Goal: Task Accomplishment & Management: Complete application form

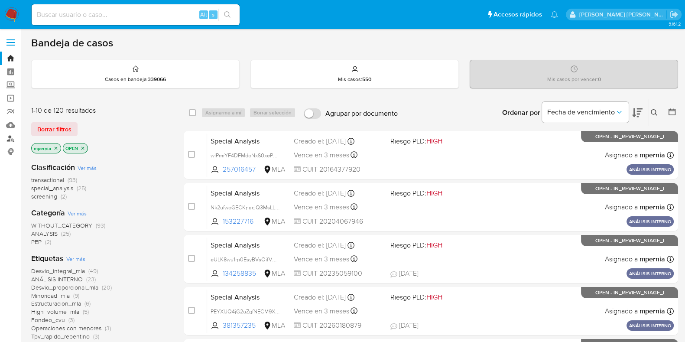
click at [10, 141] on link "Buscador de personas" at bounding box center [51, 138] width 103 height 13
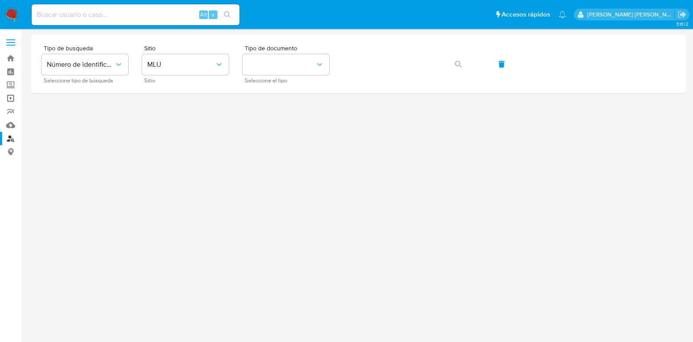
click at [13, 103] on link "Operaciones masivas" at bounding box center [51, 97] width 103 height 13
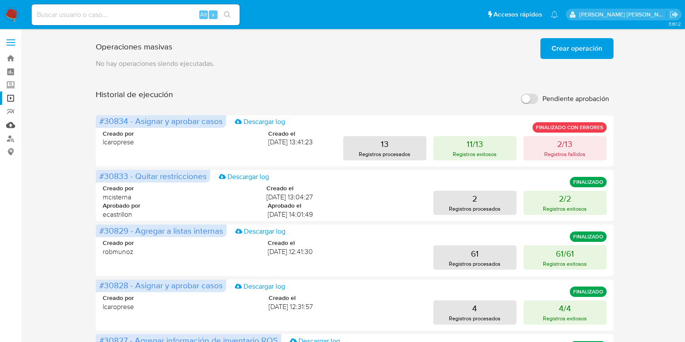
click at [16, 124] on link "Mulan" at bounding box center [51, 124] width 103 height 13
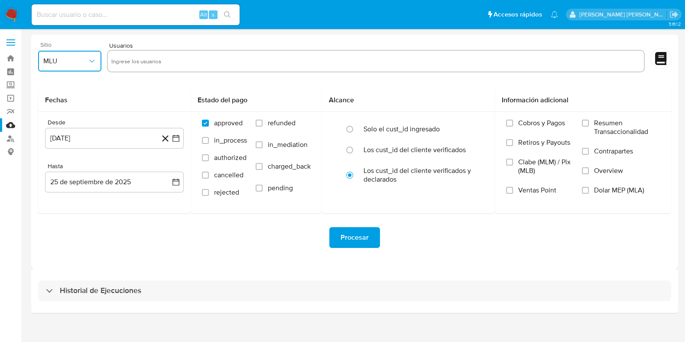
click at [76, 63] on span "MLU" at bounding box center [65, 61] width 44 height 9
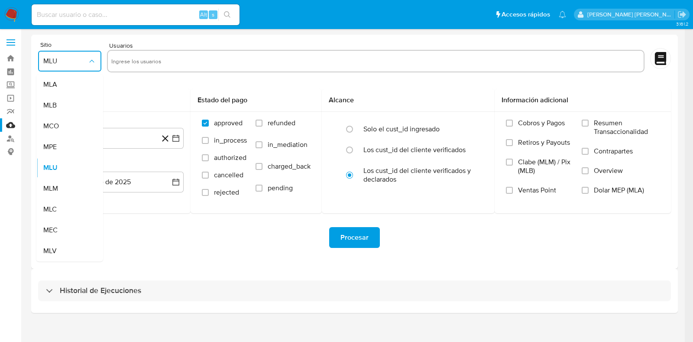
click at [65, 83] on div "MLA" at bounding box center [67, 84] width 48 height 21
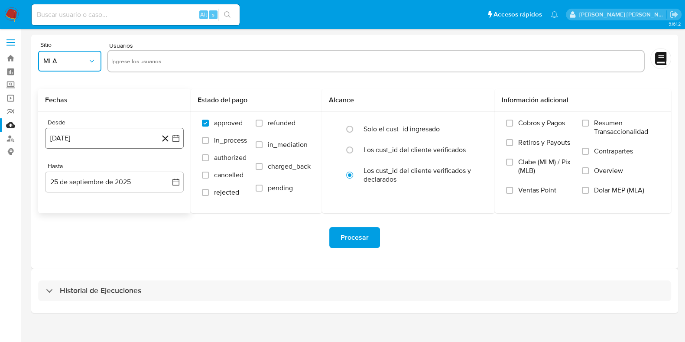
click at [126, 142] on button "[DATE]" at bounding box center [114, 138] width 139 height 21
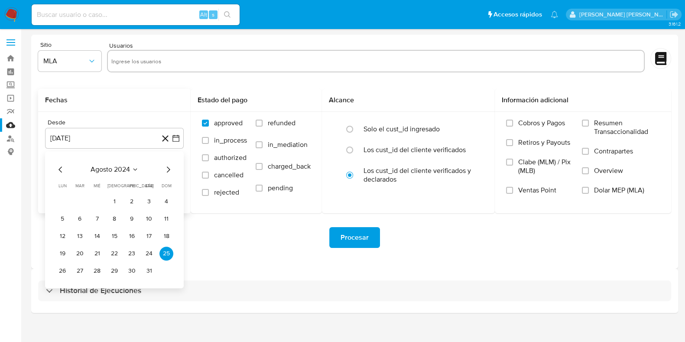
click at [138, 172] on div "agosto 2024" at bounding box center [114, 169] width 118 height 10
click at [137, 171] on icon "Seleccionar mes y año" at bounding box center [135, 169] width 7 height 7
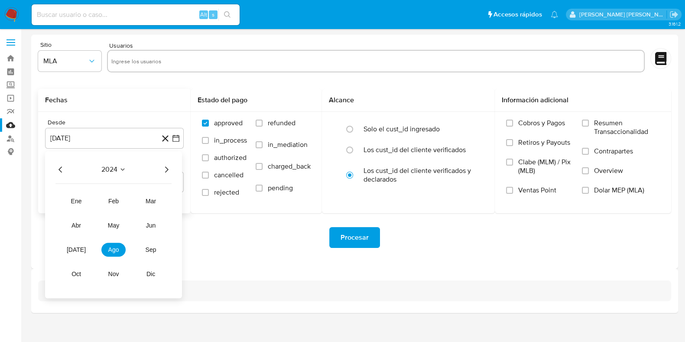
click at [170, 169] on icon "Año siguiente" at bounding box center [166, 169] width 10 height 10
click at [111, 229] on button "may" at bounding box center [113, 225] width 24 height 14
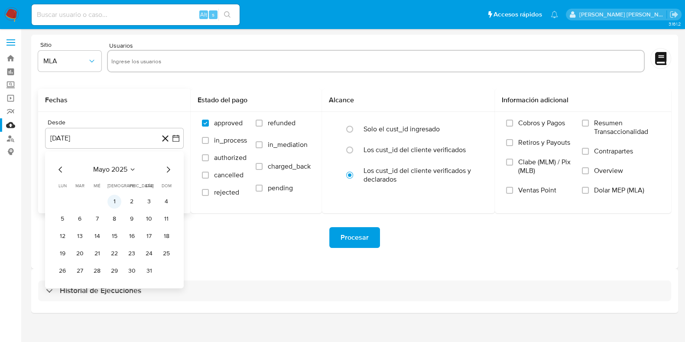
click at [119, 207] on td "1" at bounding box center [114, 202] width 14 height 14
click at [117, 204] on button "1" at bounding box center [114, 202] width 14 height 14
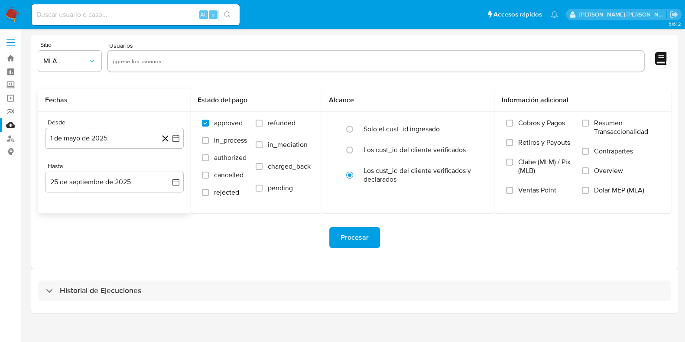
click at [130, 193] on div "Desde 1 de mayo de 2025 1-05-2025 Hasta 25 de septiembre de 2025 25-09-2025" at bounding box center [114, 162] width 153 height 101
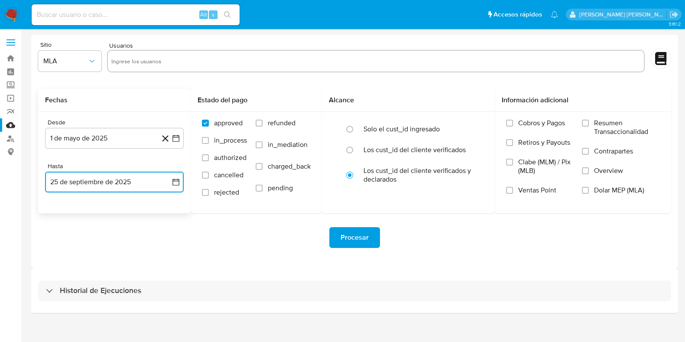
click at [130, 186] on button "25 de septiembre de 2025" at bounding box center [114, 182] width 139 height 21
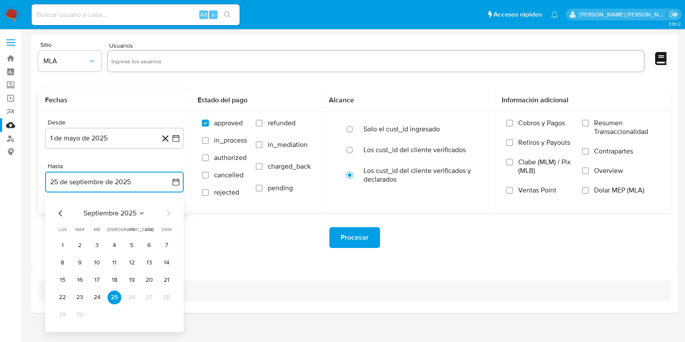
click at [63, 213] on icon "Mes anterior" at bounding box center [60, 213] width 10 height 10
click at [167, 315] on button "31" at bounding box center [166, 315] width 14 height 14
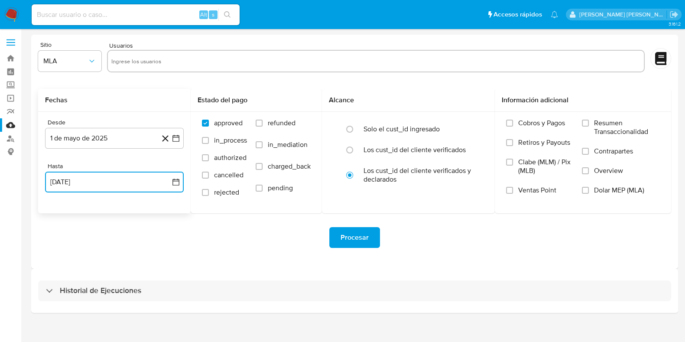
click at [140, 64] on input "text" at bounding box center [376, 61] width 530 height 14
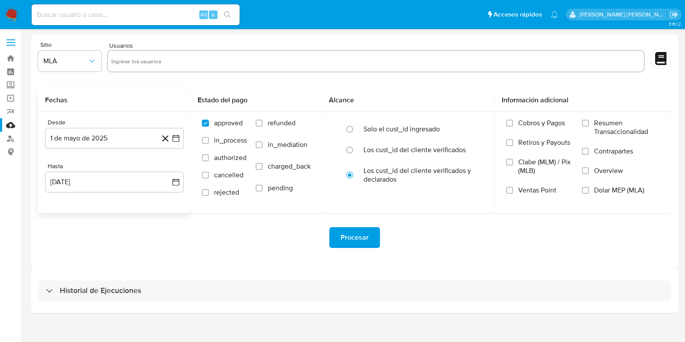
click at [160, 64] on input "text" at bounding box center [376, 61] width 530 height 14
paste input "611659584 198146749 373275375 461188204 1232980899 2523968367 1524546755 172889…"
type input "611659584 198146749 373275375 461188204 1232980899 2523968367 1524546755 172889…"
click at [124, 65] on input "text" at bounding box center [376, 61] width 530 height 14
paste input "611659584,198146749,373275375,461188204,1232980899,2523968367,1524546755,172889…"
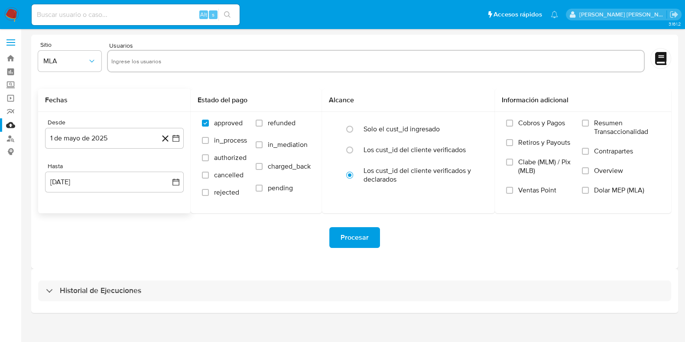
type input "611659584,198146749,373275375,461188204,1232980899,2523968367,1524546755,172889…"
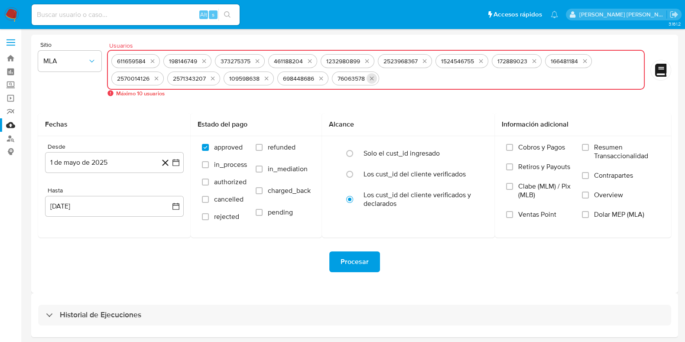
click at [370, 80] on icon "quitar 76063578" at bounding box center [371, 78] width 7 height 7
click at [323, 80] on icon "quitar 698448686" at bounding box center [321, 78] width 7 height 7
click at [264, 76] on icon "quitar 109598638" at bounding box center [266, 78] width 7 height 7
click at [215, 75] on icon "quitar 2571343207" at bounding box center [212, 78] width 7 height 7
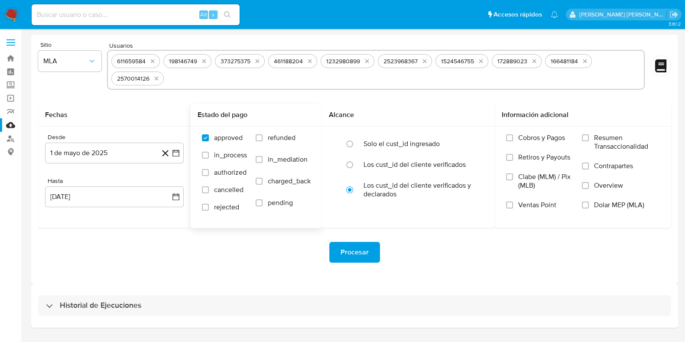
click at [262, 141] on label "refunded" at bounding box center [283, 144] width 55 height 22
click at [262, 141] on input "refunded" at bounding box center [259, 137] width 7 height 7
checkbox input "true"
click at [594, 211] on label "Dolar MEP (MLA)" at bounding box center [621, 211] width 78 height 20
click at [589, 208] on input "Dolar MEP (MLA)" at bounding box center [585, 205] width 7 height 7
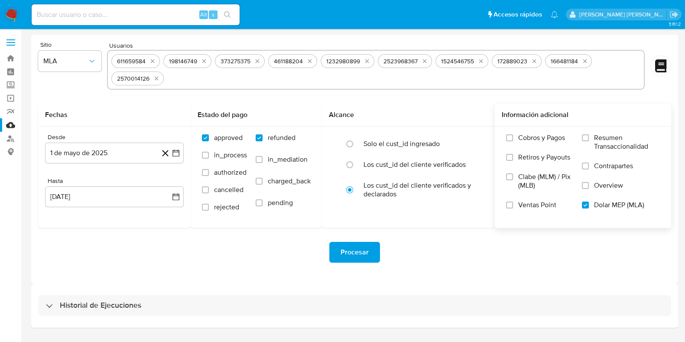
click at [367, 257] on span "Procesar" at bounding box center [355, 252] width 28 height 19
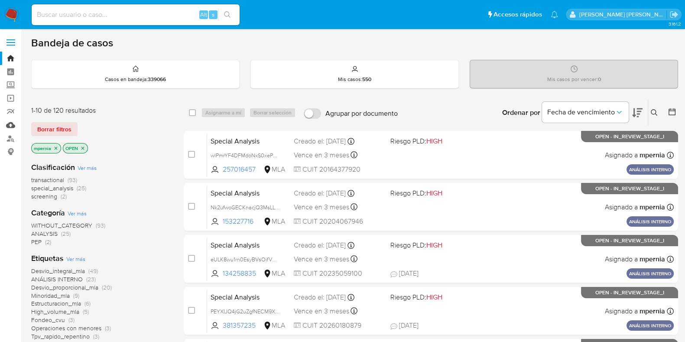
click at [11, 125] on link "Mulan" at bounding box center [51, 124] width 103 height 13
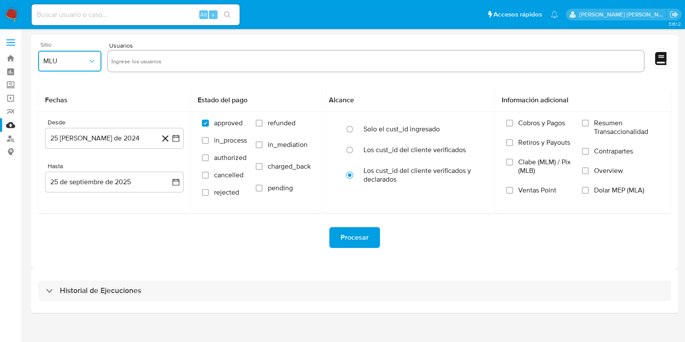
click at [89, 61] on icon "button" at bounding box center [92, 61] width 9 height 9
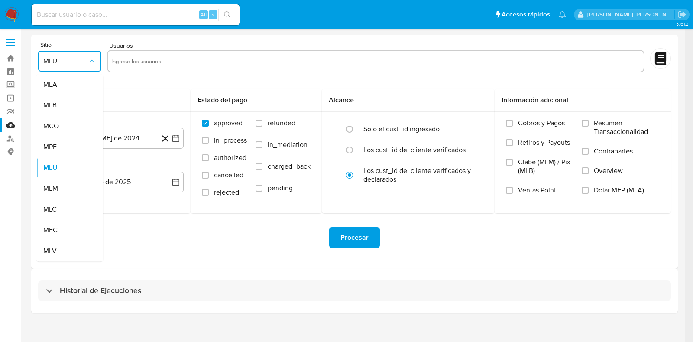
click at [71, 85] on div "MLA" at bounding box center [67, 84] width 48 height 21
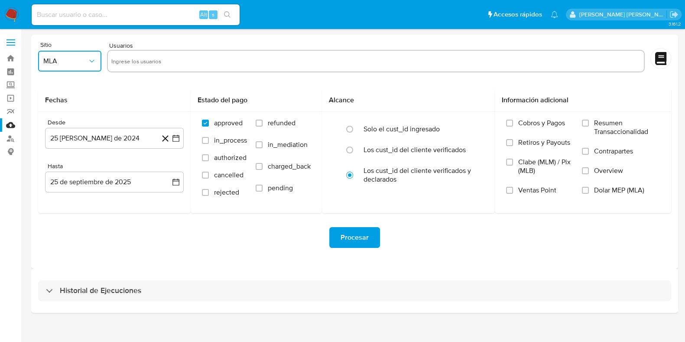
click at [134, 62] on input "text" at bounding box center [376, 61] width 530 height 14
type input "2571343207,109598638,698448686,76063578,"
click at [129, 136] on button "25 de agosto de 2024" at bounding box center [114, 138] width 139 height 21
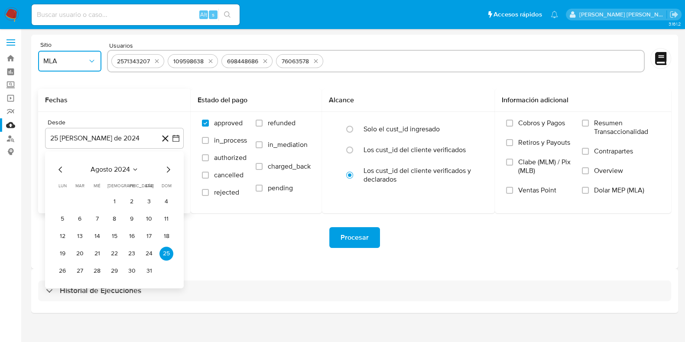
click at [165, 169] on icon "Mes siguiente" at bounding box center [168, 169] width 10 height 10
click at [132, 169] on span "septiembre 2024" at bounding box center [110, 169] width 53 height 9
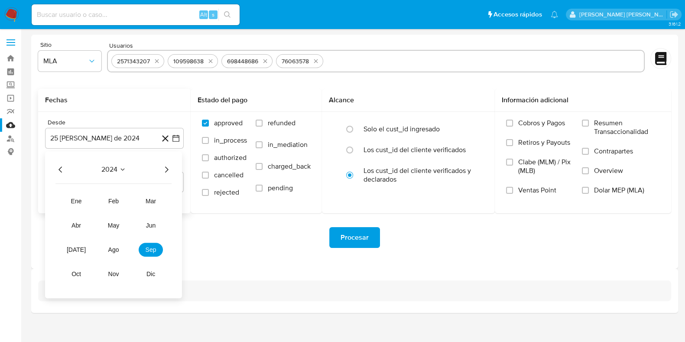
click at [166, 172] on icon "Año siguiente" at bounding box center [166, 169] width 3 height 6
click at [113, 225] on span "may" at bounding box center [113, 225] width 11 height 7
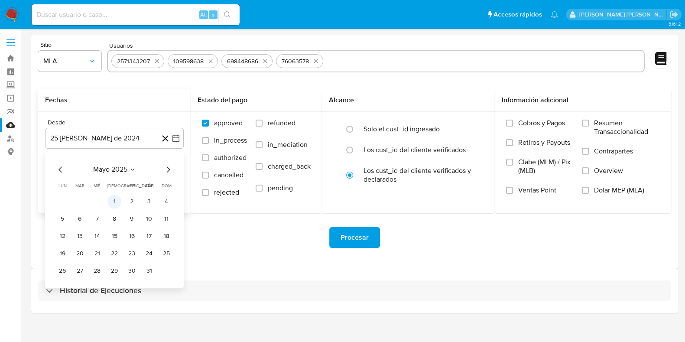
click at [112, 201] on button "1" at bounding box center [114, 202] width 14 height 14
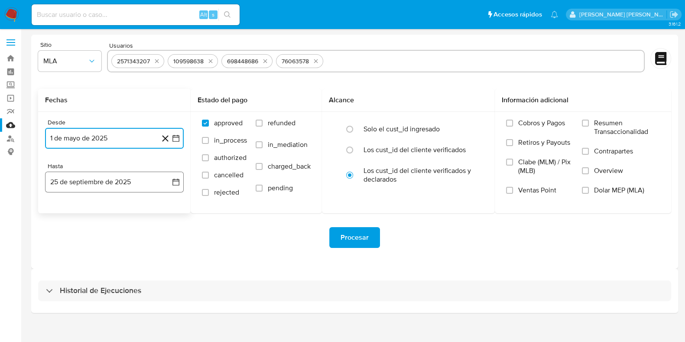
click at [113, 183] on button "25 de septiembre de 2025" at bounding box center [114, 182] width 139 height 21
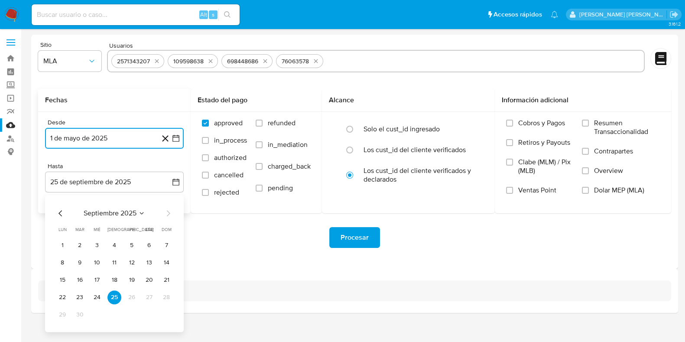
click at [56, 213] on icon "Mes anterior" at bounding box center [60, 213] width 10 height 10
click at [161, 313] on button "31" at bounding box center [166, 315] width 14 height 14
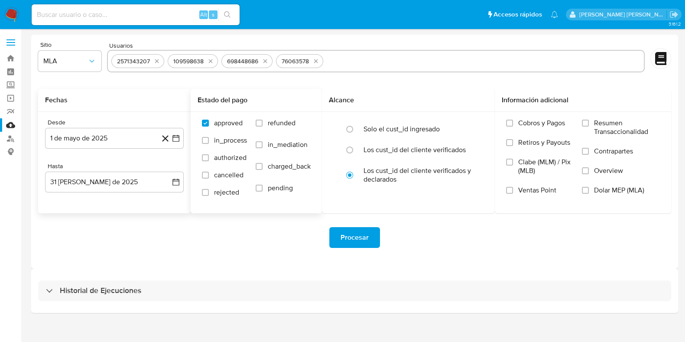
click at [289, 120] on span "refunded" at bounding box center [282, 123] width 28 height 9
click at [264, 124] on label "refunded" at bounding box center [283, 130] width 55 height 22
click at [263, 124] on input "refunded" at bounding box center [259, 123] width 7 height 7
checkbox input "true"
click at [595, 194] on span "Dolar MEP (MLA)" at bounding box center [619, 190] width 50 height 9
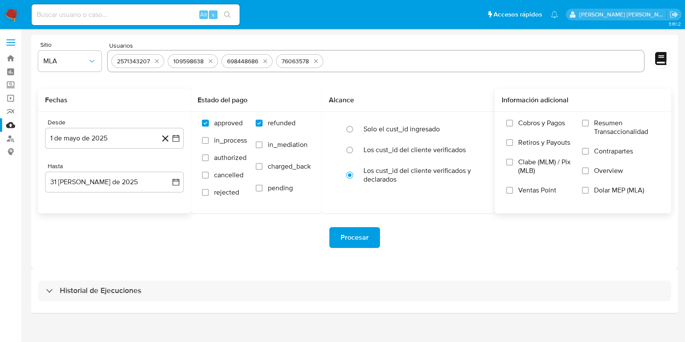
click at [589, 194] on input "Dolar MEP (MLA)" at bounding box center [585, 190] width 7 height 7
click at [364, 244] on span "Procesar" at bounding box center [355, 237] width 28 height 19
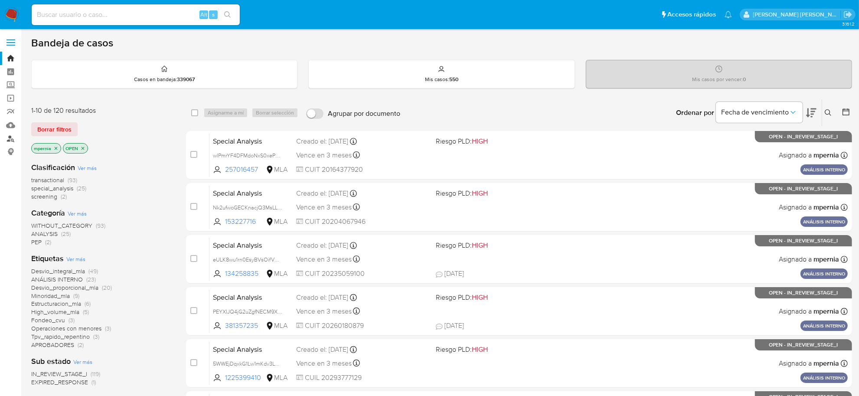
click at [16, 136] on link "Buscador de personas" at bounding box center [51, 138] width 103 height 13
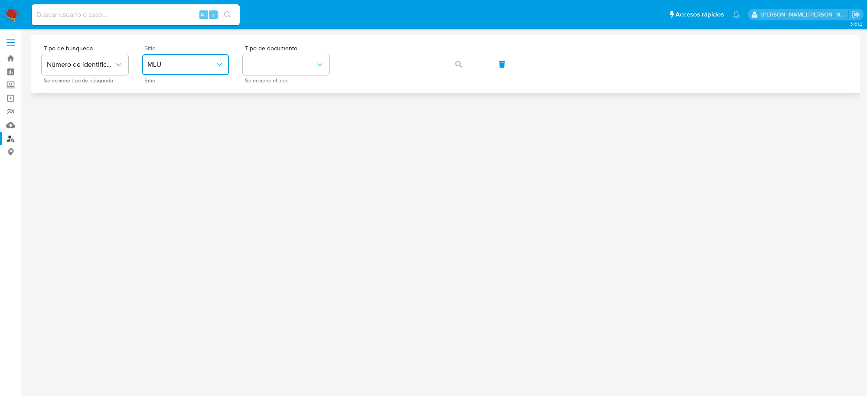
click at [213, 61] on span "MLU" at bounding box center [181, 64] width 68 height 9
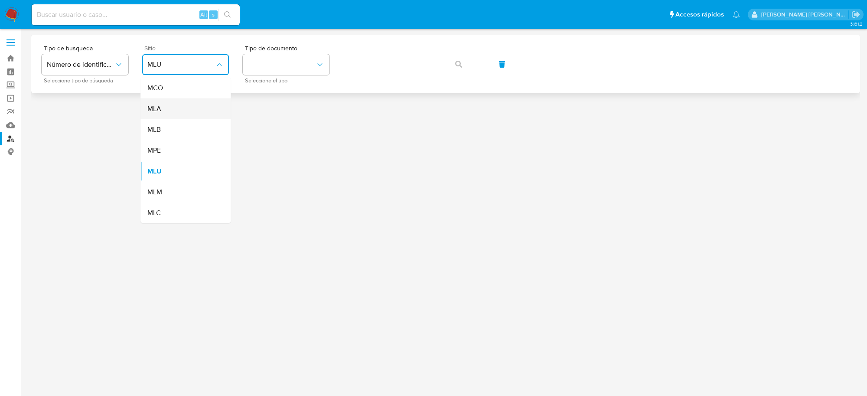
click at [160, 105] on span "MLA" at bounding box center [154, 108] width 14 height 9
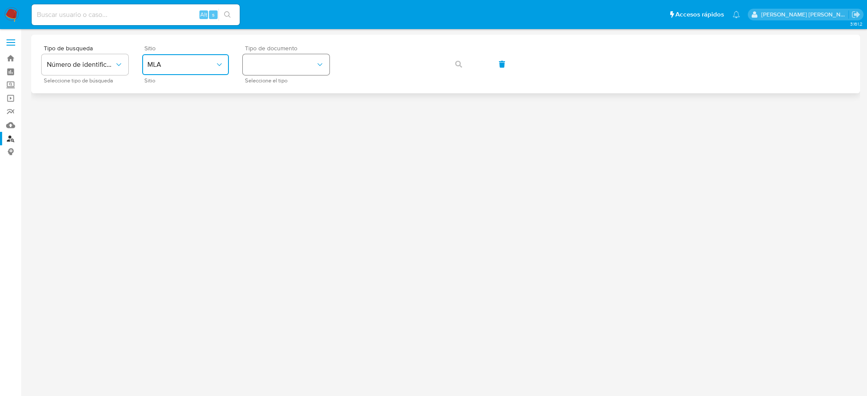
click at [316, 71] on button "identificationType" at bounding box center [286, 64] width 87 height 21
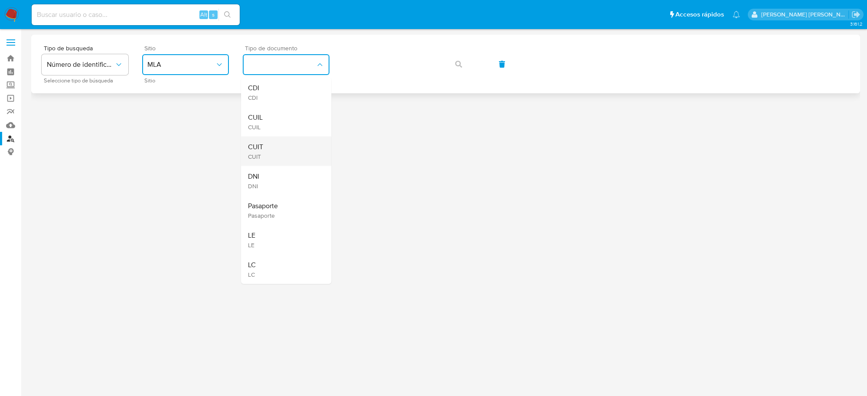
click at [248, 154] on span "CUIT" at bounding box center [255, 157] width 15 height 8
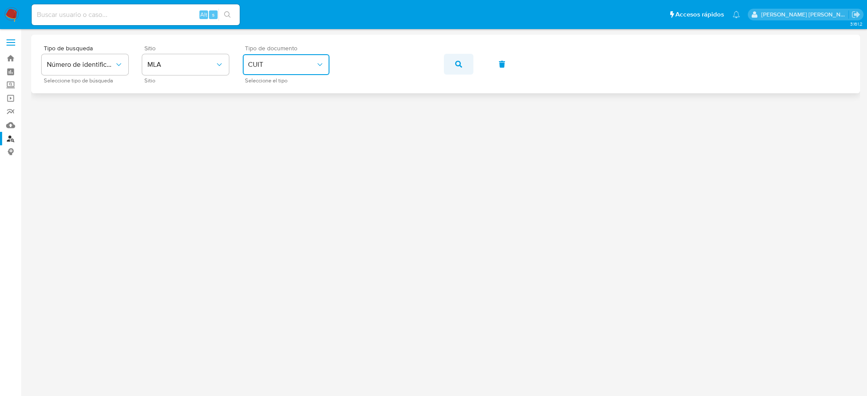
click at [460, 65] on icon "button" at bounding box center [458, 64] width 7 height 7
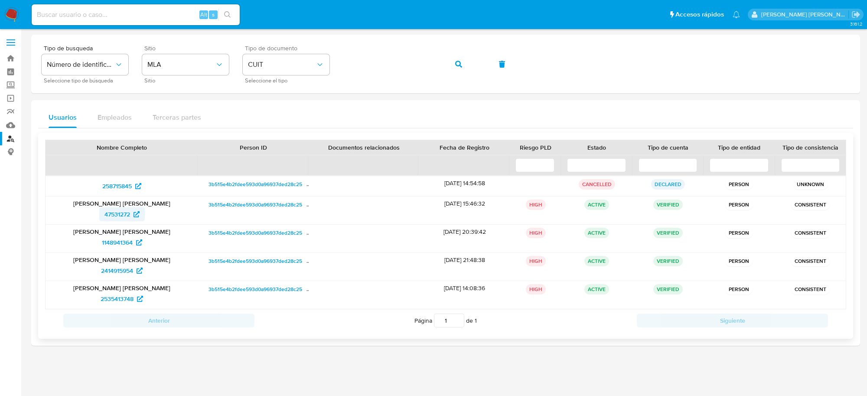
click at [116, 211] on span "47531272" at bounding box center [117, 214] width 26 height 14
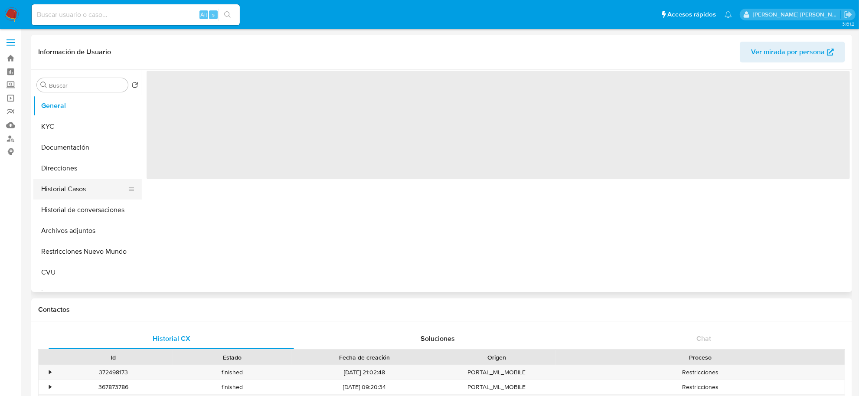
click at [72, 194] on button "Historial Casos" at bounding box center [83, 189] width 101 height 21
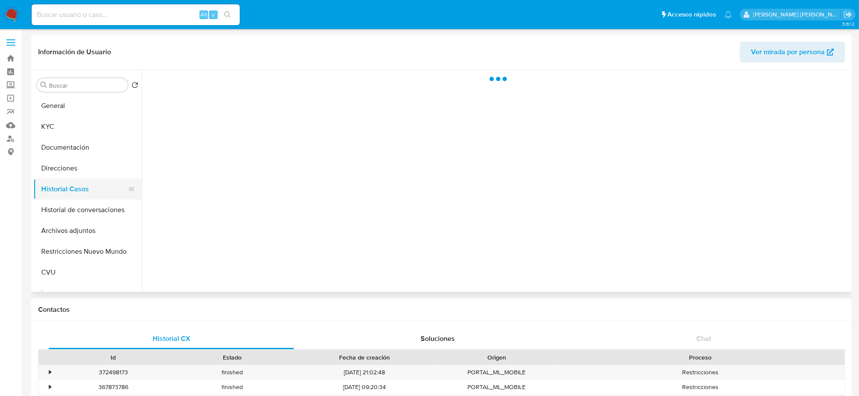
select select "10"
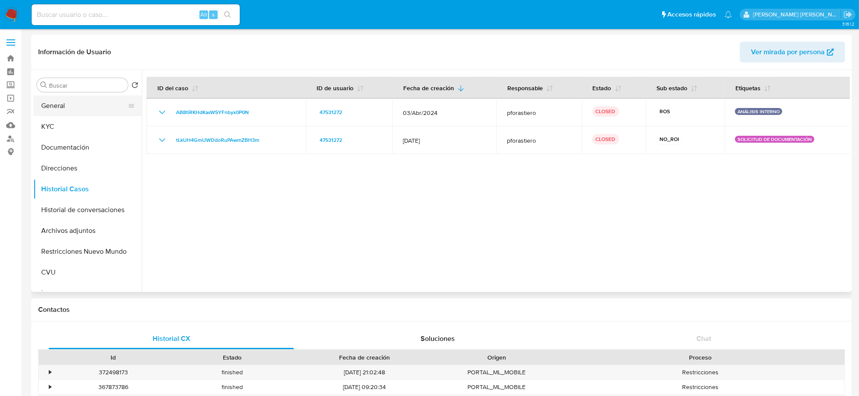
click at [58, 108] on button "General" at bounding box center [83, 105] width 101 height 21
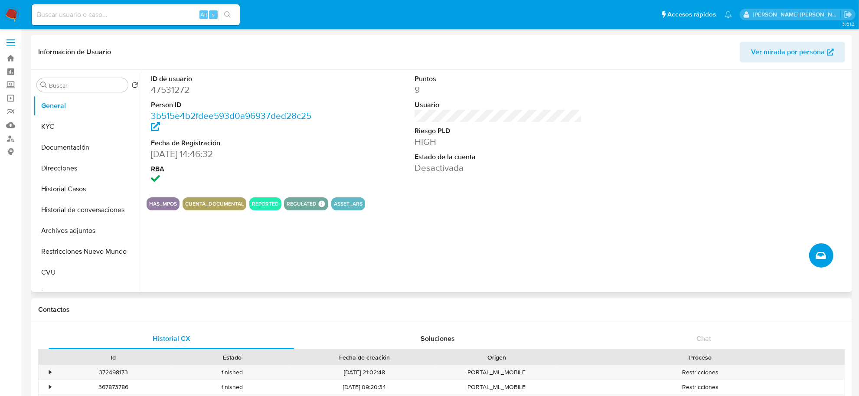
click at [823, 262] on button "Crear caso manual" at bounding box center [821, 255] width 24 height 24
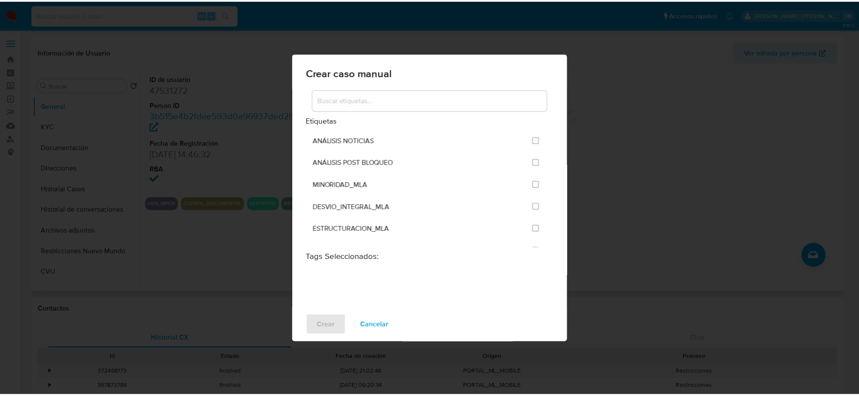
scroll to position [1767, 0]
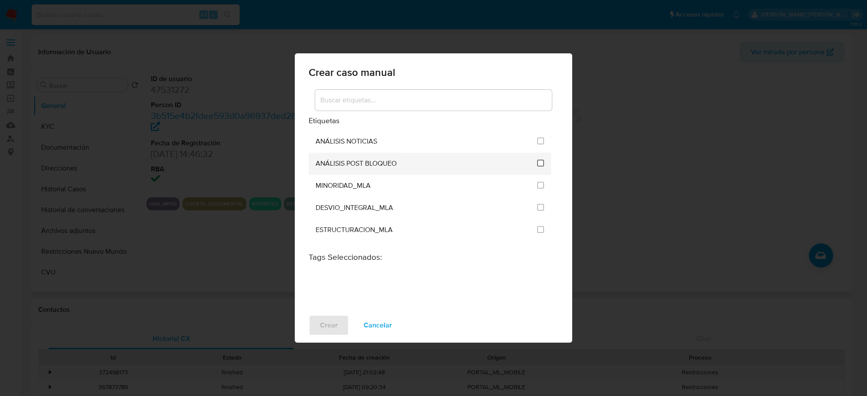
click at [540, 159] on input "3249" at bounding box center [540, 162] width 7 height 7
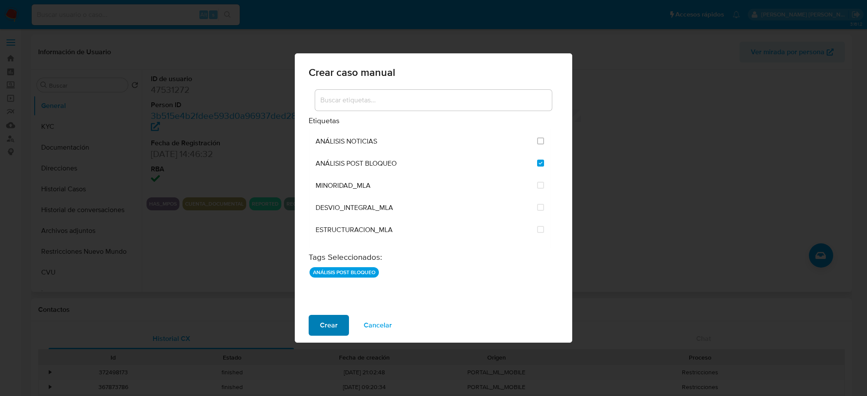
click at [322, 323] on span "Crear" at bounding box center [329, 325] width 18 height 19
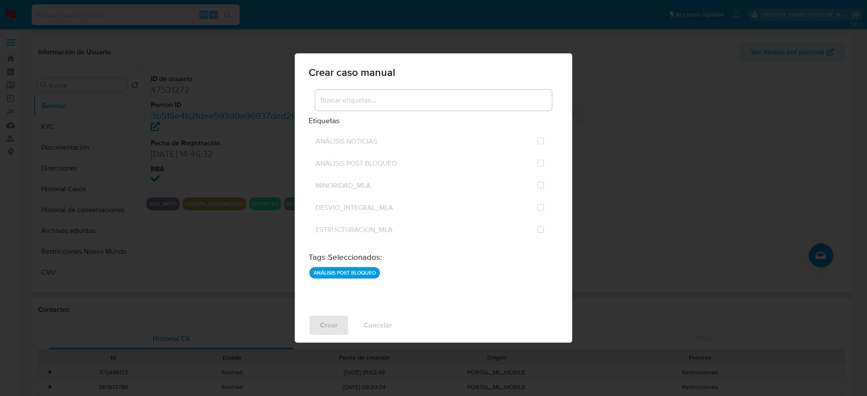
checkbox input "false"
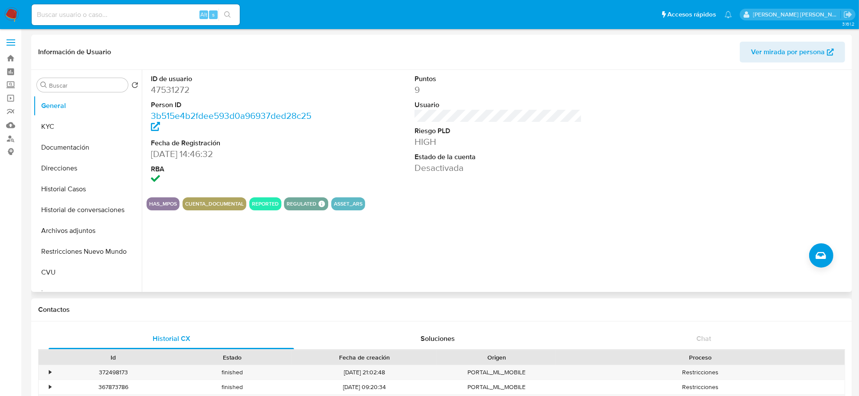
click at [179, 94] on dd "47531272" at bounding box center [234, 90] width 167 height 12
copy dd "47531272"
click at [68, 188] on button "Historial Casos" at bounding box center [83, 189] width 101 height 21
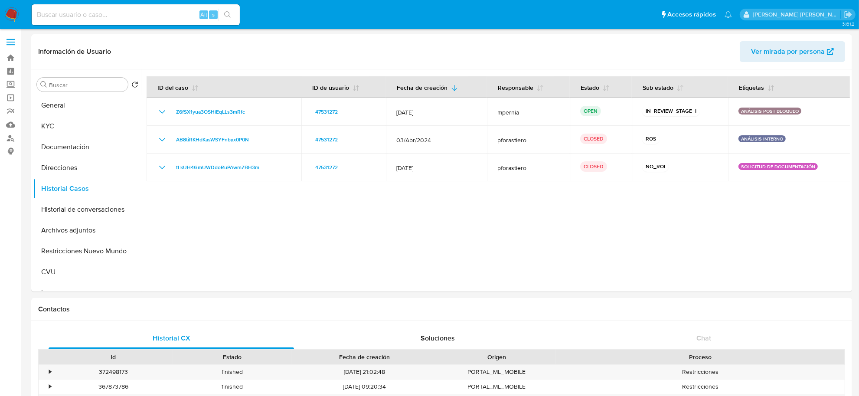
scroll to position [0, 0]
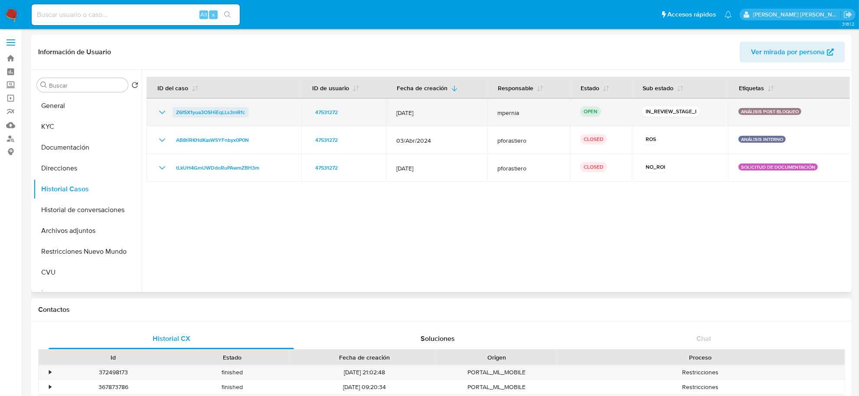
click at [229, 114] on span "Z6fSX1yua3OSHiEqLLs3mRfc" at bounding box center [210, 112] width 69 height 10
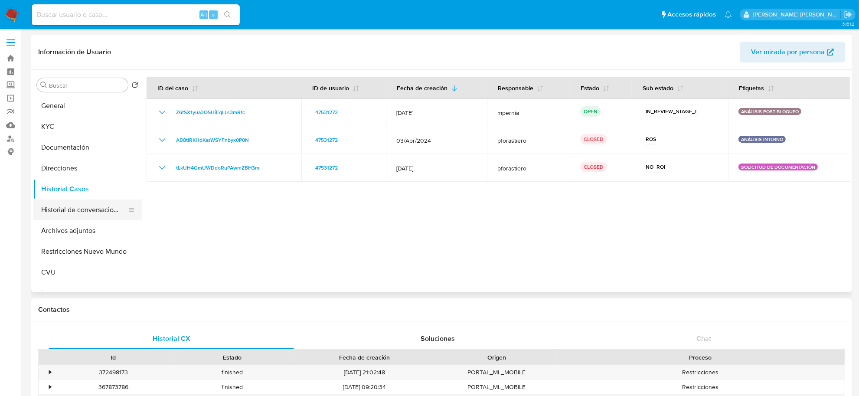
click at [72, 215] on button "Historial de conversaciones" at bounding box center [83, 209] width 101 height 21
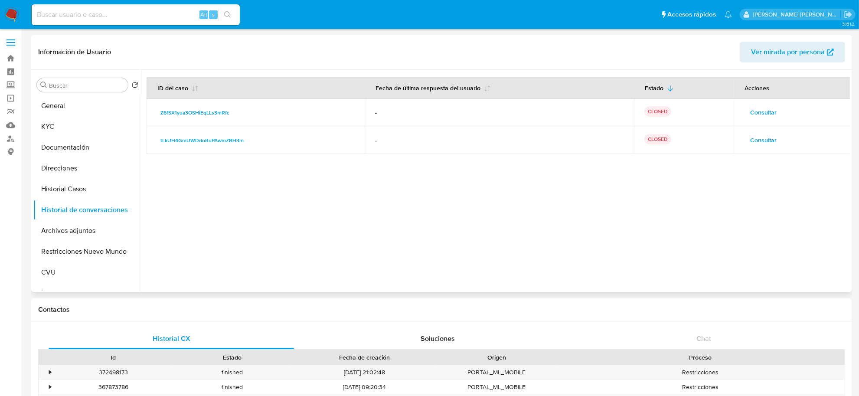
click at [768, 117] on span "Consultar" at bounding box center [763, 112] width 26 height 12
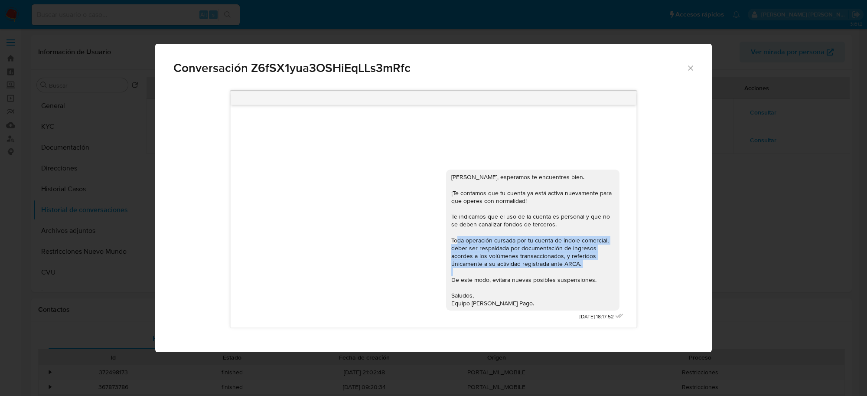
drag, startPoint x: 452, startPoint y: 241, endPoint x: 584, endPoint y: 263, distance: 134.3
click at [584, 263] on div "[PERSON_NAME], esperamos te encuentres bien. ¡Te contamos que tu cuenta ya está…" at bounding box center [532, 240] width 163 height 134
copy div "Toda operación cursada por tu cuenta de índole comercial, deber ser respaldada …"
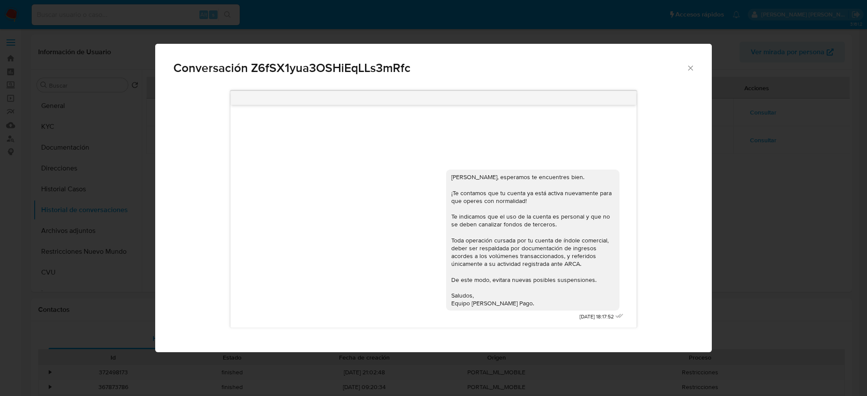
click at [695, 65] on div "Conversación Z6fSX1yua3OSHiEqLLs3mRfc" at bounding box center [433, 64] width 556 height 41
click at [693, 68] on icon "Cerrar" at bounding box center [690, 68] width 9 height 9
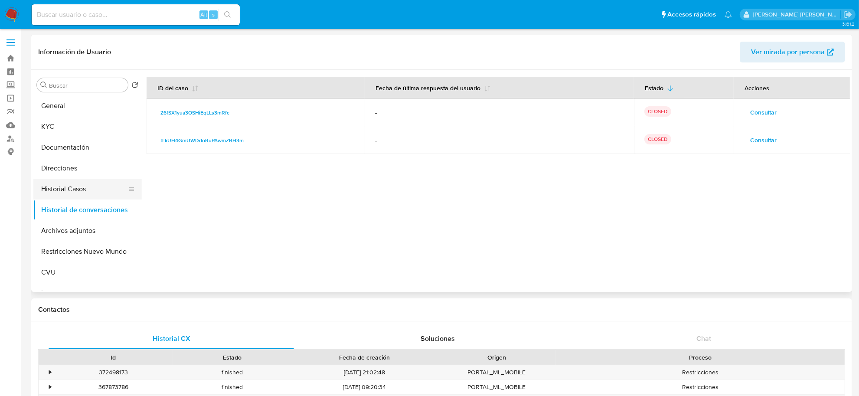
click at [79, 196] on button "Historial Casos" at bounding box center [83, 189] width 101 height 21
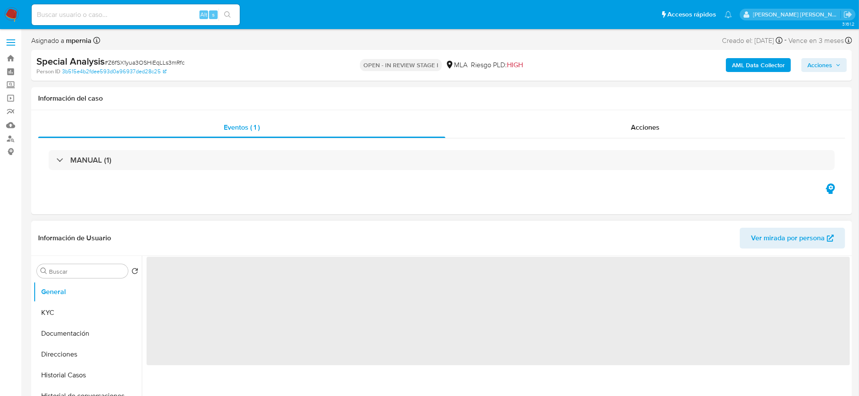
select select "10"
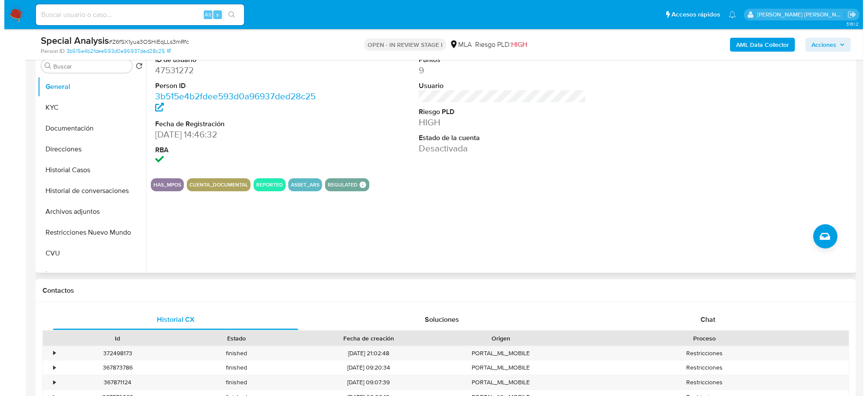
scroll to position [108, 0]
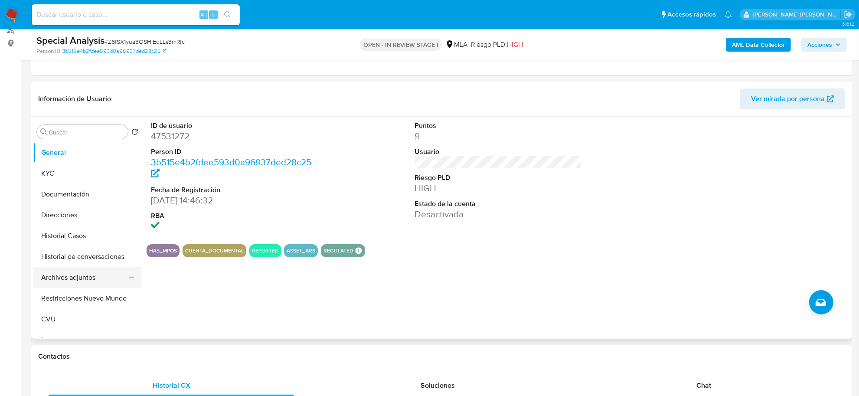
click at [60, 280] on button "Archivos adjuntos" at bounding box center [83, 277] width 101 height 21
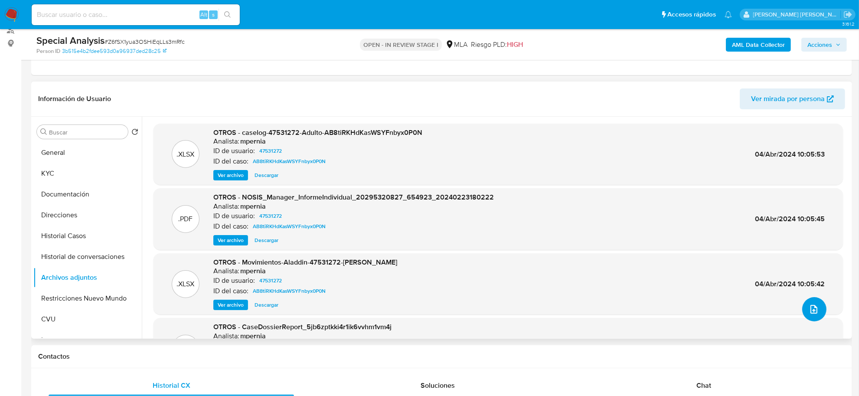
click at [815, 313] on span "upload-file" at bounding box center [813, 309] width 10 height 10
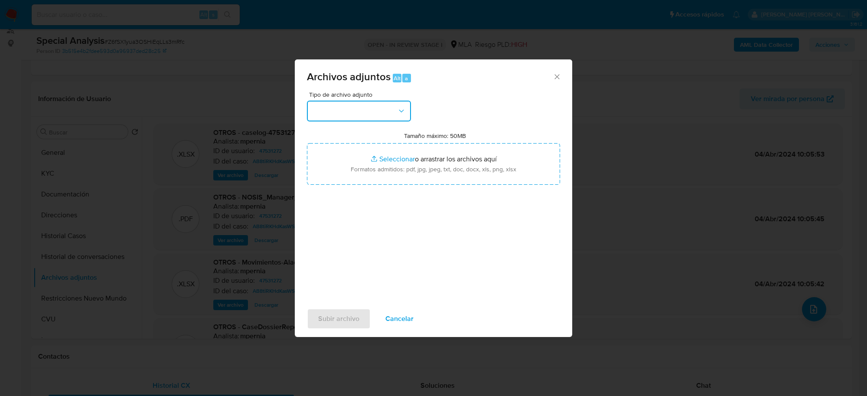
click at [363, 113] on button "button" at bounding box center [359, 111] width 104 height 21
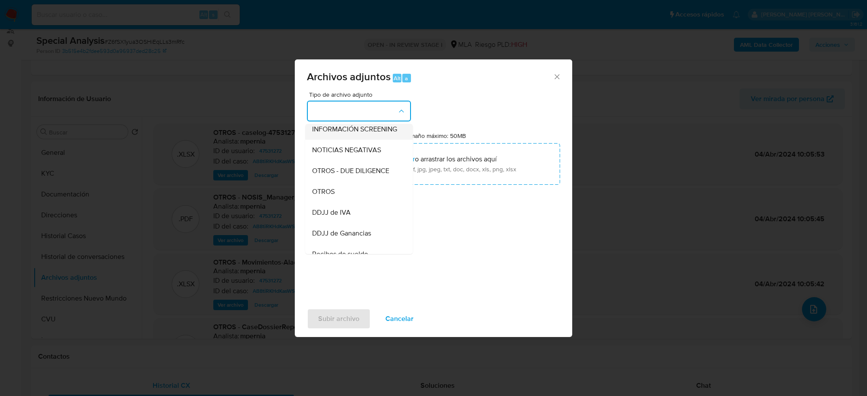
scroll to position [163, 0]
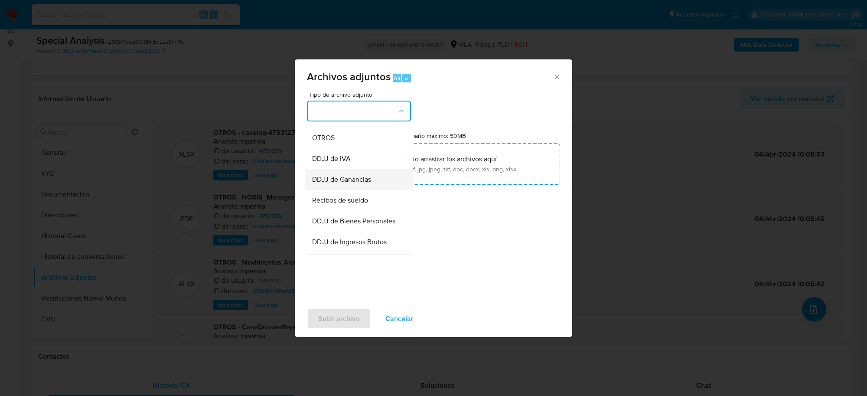
click at [349, 184] on span "DDJJ de Ganancias" at bounding box center [341, 180] width 59 height 9
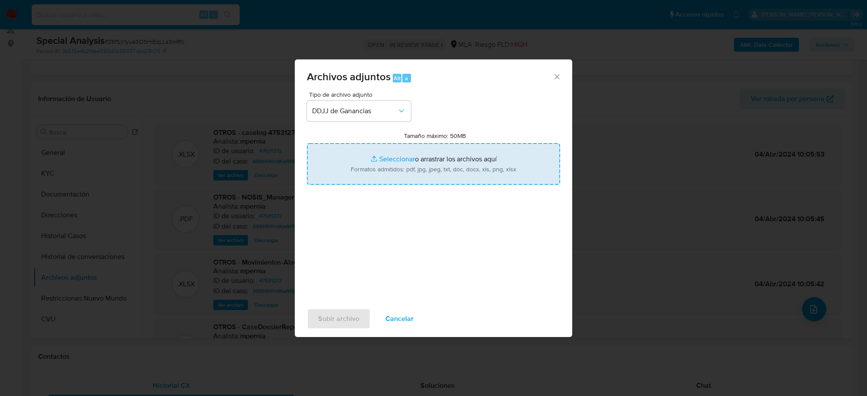
type input "C:\fakepath\DDJJ Ganancias 2024.pdf"
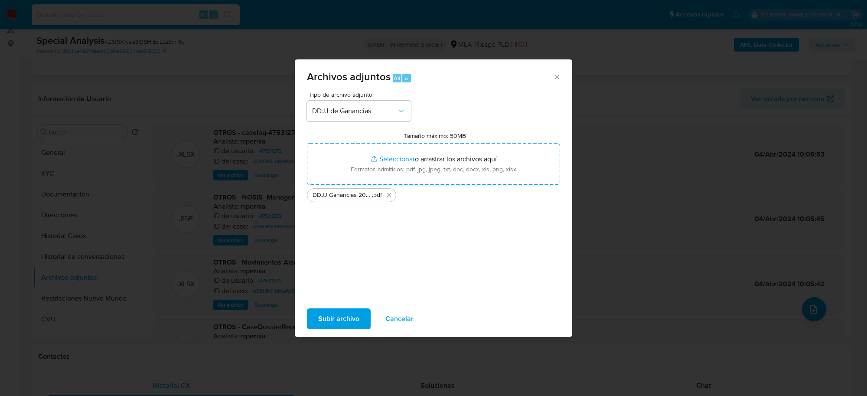
drag, startPoint x: 346, startPoint y: 152, endPoint x: 342, endPoint y: 319, distance: 166.9
click at [342, 319] on span "Subir archivo" at bounding box center [338, 318] width 41 height 19
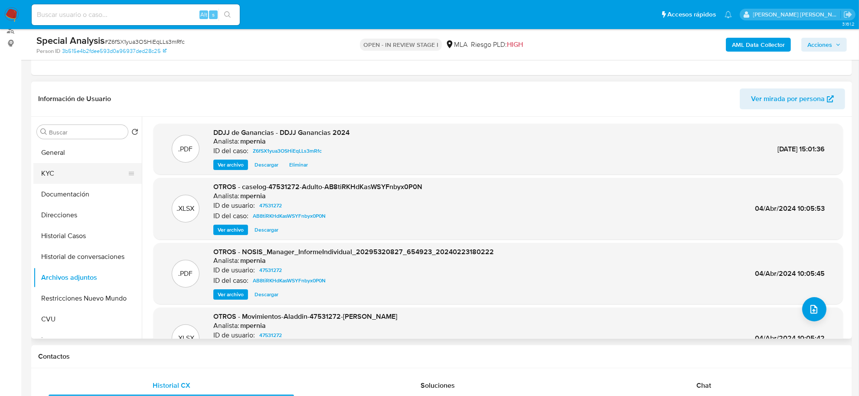
click at [54, 170] on button "KYC" at bounding box center [83, 173] width 101 height 21
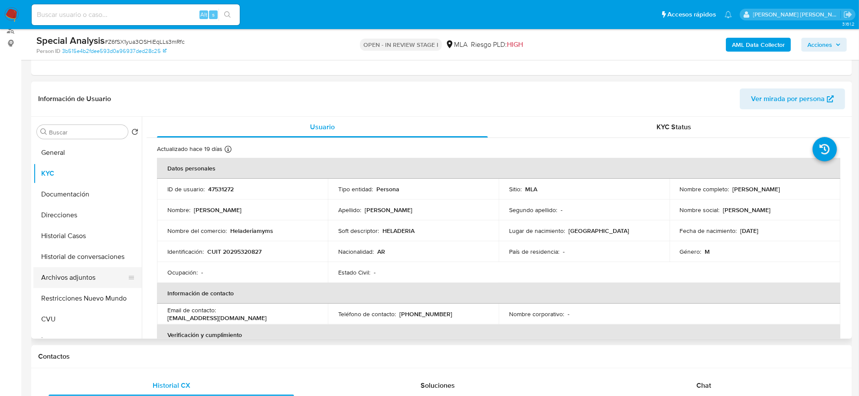
click at [57, 275] on button "Archivos adjuntos" at bounding box center [83, 277] width 101 height 21
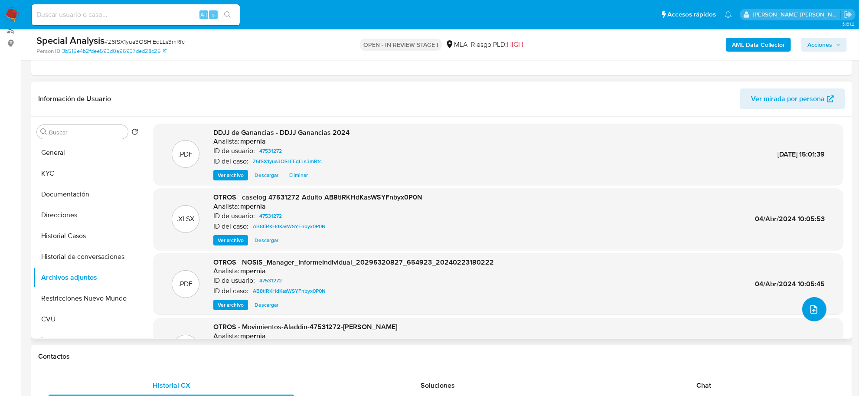
click at [811, 312] on icon "upload-file" at bounding box center [813, 309] width 7 height 9
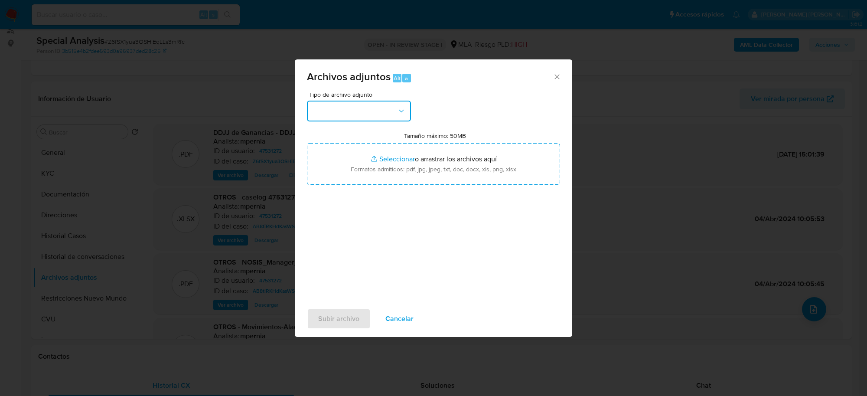
click at [367, 107] on button "button" at bounding box center [359, 111] width 104 height 21
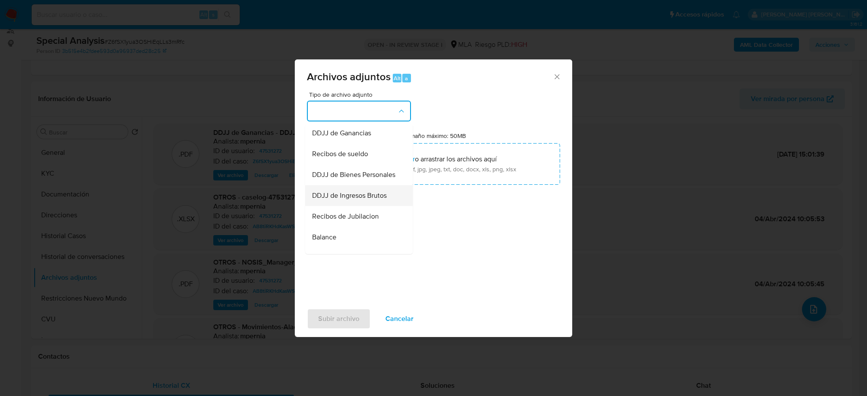
scroll to position [217, 0]
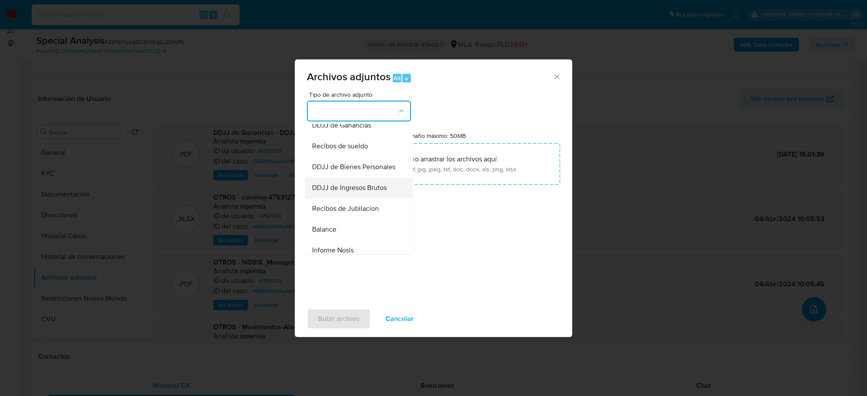
click at [351, 192] on span "DDJJ de Ingresos Brutos" at bounding box center [349, 188] width 75 height 9
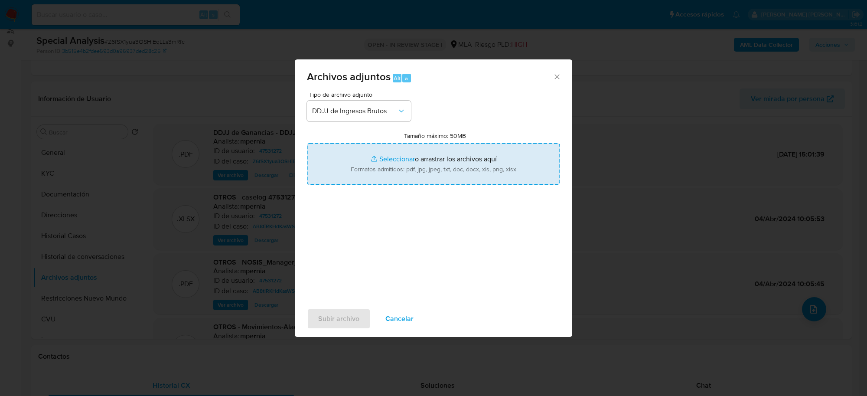
type input "C:\fakepath\CM 05 2024 García Damian.pdf"
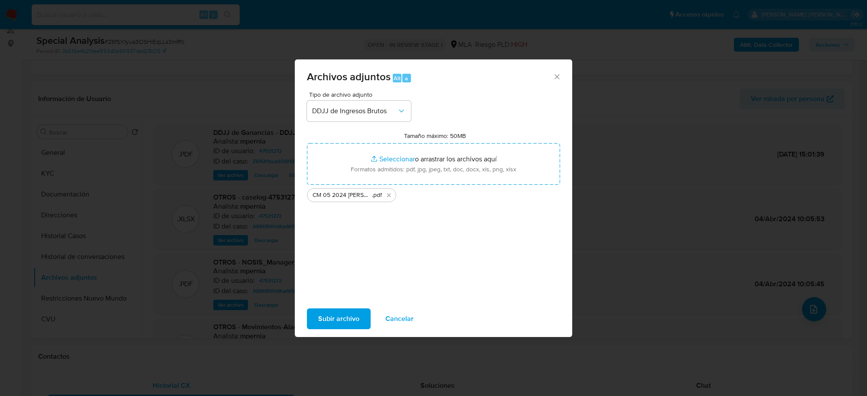
click at [339, 319] on span "Subir archivo" at bounding box center [338, 318] width 41 height 19
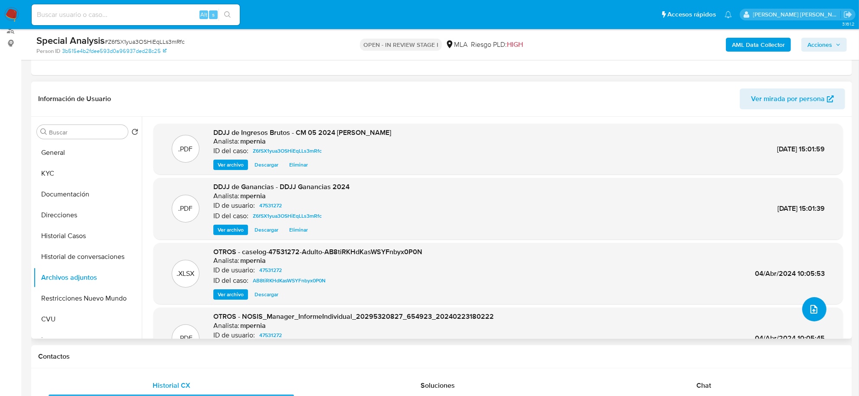
click at [807, 315] on button "upload-file" at bounding box center [814, 309] width 24 height 24
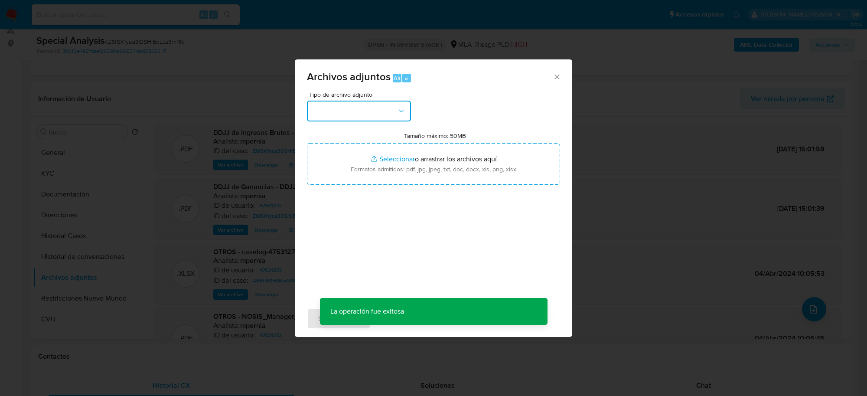
click at [352, 115] on button "button" at bounding box center [359, 111] width 104 height 21
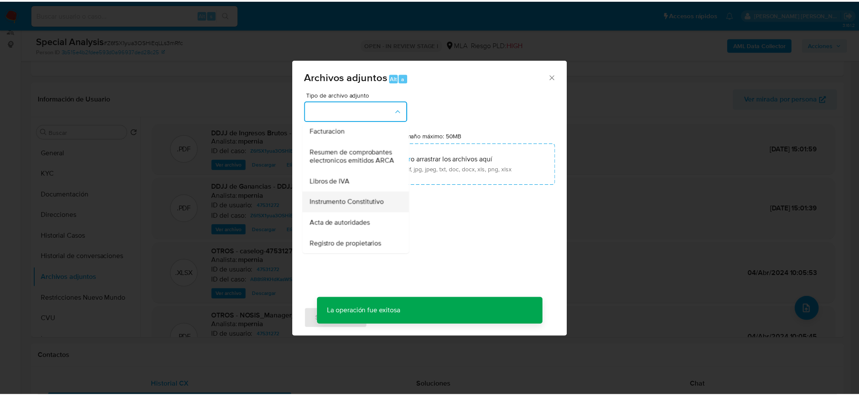
scroll to position [391, 0]
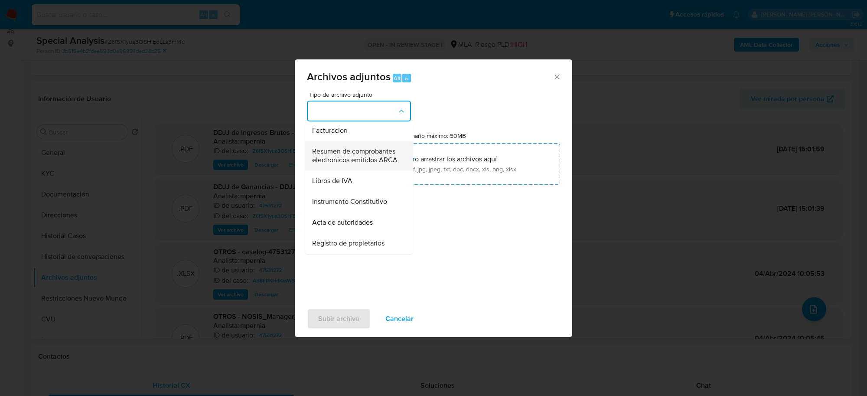
click at [340, 147] on span "Resumen de comprobantes electronicos emitidos ARCA" at bounding box center [356, 155] width 88 height 17
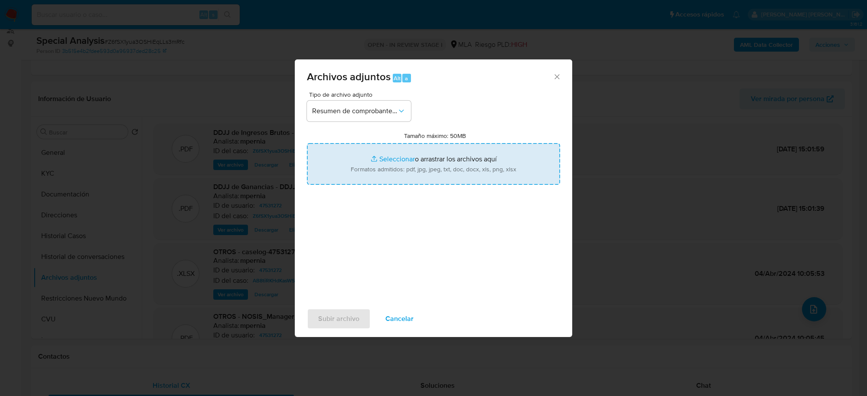
type input "C:\fakepath\Resumen de comprobantes emitidos 2025.pdf"
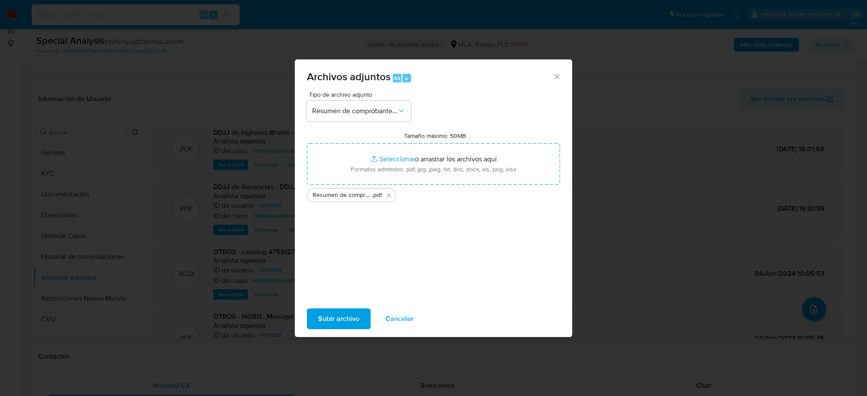
click at [324, 313] on span "Subir archivo" at bounding box center [338, 318] width 41 height 19
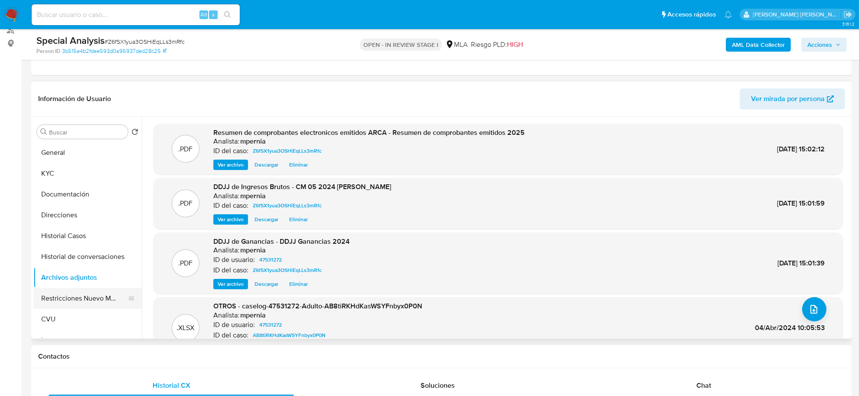
click at [71, 305] on button "Restricciones Nuevo Mundo" at bounding box center [83, 298] width 101 height 21
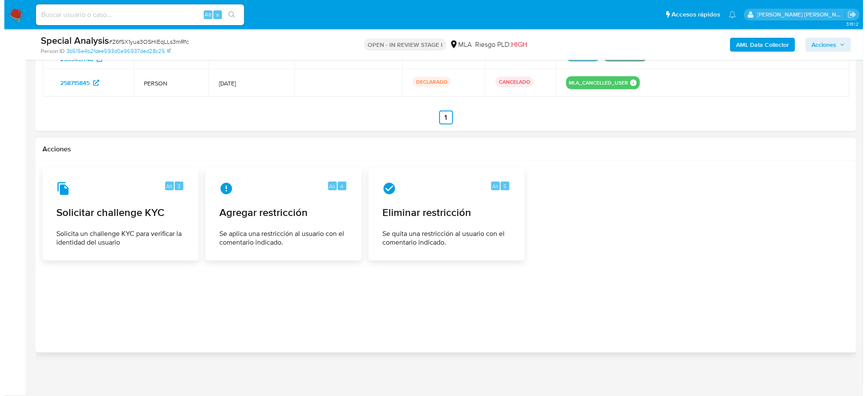
scroll to position [1160, 0]
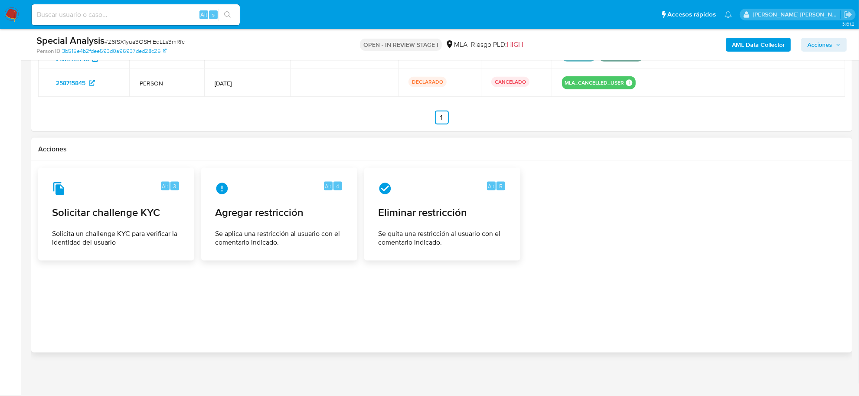
click at [588, 260] on div "Alt 3 Solicitar challenge KYC Solicita un challenge KYC para verificar la ident…" at bounding box center [441, 214] width 807 height 93
click at [569, 218] on div "Alt 3 Solicitar challenge KYC Solicita un challenge KYC para verificar la ident…" at bounding box center [441, 214] width 807 height 93
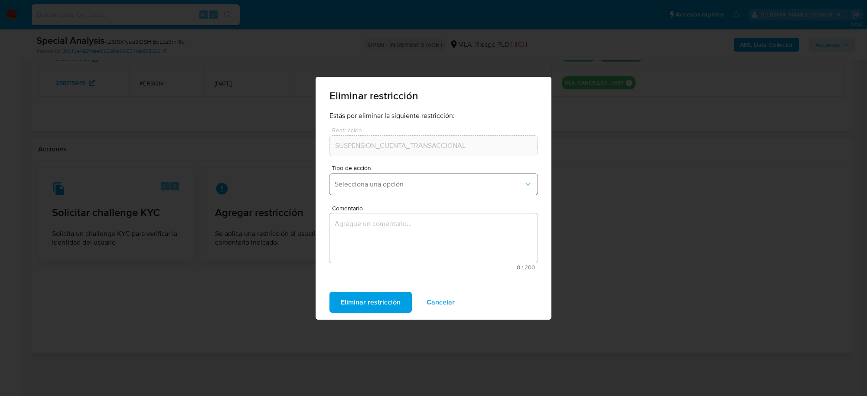
click at [436, 184] on span "Selecciona una opción" at bounding box center [429, 184] width 189 height 9
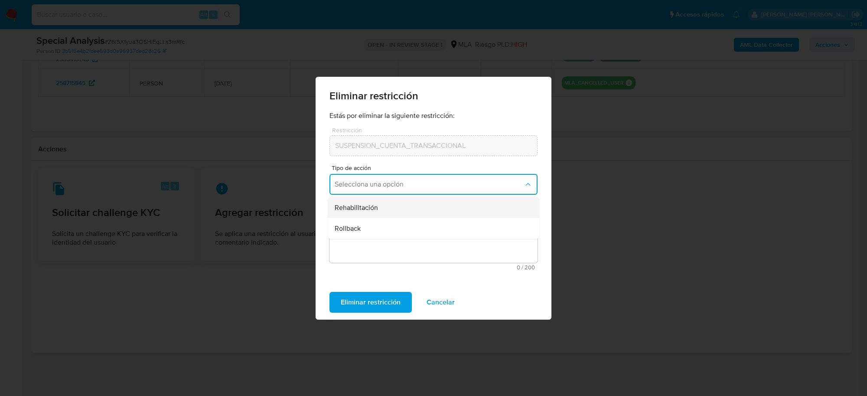
click at [418, 208] on div "Rehabilitación" at bounding box center [431, 207] width 192 height 21
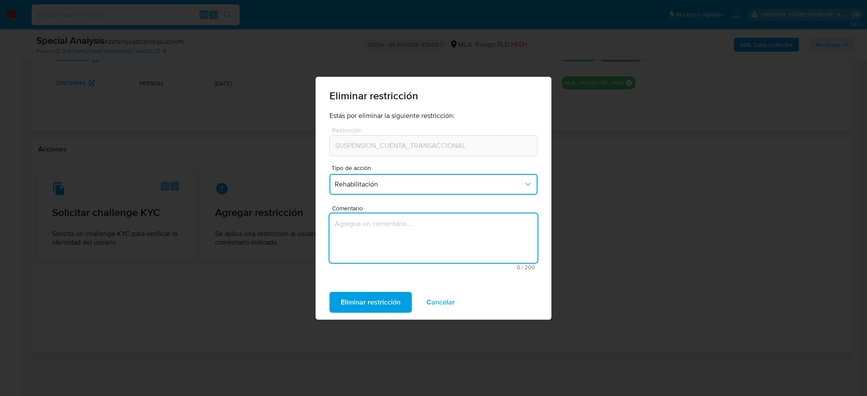
click at [410, 228] on textarea "Comentario" at bounding box center [433, 237] width 208 height 49
type textarea "AML"
click at [371, 306] on span "Eliminar restricción" at bounding box center [371, 302] width 60 height 19
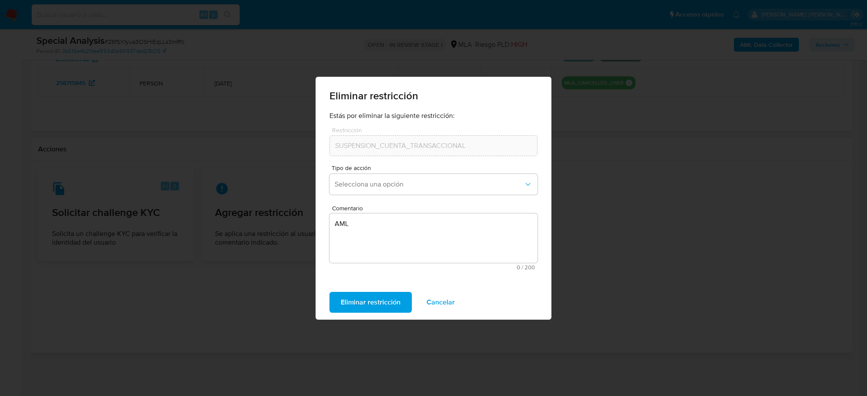
drag, startPoint x: 428, startPoint y: 297, endPoint x: 407, endPoint y: 287, distance: 23.7
click at [428, 297] on span "Cancelar" at bounding box center [440, 302] width 28 height 19
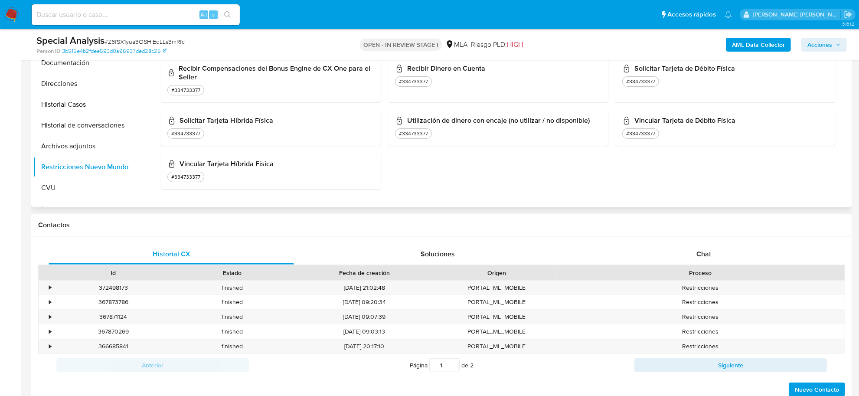
scroll to position [130, 0]
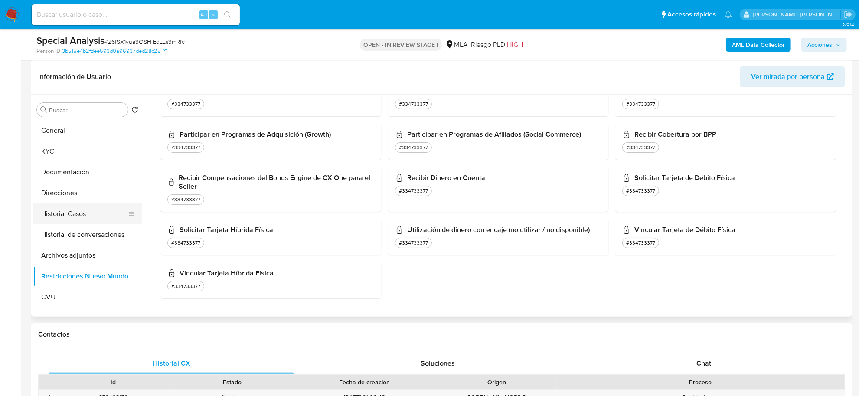
click at [78, 217] on button "Historial Casos" at bounding box center [83, 213] width 101 height 21
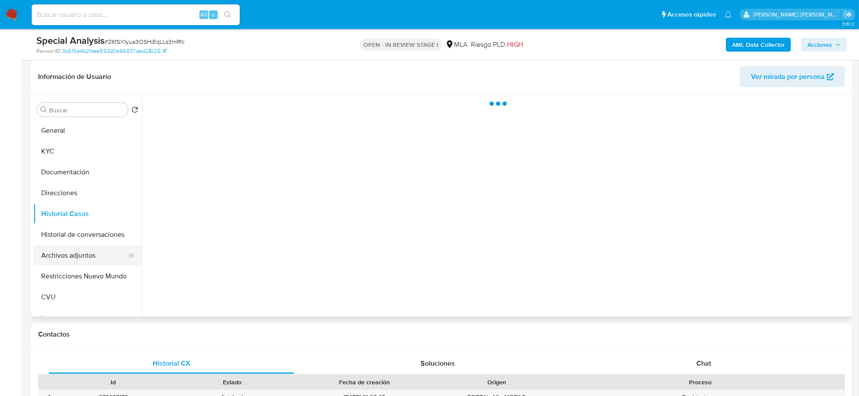
scroll to position [0, 0]
click at [81, 256] on button "Archivos adjuntos" at bounding box center [83, 255] width 101 height 21
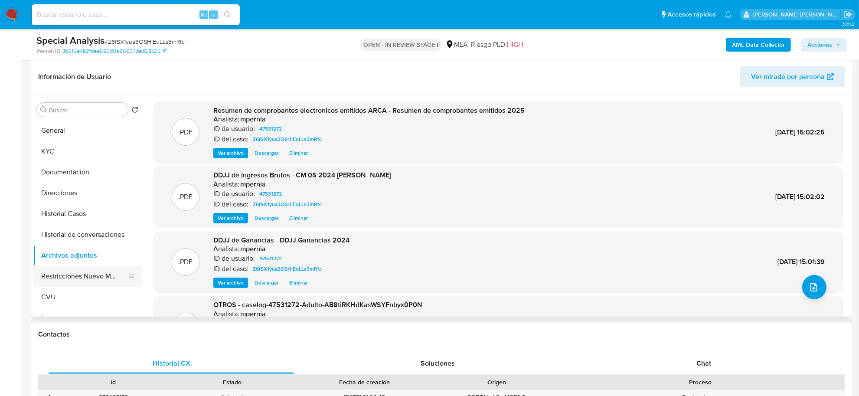
click at [81, 274] on button "Restricciones Nuevo Mundo" at bounding box center [83, 276] width 101 height 21
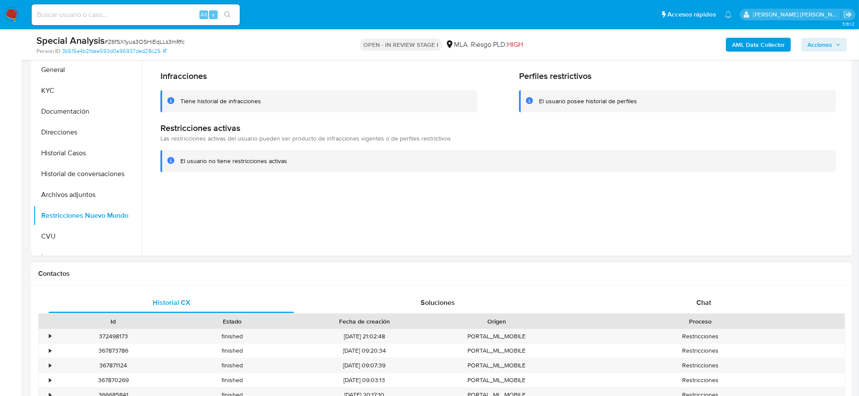
scroll to position [347, 0]
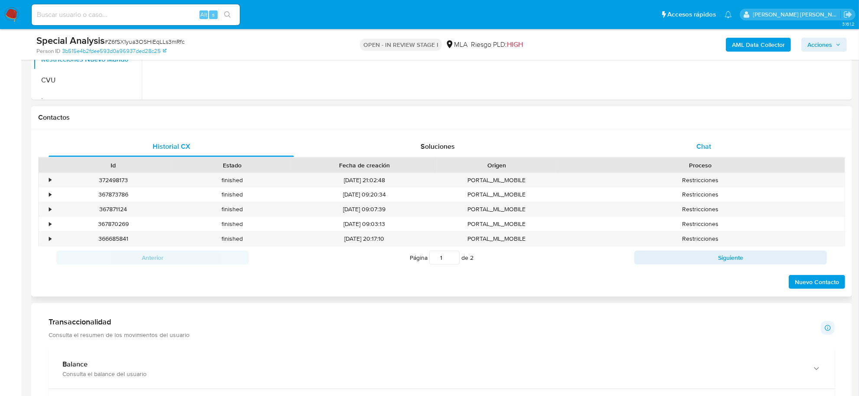
click at [697, 145] on span "Chat" at bounding box center [703, 146] width 15 height 10
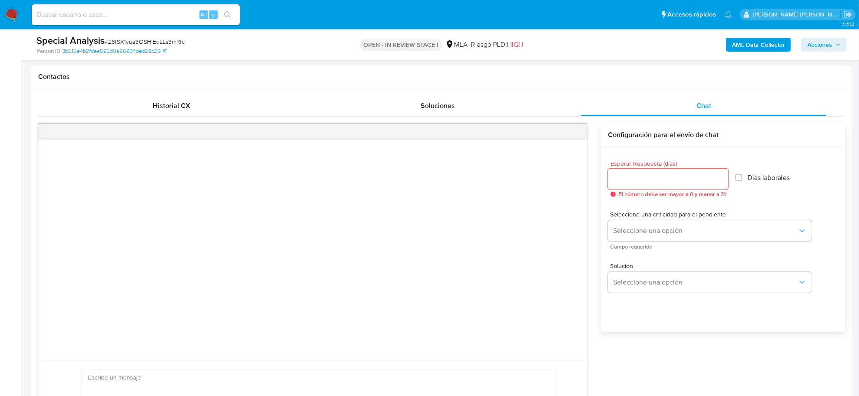
scroll to position [455, 0]
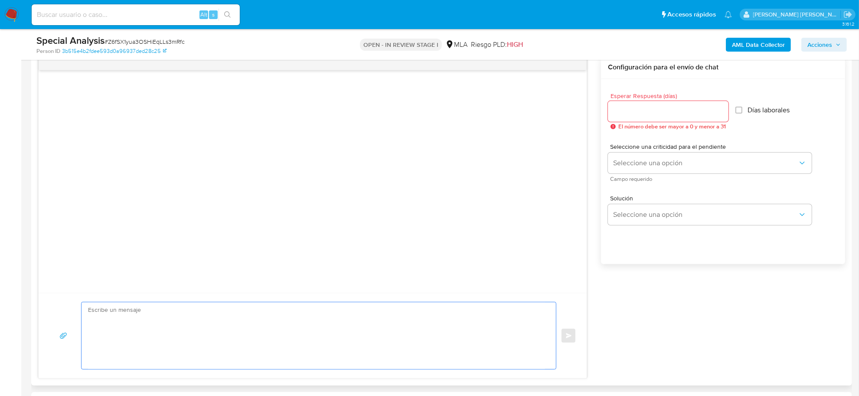
click at [153, 315] on textarea at bounding box center [316, 335] width 457 height 67
click at [124, 42] on span "# Z6fSX1yua3OSHiEqLLs3mRfc" at bounding box center [144, 41] width 80 height 9
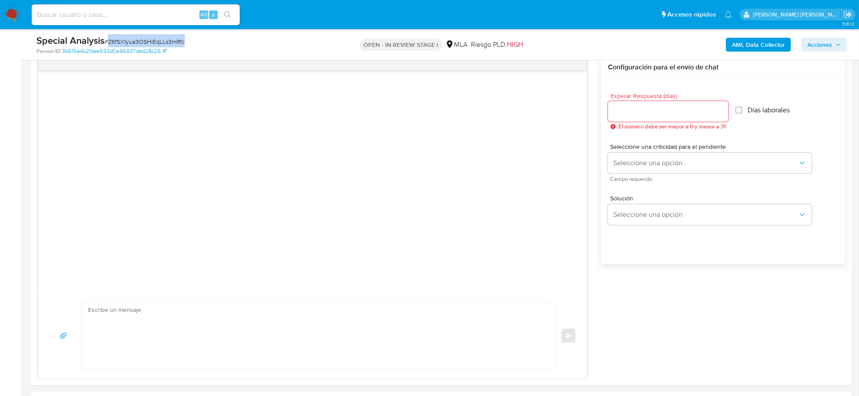
click at [124, 42] on span "# Z6fSX1yua3OSHiEqLLs3mRfc" at bounding box center [144, 41] width 80 height 9
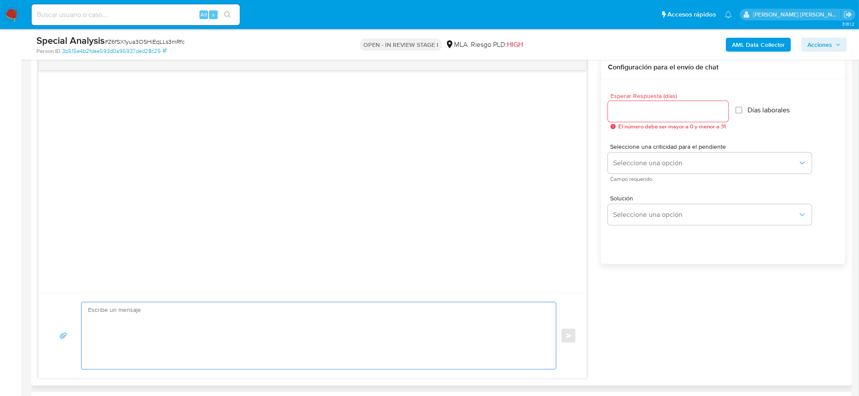
click at [147, 311] on textarea at bounding box center [316, 335] width 457 height 67
paste textarea "Maximo Leon, esperamos te encuentres bien. Te indicamos que el uso de la cuenta…"
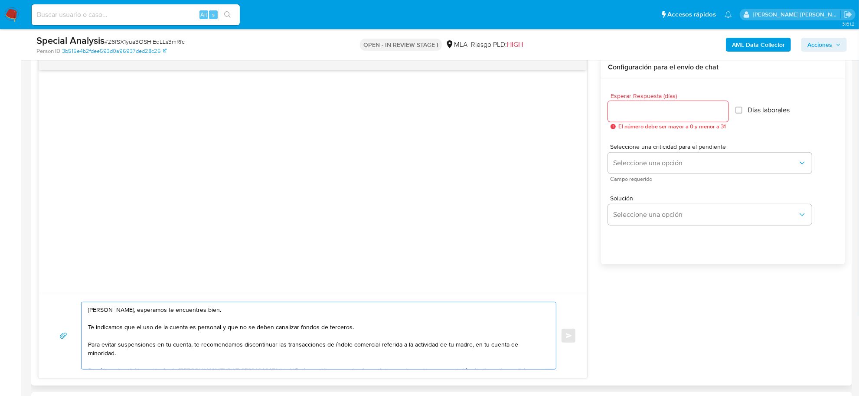
scroll to position [20, 0]
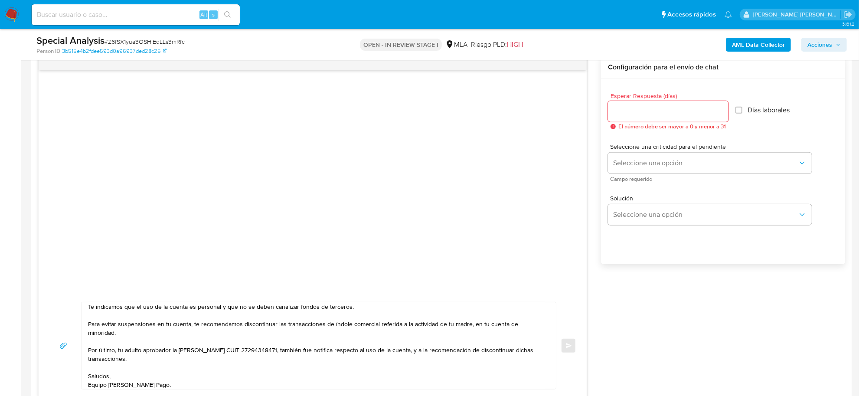
click at [144, 44] on span "# Z6fSX1yua3OSHiEqLLs3mRfc" at bounding box center [144, 41] width 80 height 9
copy span "Z6fSX1yua3OSHiEqLLs3mRfc"
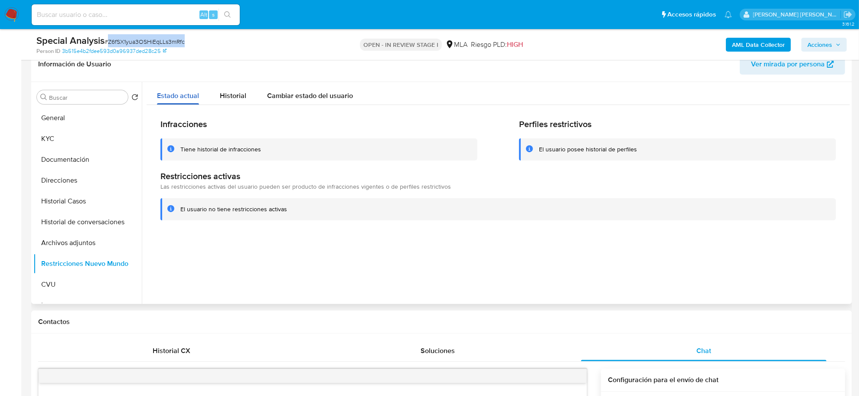
scroll to position [130, 0]
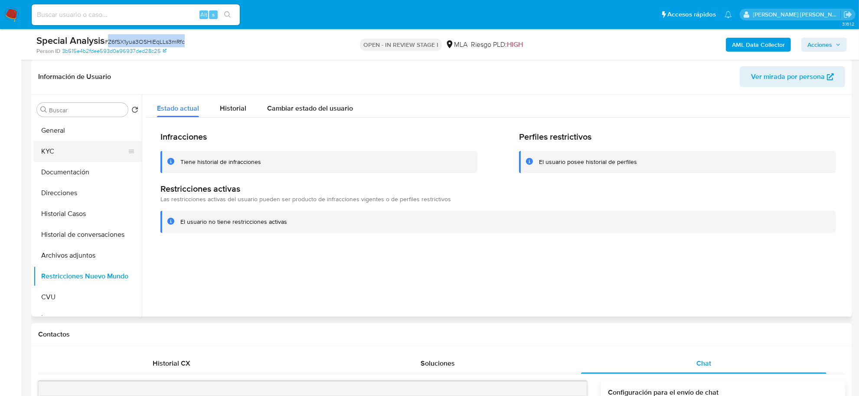
click at [60, 148] on button "KYC" at bounding box center [83, 151] width 101 height 21
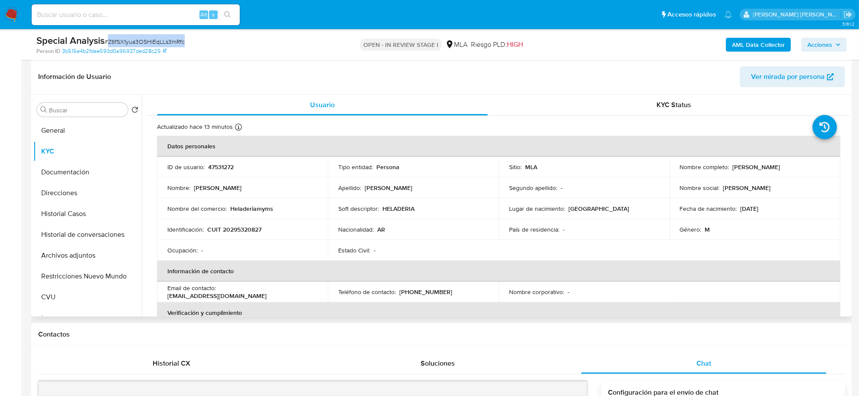
drag, startPoint x: 729, startPoint y: 166, endPoint x: 776, endPoint y: 169, distance: 46.9
click at [776, 169] on p "[PERSON_NAME] [PERSON_NAME]" at bounding box center [756, 167] width 48 height 8
copy p "Damian Ezequiel"
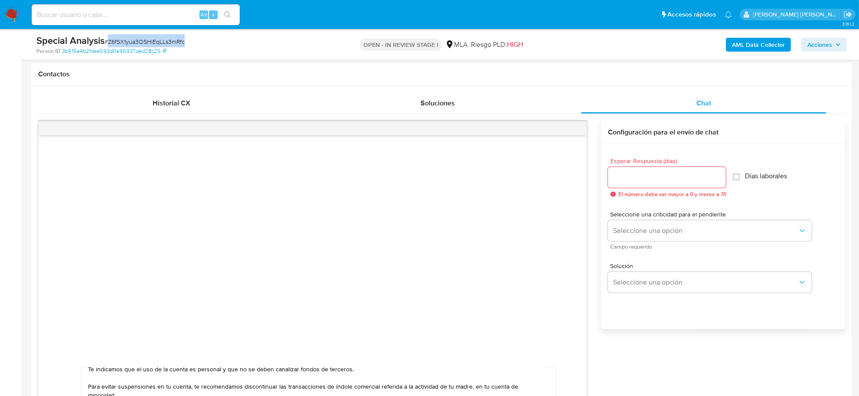
scroll to position [564, 0]
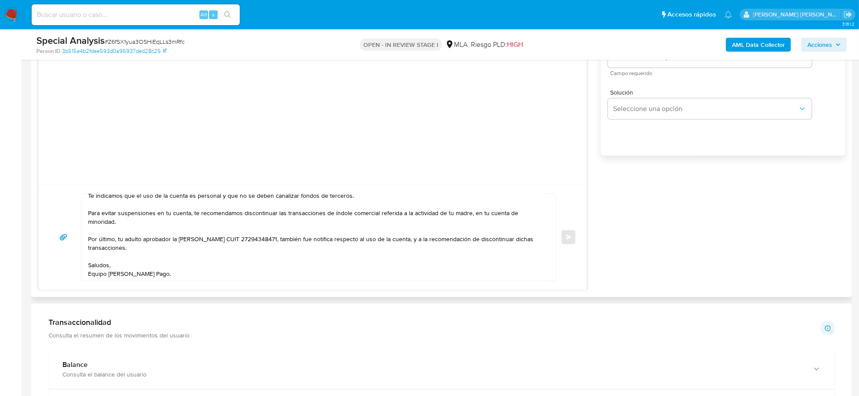
click at [117, 253] on textarea "Maximo Leon, esperamos te encuentres bien. Te indicamos que el uso de la cuenta…" at bounding box center [316, 237] width 457 height 87
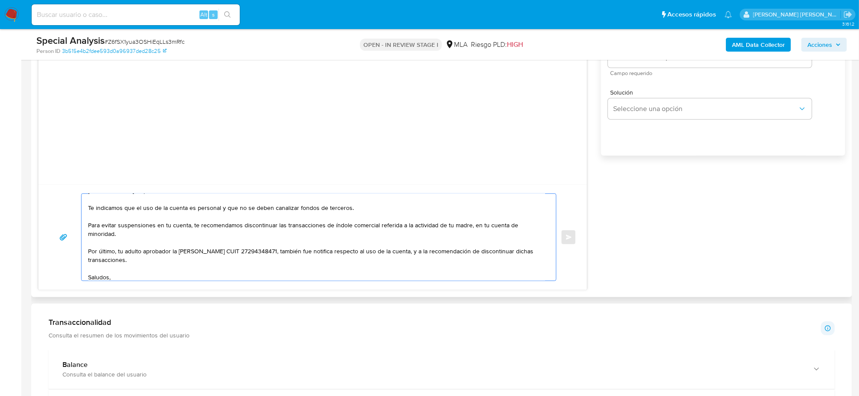
scroll to position [0, 0]
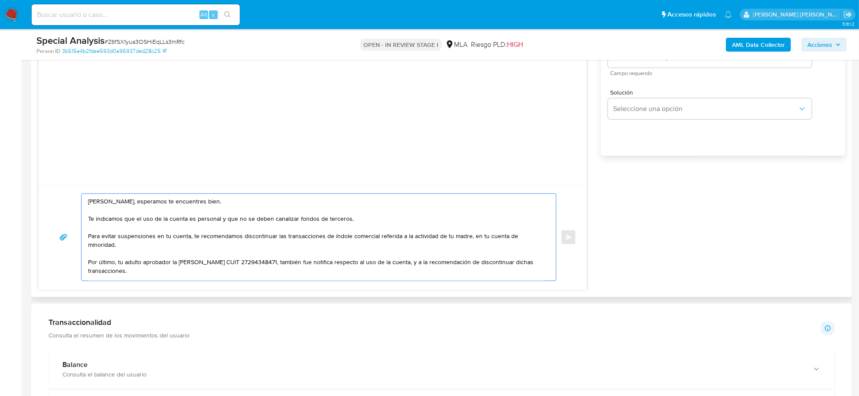
drag, startPoint x: 123, startPoint y: 202, endPoint x: 84, endPoint y: 203, distance: 39.0
click at [84, 203] on div "Maximo Leon, esperamos te encuentres bien. Te indicamos que el uso de la cuenta…" at bounding box center [316, 237] width 470 height 87
paste textarea "Damian Ezequiel"
click at [360, 227] on textarea "Damian Ezequiel, esperamos te encuentres bien. Te indicamos que el uso de la cu…" at bounding box center [316, 237] width 457 height 87
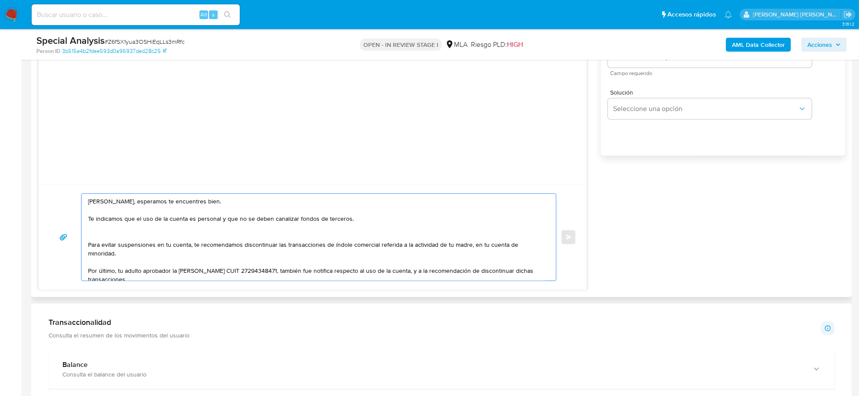
paste textarea "oda operacion cursada por la cuenta de indole comercial, deber ser respaldada p…"
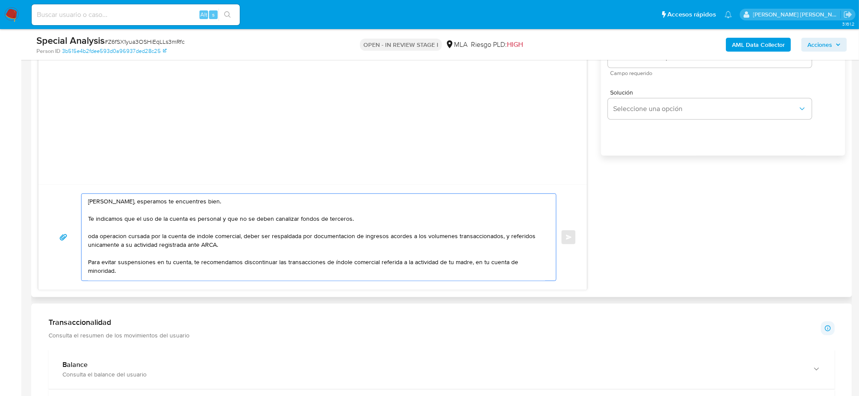
click at [89, 237] on textarea "Damian Ezequiel, esperamos te encuentres bien. Te indicamos que el uso de la cu…" at bounding box center [316, 237] width 457 height 87
drag, startPoint x: 170, startPoint y: 237, endPoint x: 164, endPoint y: 237, distance: 6.5
click at [164, 237] on textarea "Damian Ezequiel, esperamos te encuentres bien. Te indicamos que el uso de la cu…" at bounding box center [316, 237] width 457 height 87
click at [329, 238] on textarea "Damian Ezequiel, esperamos te encuentres bien. Te indicamos que el uso de la cu…" at bounding box center [316, 237] width 457 height 87
click at [449, 236] on textarea "Damian Ezequiel, esperamos te encuentres bien. Te indicamos que el uso de la cu…" at bounding box center [316, 237] width 457 height 87
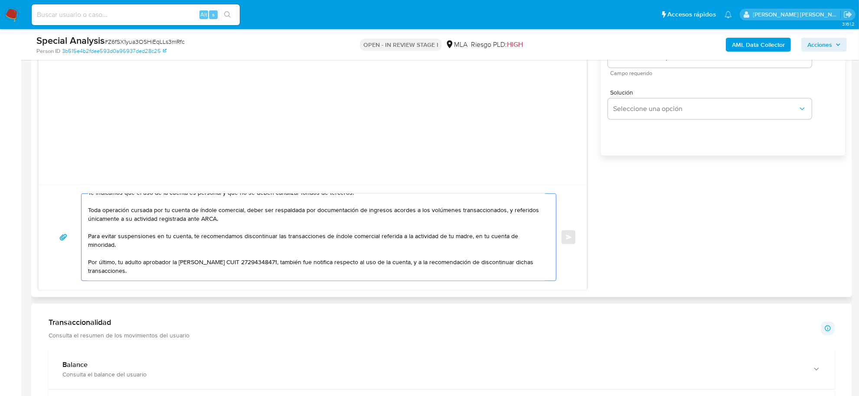
scroll to position [49, 0]
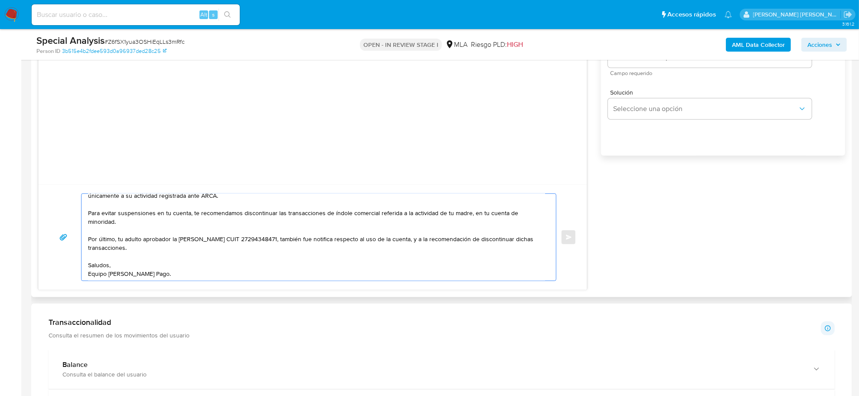
click at [104, 220] on textarea "Damian Ezequiel, esperamos te encuentres bien. Te indicamos que el uso de la cu…" at bounding box center [316, 237] width 457 height 87
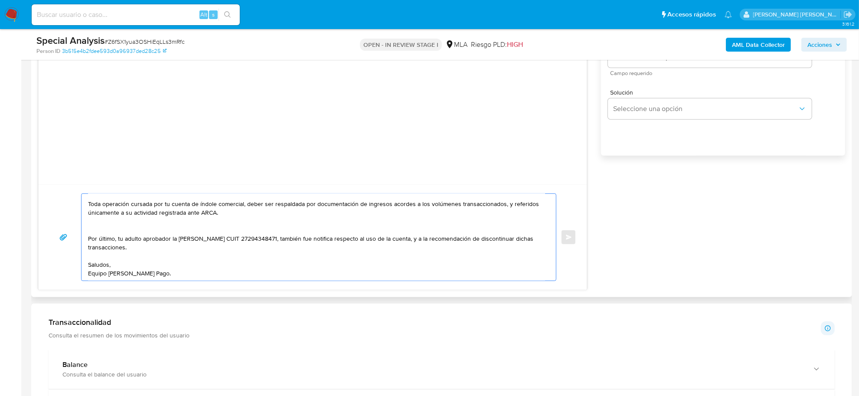
scroll to position [32, 0]
click at [107, 244] on textarea "Damian Ezequiel, esperamos te encuentres bien. Te indicamos que el uso de la cu…" at bounding box center [316, 237] width 457 height 87
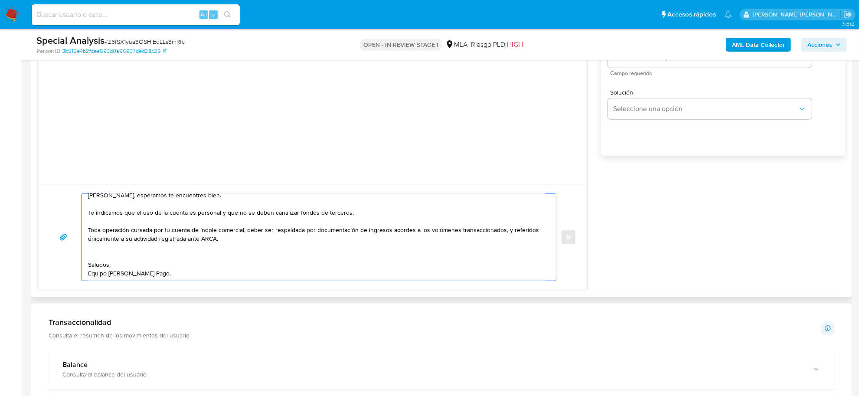
scroll to position [6, 0]
paste textarea "De este modo, evitara nuevas posibles suspensiones."
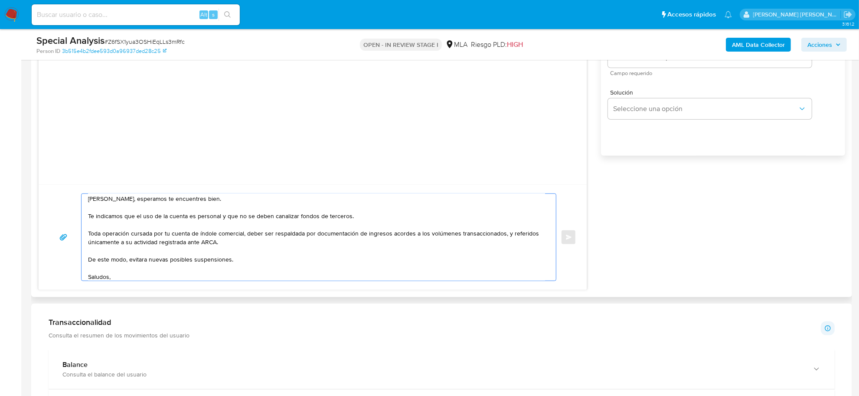
scroll to position [0, 0]
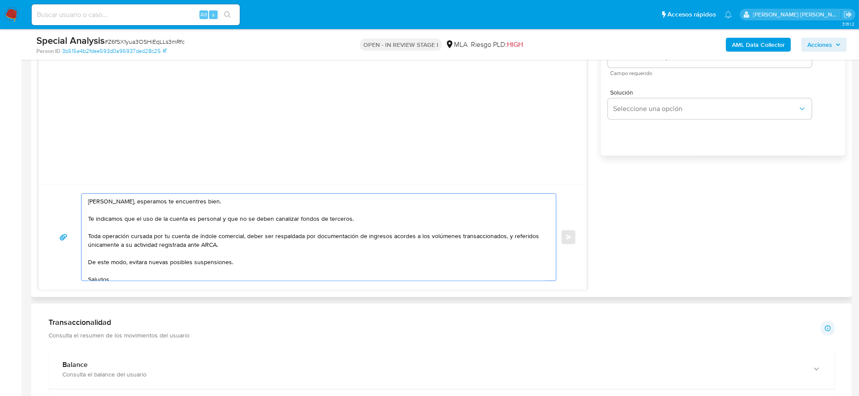
click at [100, 212] on textarea "Damian Ezequiel, esperamos te encuentres bien. Te indicamos que el uso de la cu…" at bounding box center [316, 237] width 457 height 87
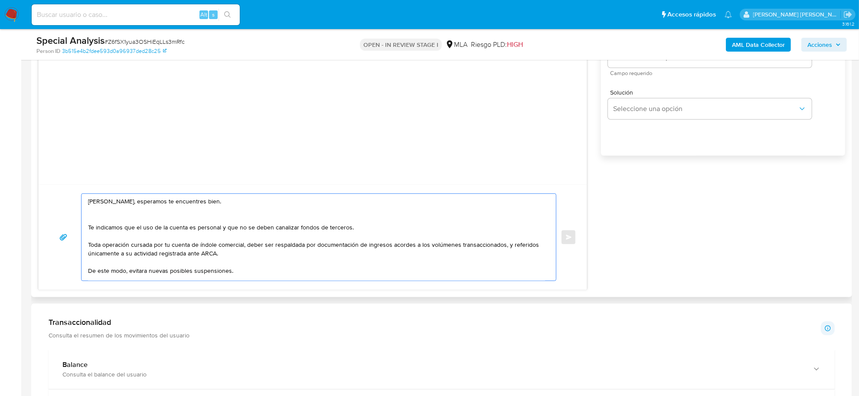
paste textarea "¡Te contamos que tu cuenta ya está activa nuevamente para que operes con normal…"
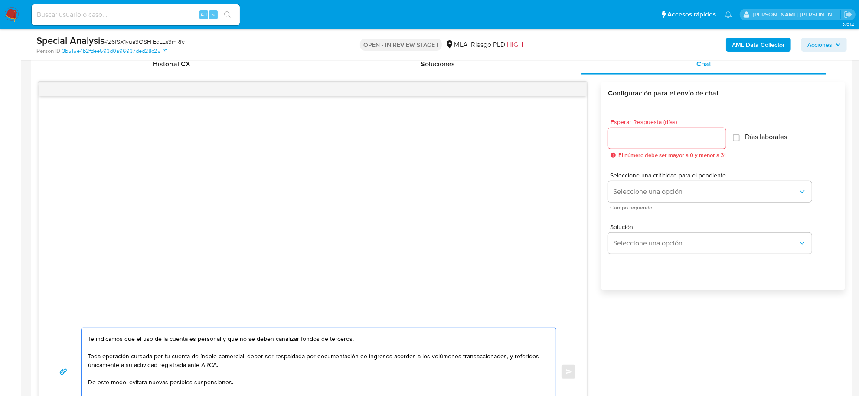
scroll to position [347, 0]
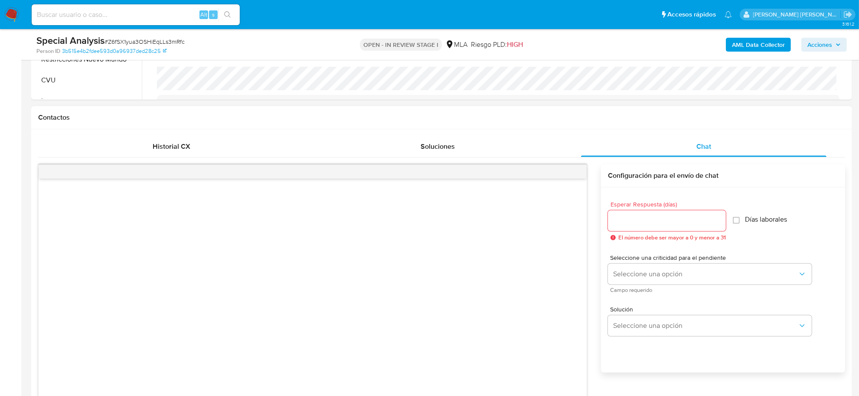
type textarea "Damian Ezequiel, esperamos te encuentres bien. ¡Te contamos que tu cuenta ya es…"
click at [659, 228] on div at bounding box center [667, 220] width 118 height 21
click at [658, 224] on input "Esperar Respuesta (días)" at bounding box center [667, 220] width 118 height 11
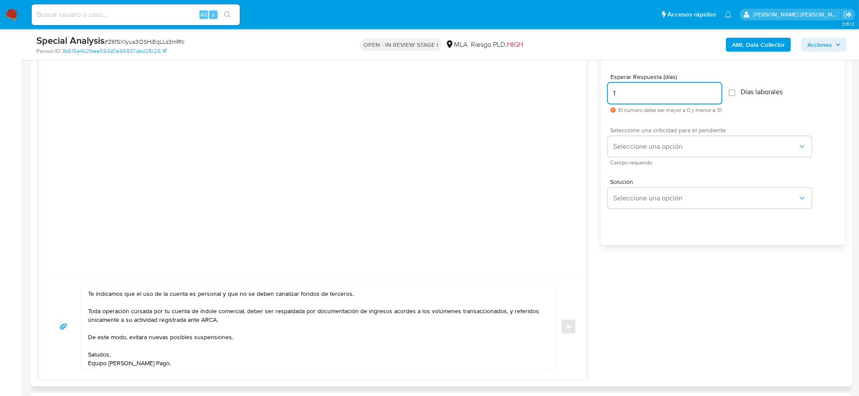
scroll to position [455, 0]
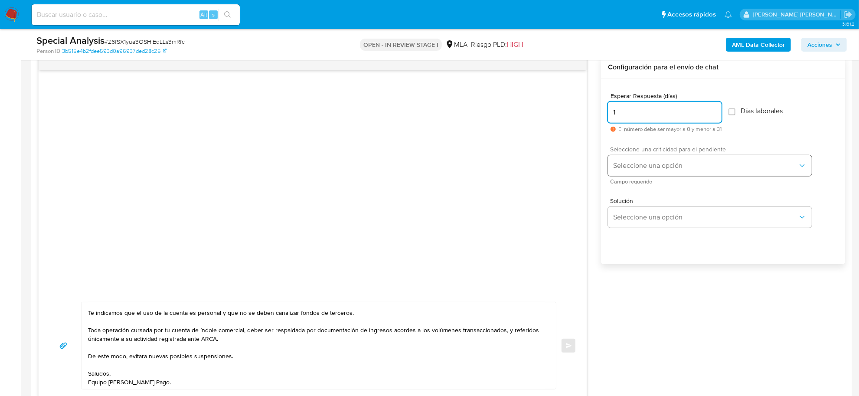
type input "1"
click at [638, 166] on span "Seleccione una opción" at bounding box center [705, 165] width 185 height 9
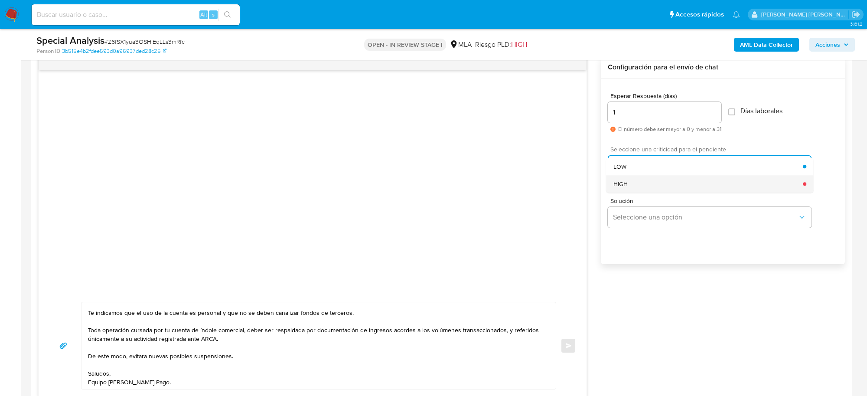
click at [633, 179] on div "HIGH" at bounding box center [708, 183] width 190 height 17
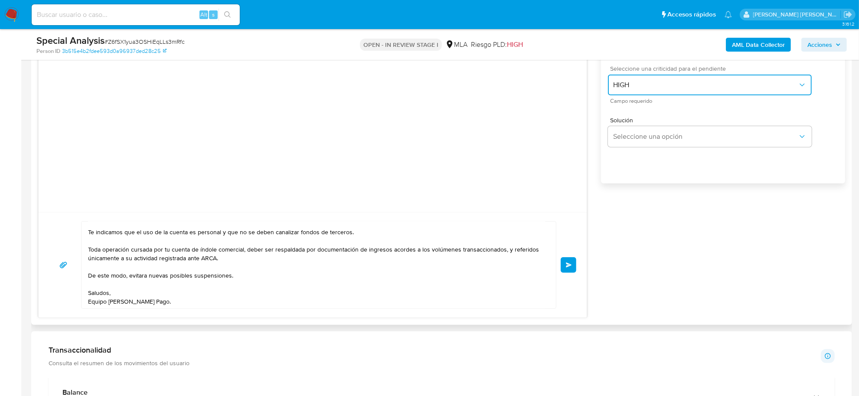
scroll to position [618, 0]
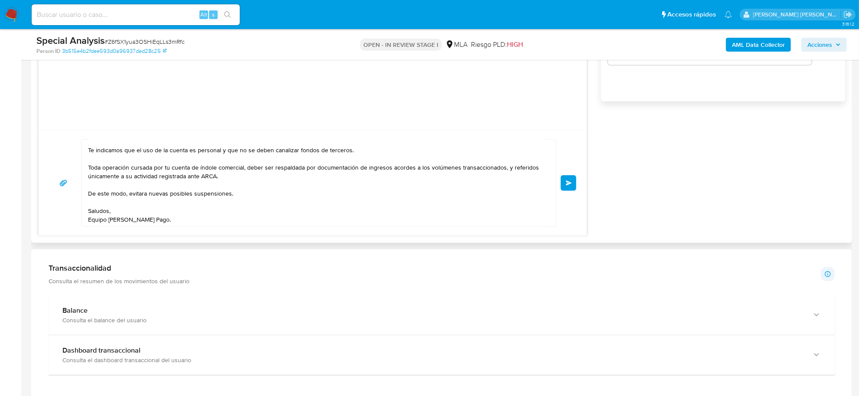
click at [562, 183] on button "Enviar" at bounding box center [568, 183] width 16 height 16
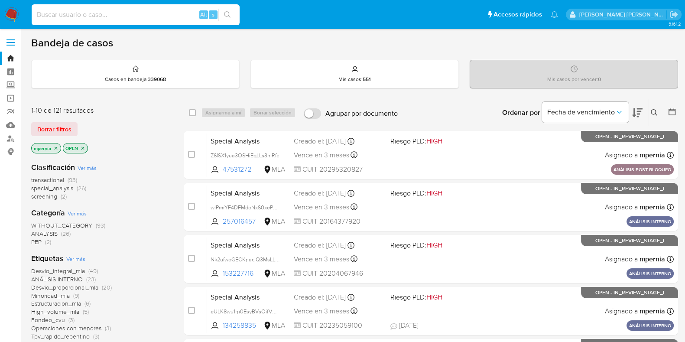
click at [61, 13] on input at bounding box center [136, 14] width 208 height 11
paste input "2083129772"
type input "2083129772"
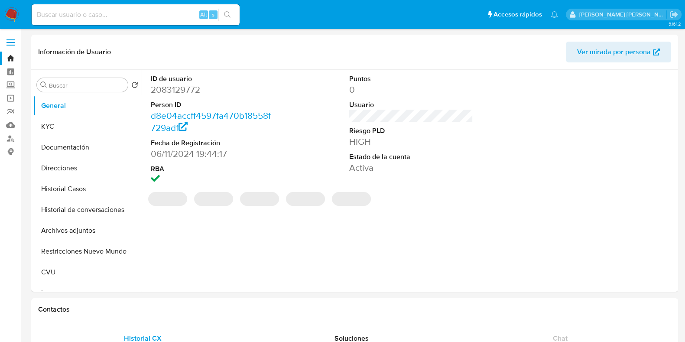
select select "10"
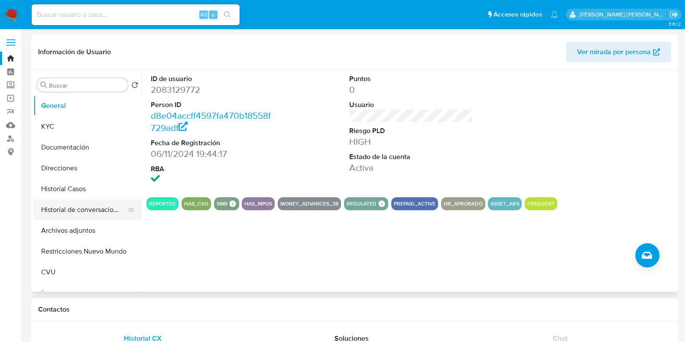
click at [67, 209] on button "Historial de conversaciones" at bounding box center [83, 209] width 101 height 21
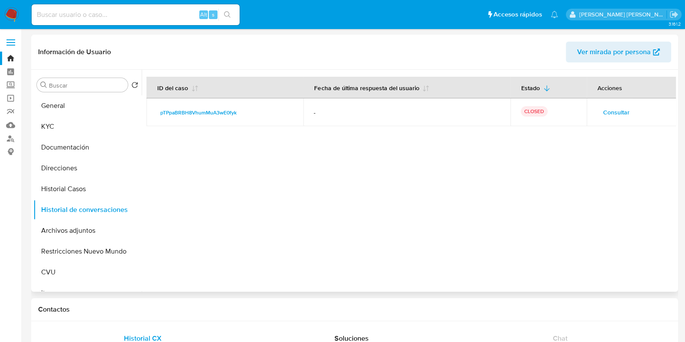
click at [612, 116] on span "Consultar" at bounding box center [616, 112] width 26 height 12
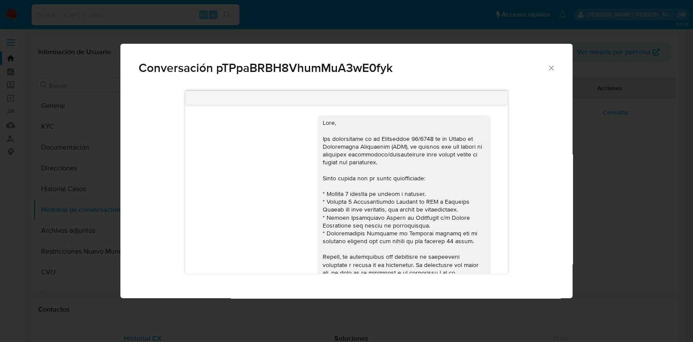
scroll to position [477, 0]
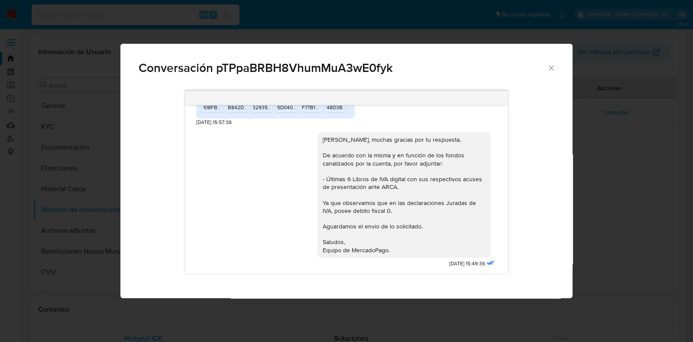
click at [552, 72] on icon "Cerrar" at bounding box center [551, 68] width 9 height 9
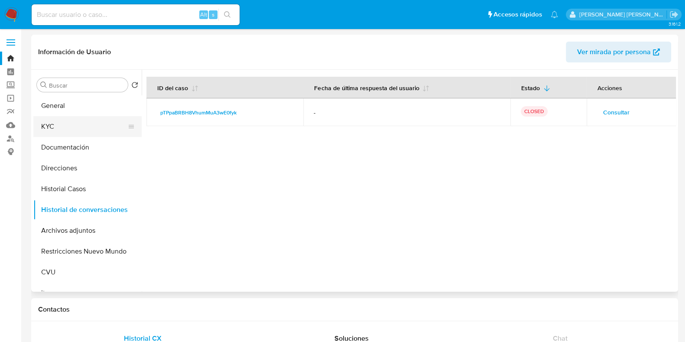
click at [65, 120] on button "KYC" at bounding box center [83, 126] width 101 height 21
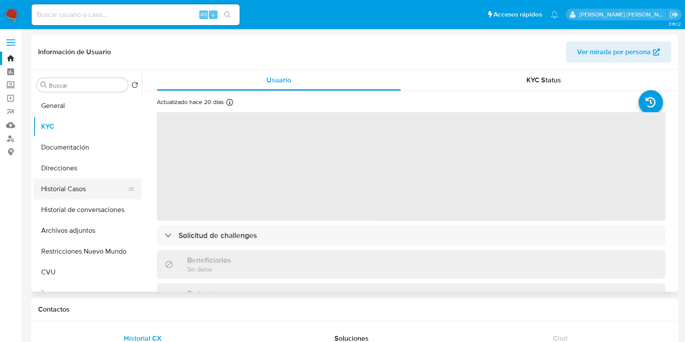
click at [74, 189] on button "Historial Casos" at bounding box center [83, 189] width 101 height 21
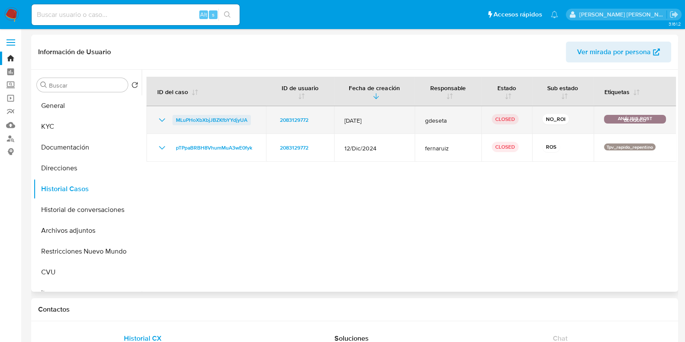
click at [182, 124] on span "MLuPHoXbXbjJBZKfbYYdjyUA" at bounding box center [212, 120] width 72 height 10
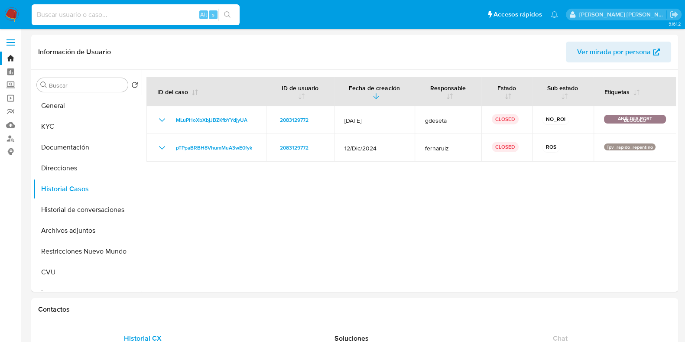
click at [96, 13] on input at bounding box center [136, 14] width 208 height 11
paste input "1936500007"
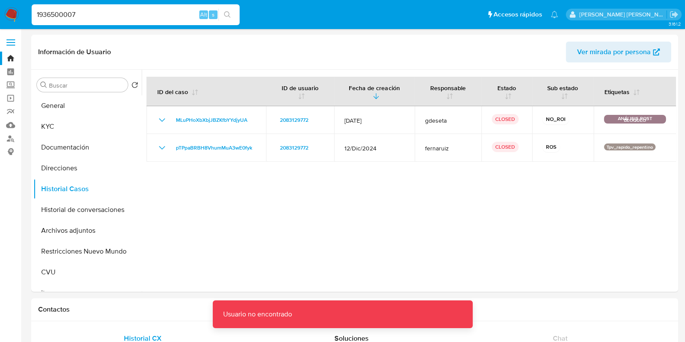
click at [96, 13] on input "1936500007" at bounding box center [136, 14] width 208 height 11
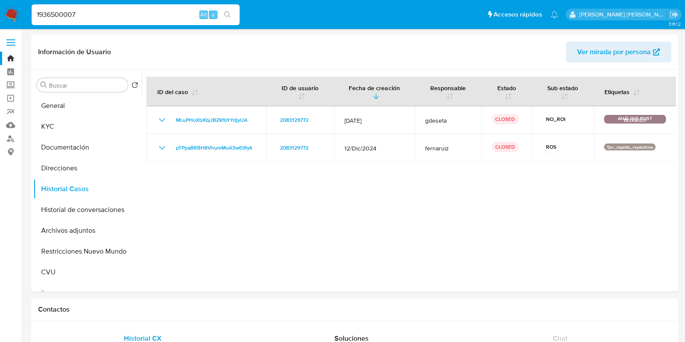
type input "1936500007"
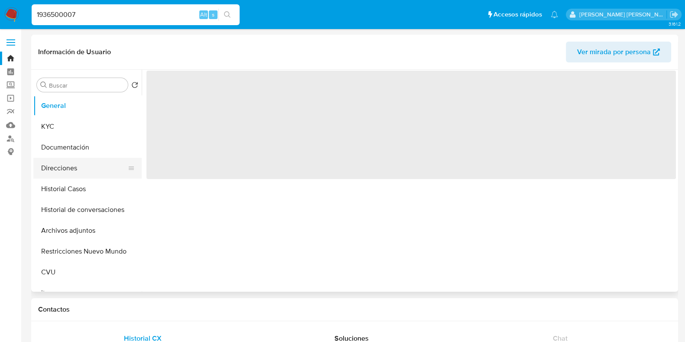
select select "10"
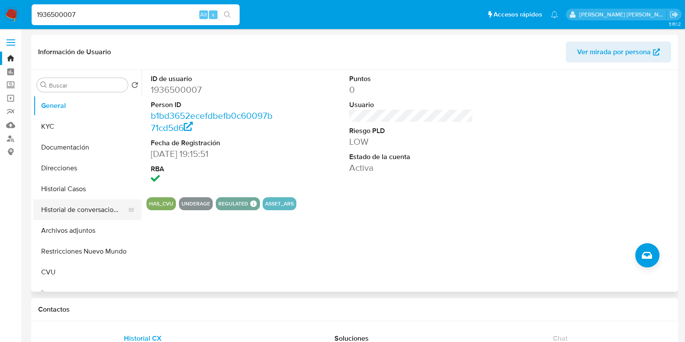
click at [99, 211] on button "Historial de conversaciones" at bounding box center [83, 209] width 101 height 21
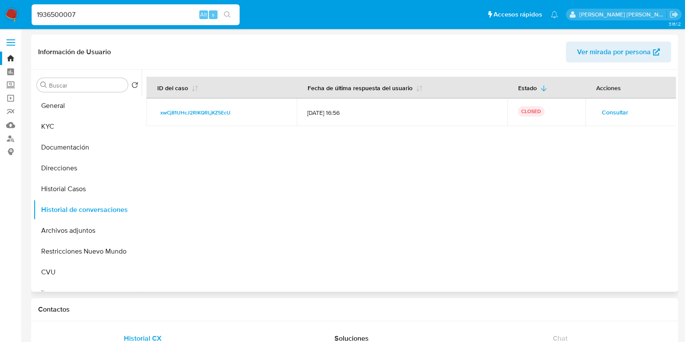
click at [614, 109] on span "Consultar" at bounding box center [615, 112] width 26 height 12
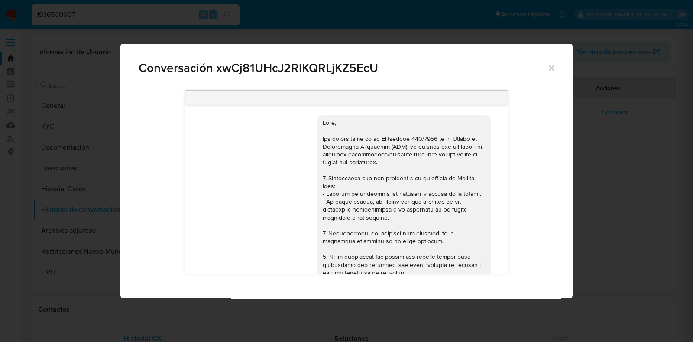
scroll to position [439, 0]
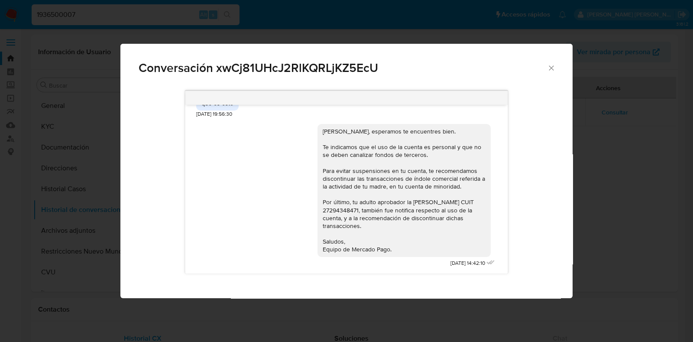
drag, startPoint x: 315, startPoint y: 132, endPoint x: 395, endPoint y: 249, distance: 142.1
click at [395, 249] on div "[PERSON_NAME], esperamos te encuentres bien. Te indicamos que el uso de la cuen…" at bounding box center [404, 190] width 163 height 126
copy div "Maximo Leon, esperamos te encuentres bien. Te indicamos que el uso de la cuenta…"
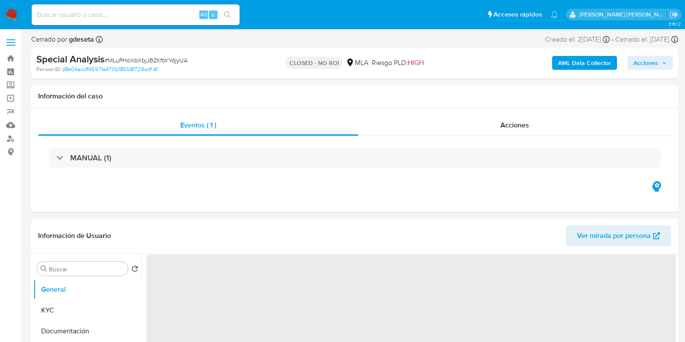
select select "10"
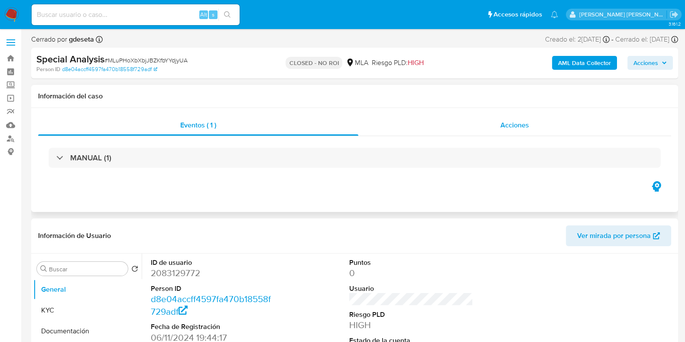
click at [513, 126] on span "Acciones" at bounding box center [515, 125] width 29 height 10
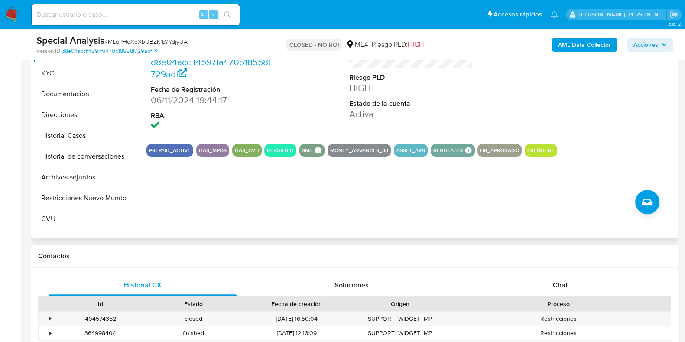
scroll to position [271, 0]
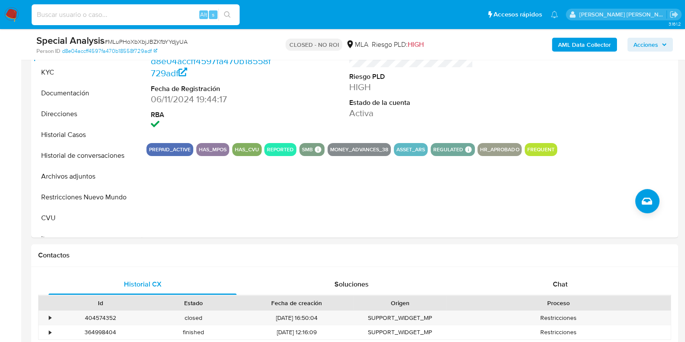
click at [76, 17] on input at bounding box center [136, 14] width 208 height 11
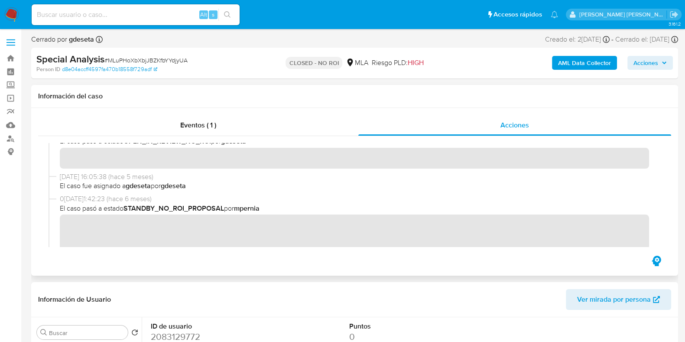
scroll to position [108, 0]
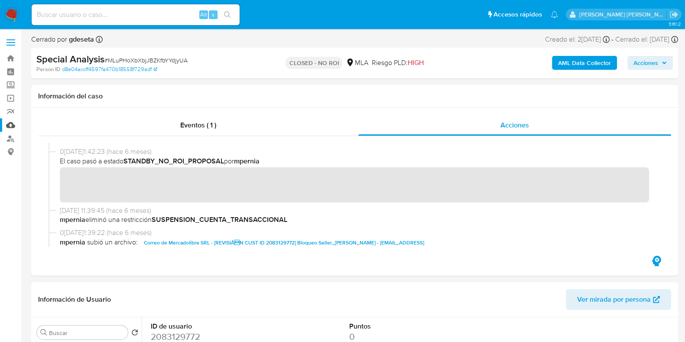
click at [16, 125] on link "Mulan" at bounding box center [51, 124] width 103 height 13
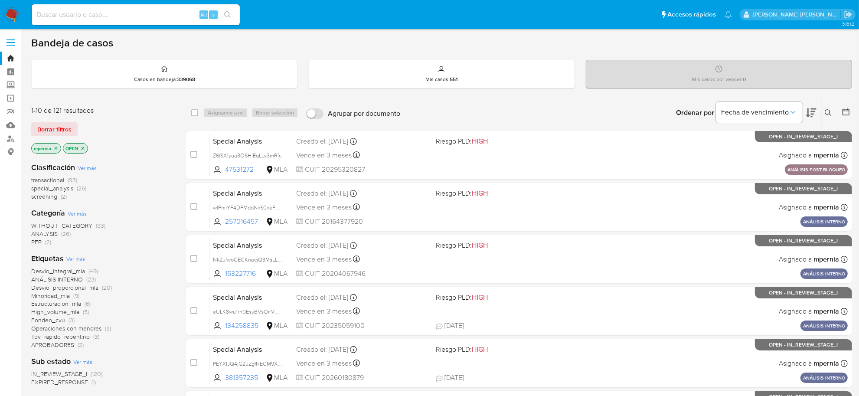
click at [55, 146] on icon "close-filter" at bounding box center [55, 148] width 5 height 5
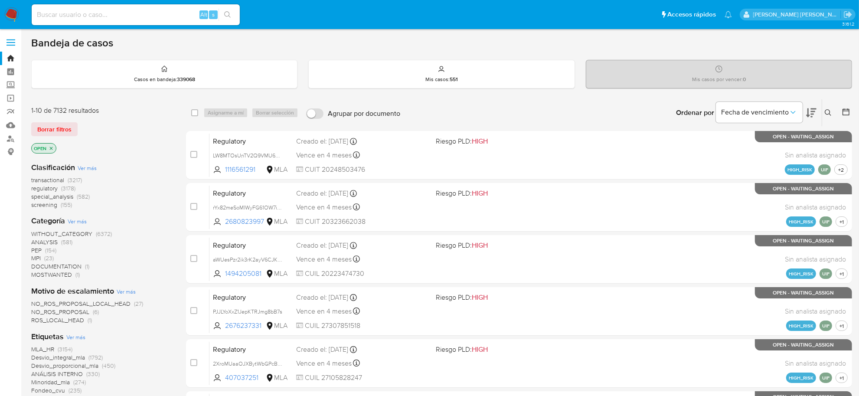
click at [824, 111] on icon at bounding box center [827, 112] width 7 height 7
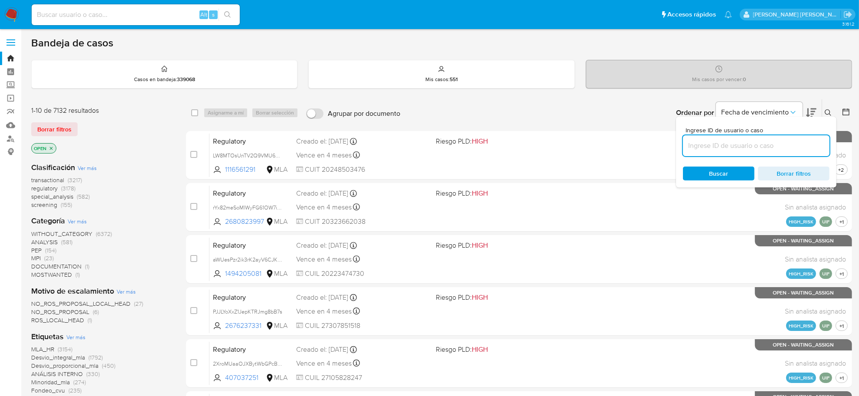
click at [768, 151] on div at bounding box center [756, 145] width 146 height 21
type input "Z6fSX1yua3OSHiEqLLs3mRfc"
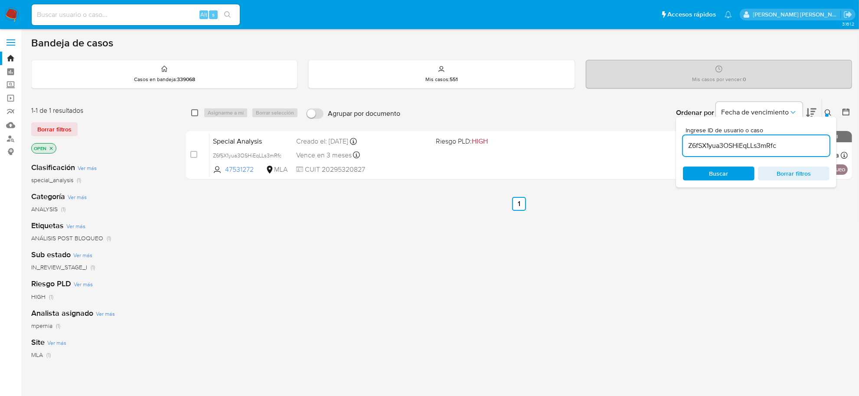
click at [194, 115] on input "checkbox" at bounding box center [194, 112] width 7 height 7
checkbox input "true"
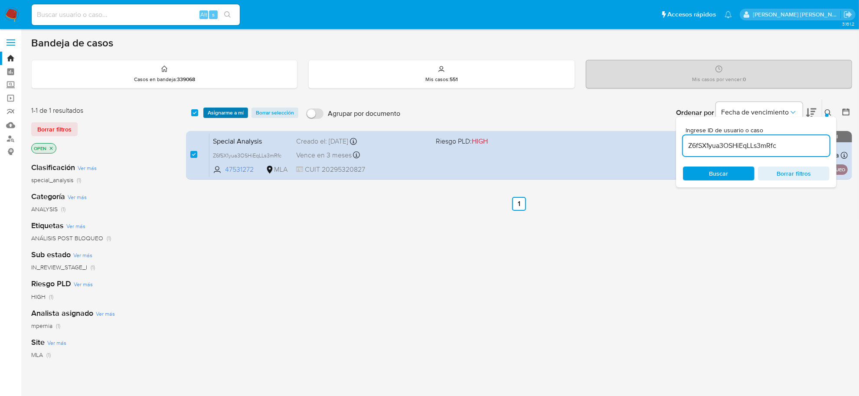
click at [213, 112] on span "Asignarme a mí" at bounding box center [226, 112] width 36 height 9
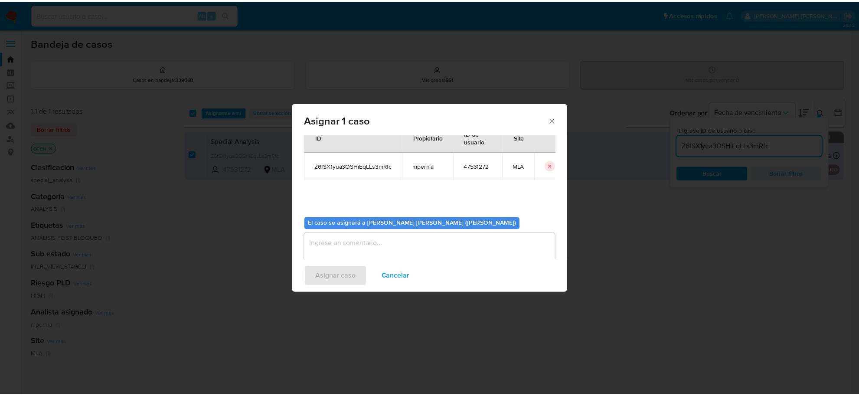
scroll to position [44, 0]
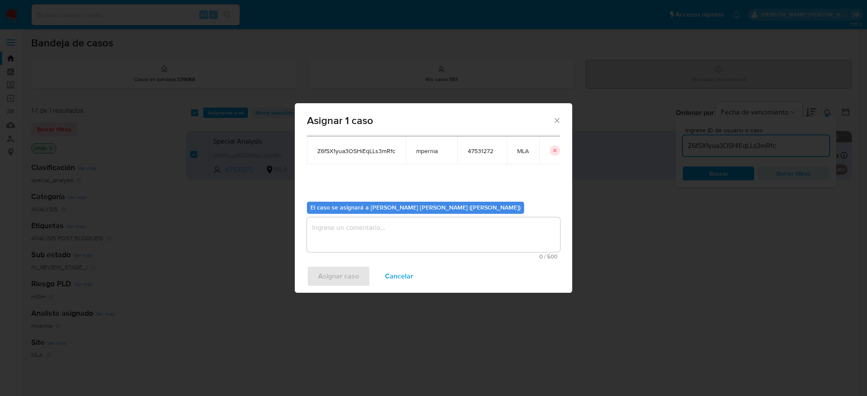
click at [414, 235] on textarea "assign-modal" at bounding box center [433, 234] width 253 height 35
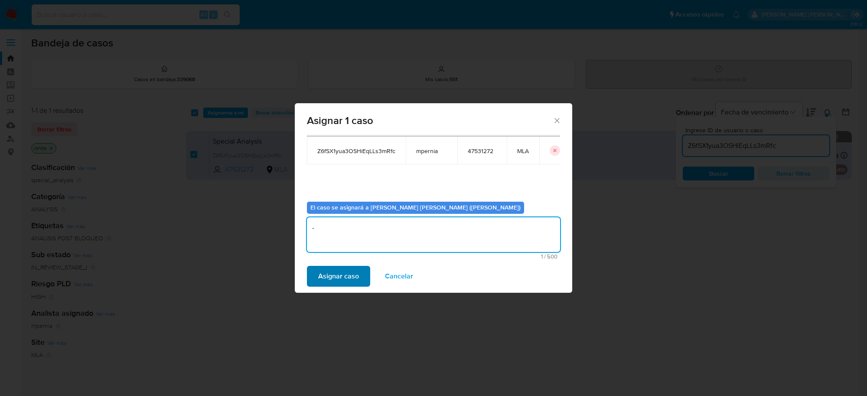
type textarea "-"
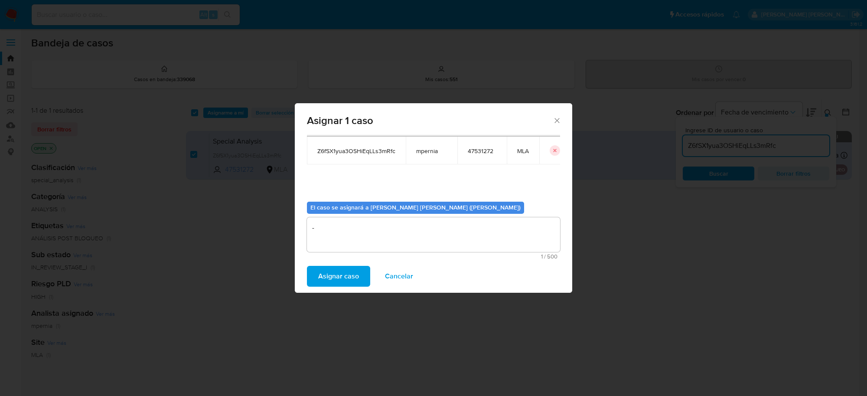
click at [353, 273] on span "Asignar caso" at bounding box center [338, 276] width 41 height 19
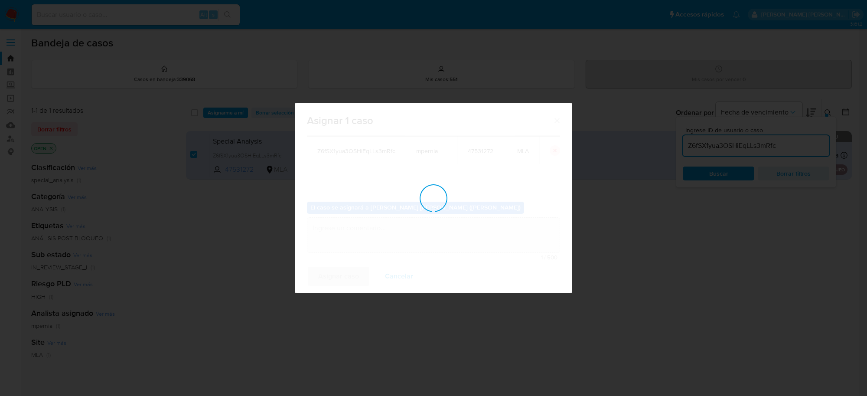
checkbox input "false"
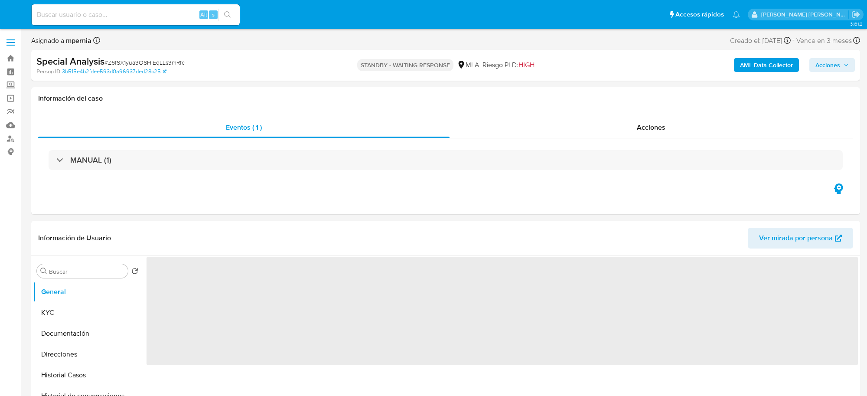
select select "10"
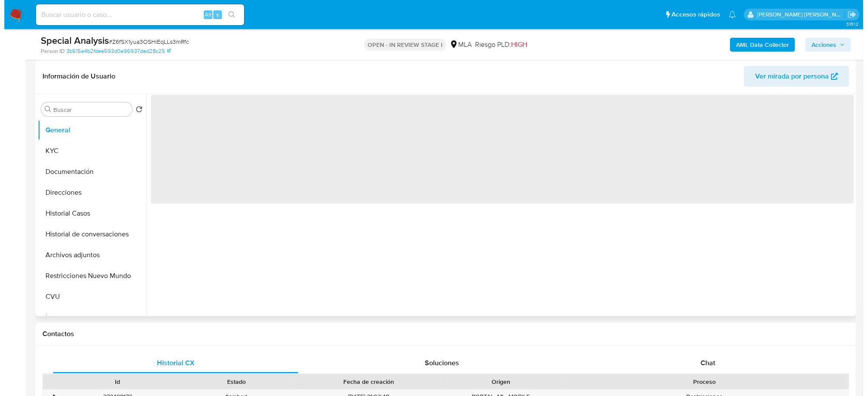
scroll to position [163, 0]
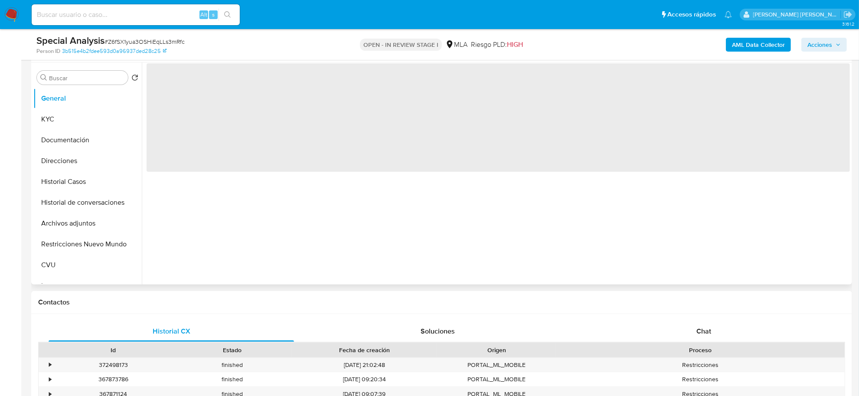
select select "10"
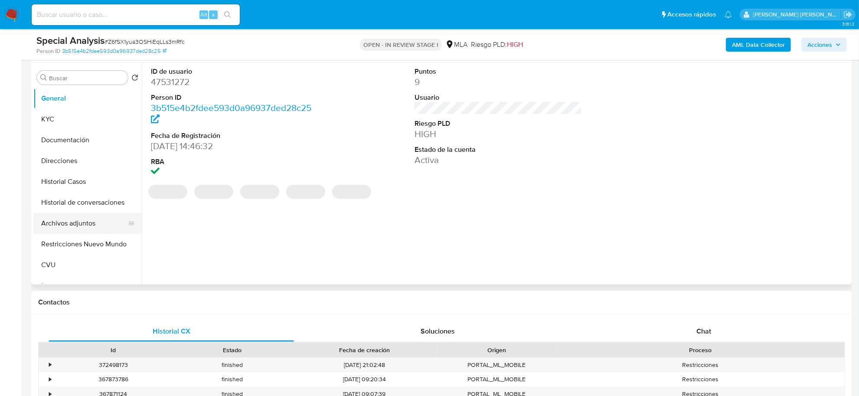
click at [64, 224] on button "Archivos adjuntos" at bounding box center [83, 223] width 101 height 21
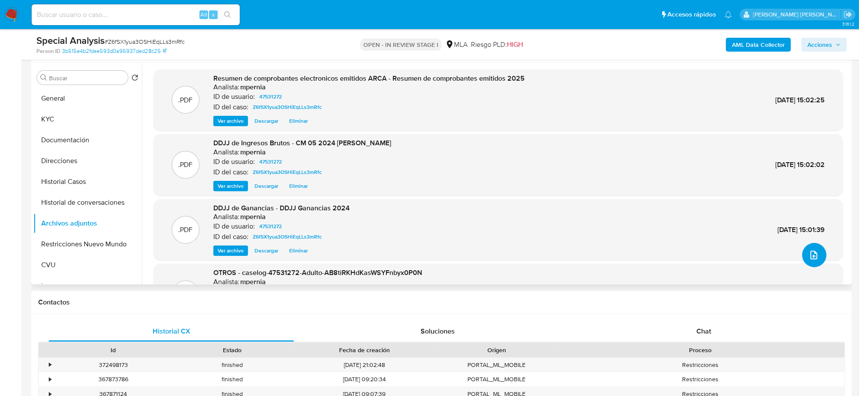
click at [810, 250] on icon "upload-file" at bounding box center [813, 255] width 10 height 10
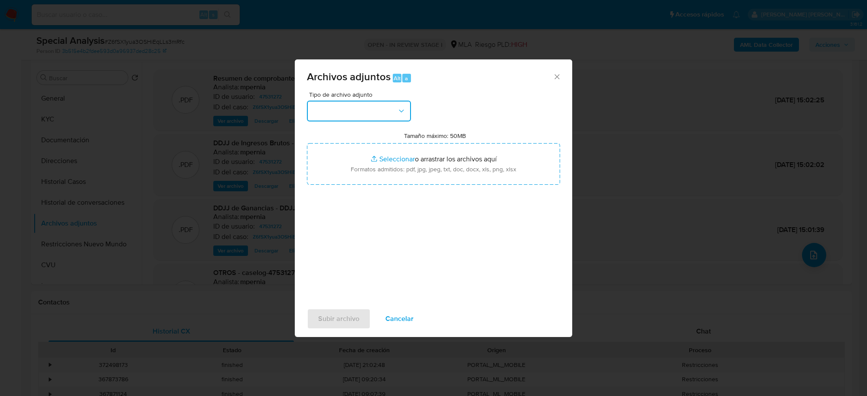
click at [393, 118] on button "button" at bounding box center [359, 111] width 104 height 21
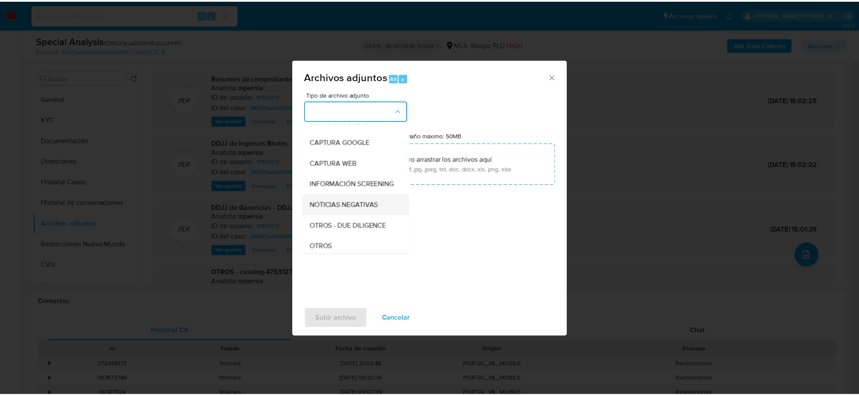
scroll to position [108, 0]
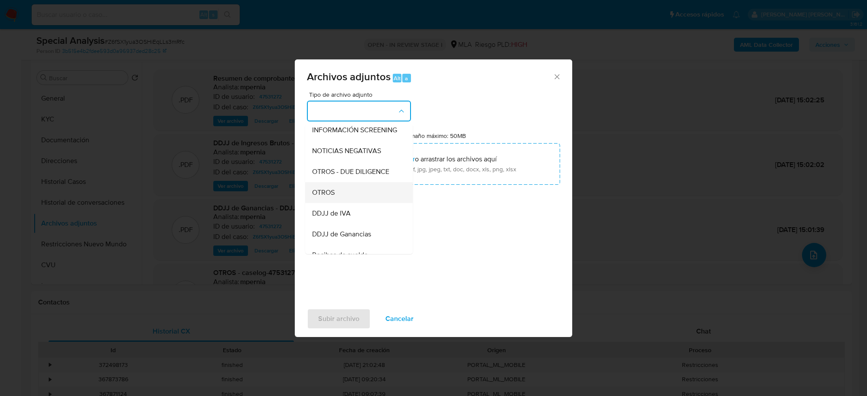
click at [339, 203] on div "OTROS" at bounding box center [356, 192] width 88 height 21
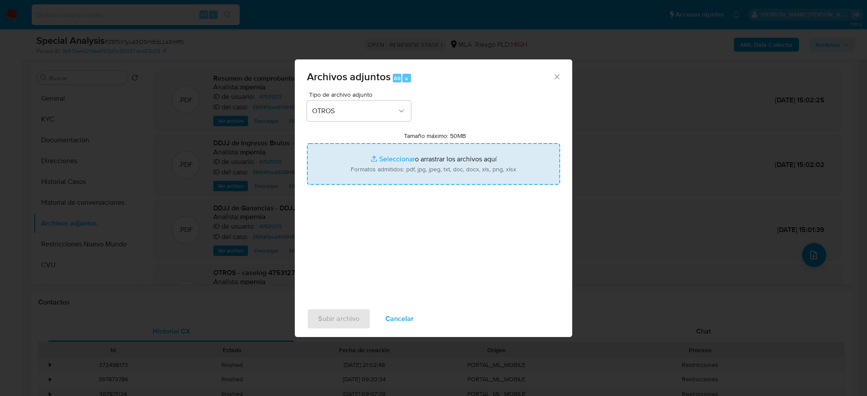
type input "C:\fakepath\Correo de Mercadolibre SRL - Adjunto documentación del seller.pdf"
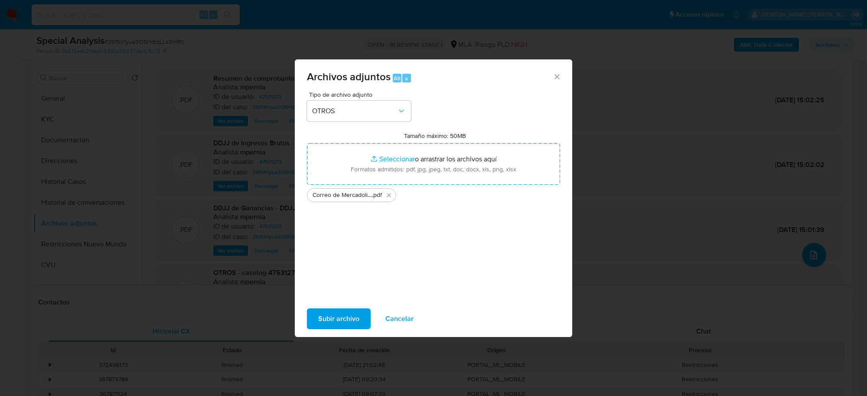
click at [361, 313] on button "Subir archivo" at bounding box center [339, 318] width 64 height 21
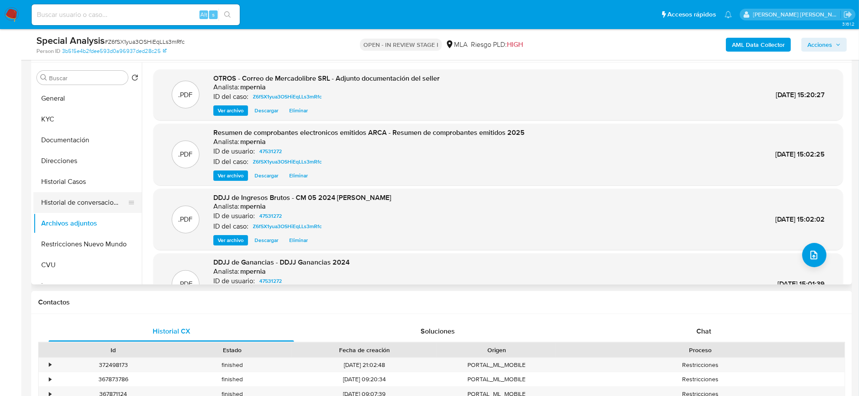
click at [80, 206] on button "Historial de conversaciones" at bounding box center [83, 202] width 101 height 21
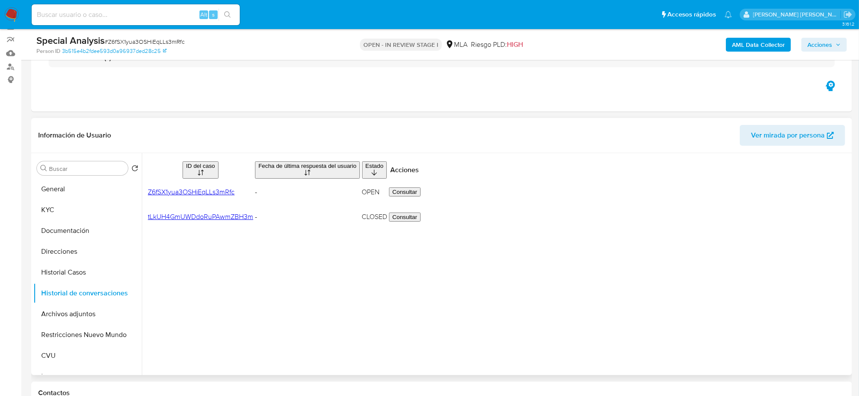
scroll to position [54, 0]
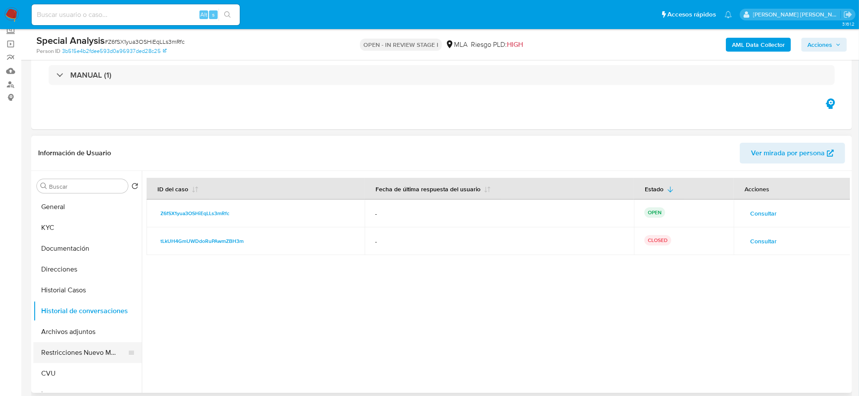
click at [68, 351] on button "Restricciones Nuevo Mundo" at bounding box center [83, 352] width 101 height 21
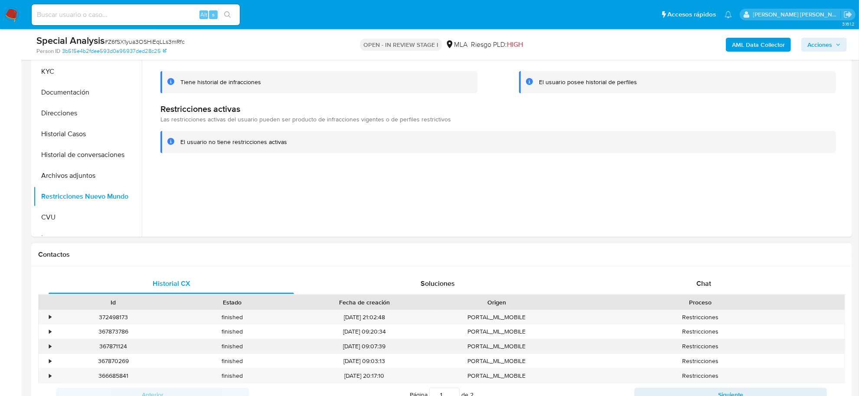
scroll to position [271, 0]
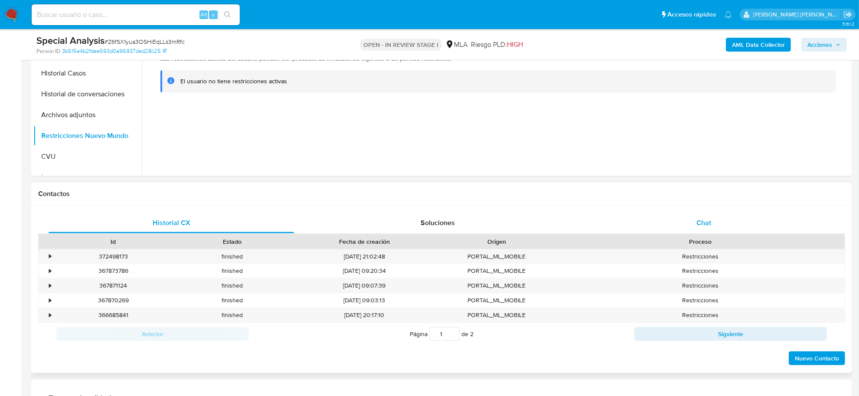
click at [709, 215] on div "Chat" at bounding box center [703, 222] width 245 height 21
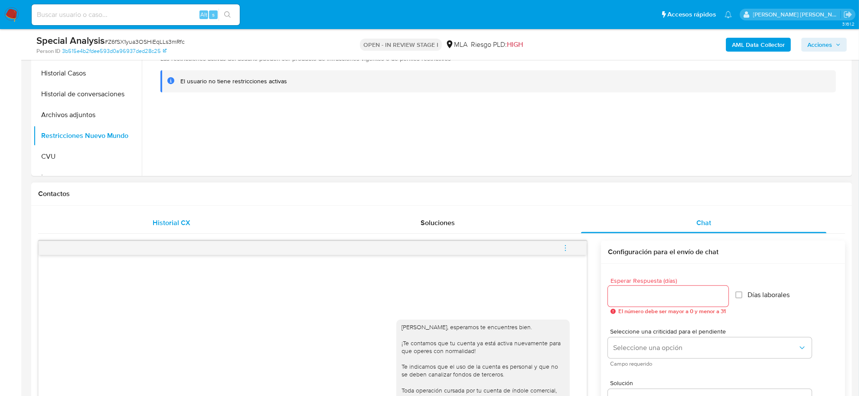
click at [209, 226] on div "Historial CX" at bounding box center [171, 222] width 245 height 21
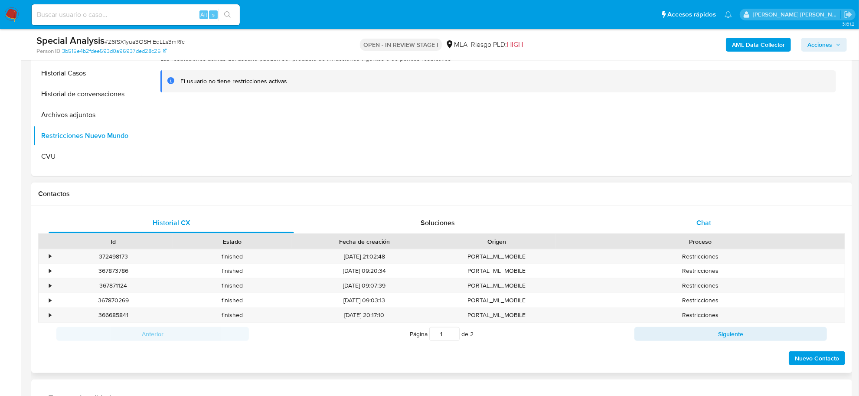
click at [711, 224] on div "Chat" at bounding box center [703, 222] width 245 height 21
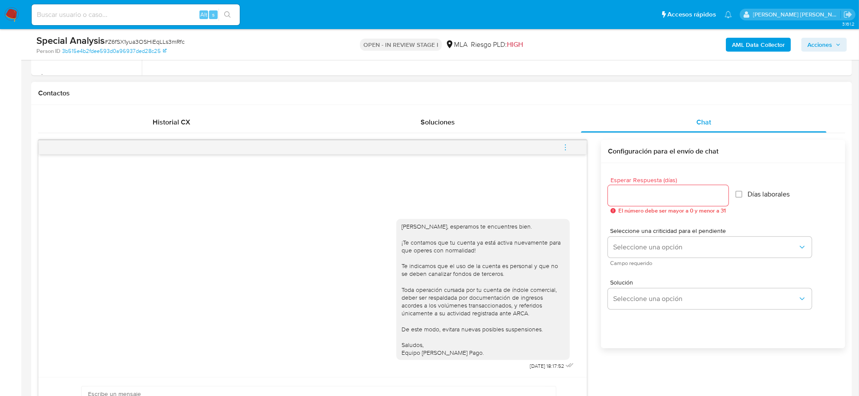
scroll to position [379, 0]
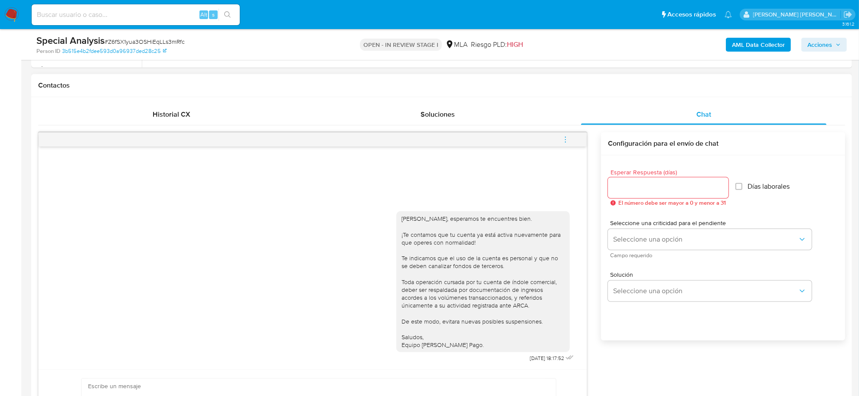
click at [566, 143] on icon "menu-action" at bounding box center [565, 140] width 8 height 8
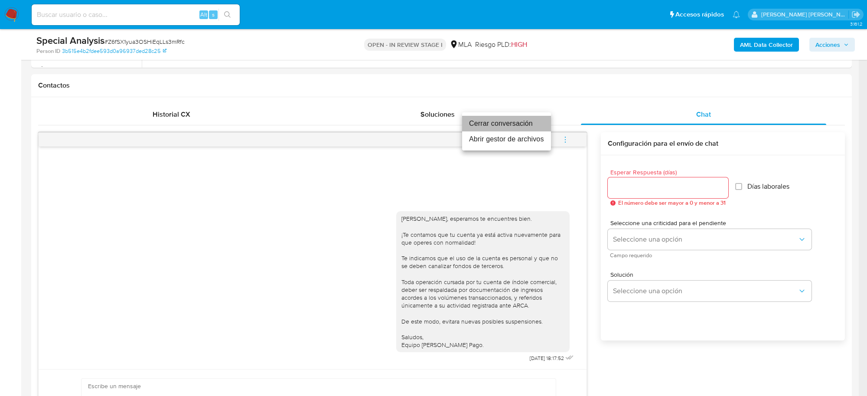
click at [527, 124] on li "Cerrar conversación" at bounding box center [506, 124] width 89 height 16
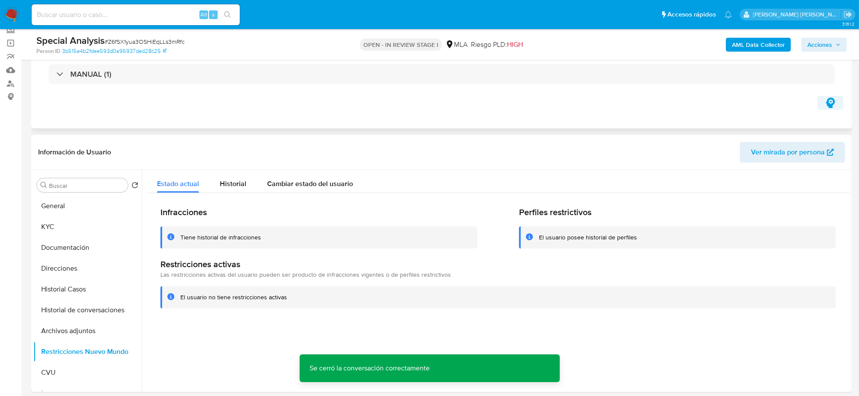
scroll to position [54, 0]
click at [811, 46] on span "Acciones" at bounding box center [819, 45] width 25 height 14
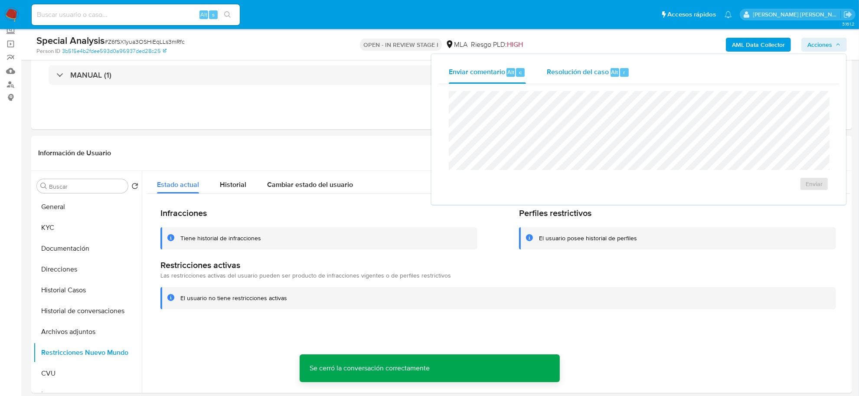
click at [575, 75] on span "Resolución del caso" at bounding box center [578, 72] width 62 height 10
click at [578, 126] on textarea at bounding box center [638, 127] width 379 height 69
paste textarea "Se crea el presente caso a los fines de adjuntar la información y/o documentaci…"
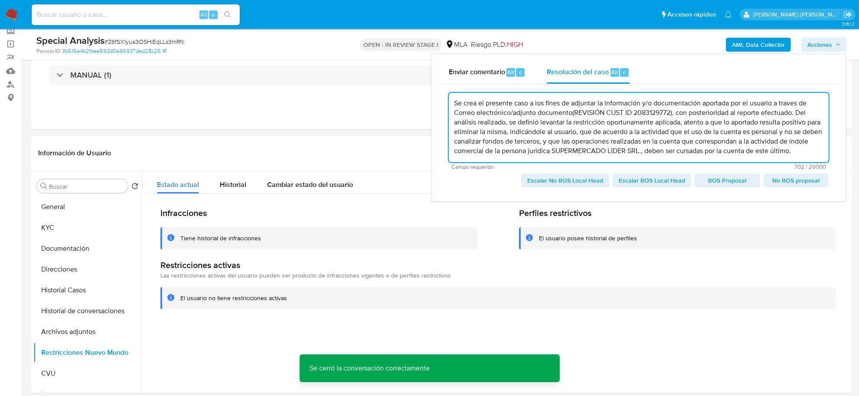
click at [590, 128] on textarea "Se crea el presente caso a los fines de adjuntar la información y/o documentaci…" at bounding box center [639, 127] width 380 height 69
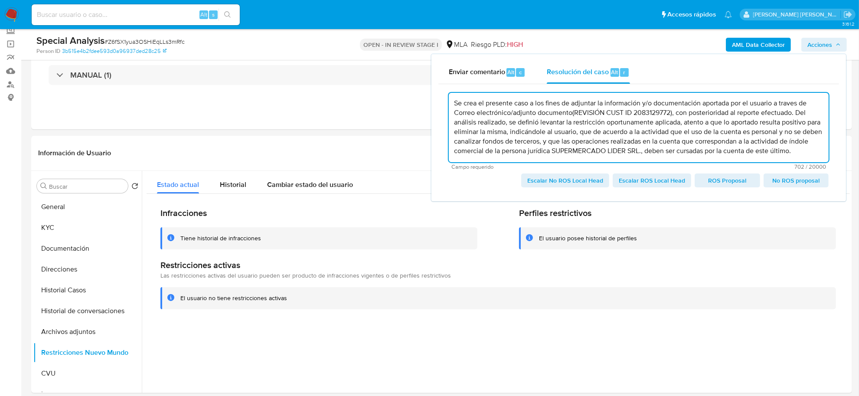
drag, startPoint x: 537, startPoint y: 114, endPoint x: 542, endPoint y: 114, distance: 4.8
click at [542, 114] on textarea "Se crea el presente caso a los fines de adjuntar la información y/o documentaci…" at bounding box center [639, 127] width 380 height 69
click at [559, 113] on textarea "Se crea el presente caso a los fines de adjuntar la información y/o documentaci…" at bounding box center [639, 127] width 380 height 69
click at [570, 111] on textarea "Se crea el presente caso a los fines de adjuntar la información y/o documentaci…" at bounding box center [639, 127] width 380 height 69
click at [514, 113] on textarea "Se crea el presente caso a los fines de adjuntar la información y/o documentaci…" at bounding box center [639, 127] width 380 height 69
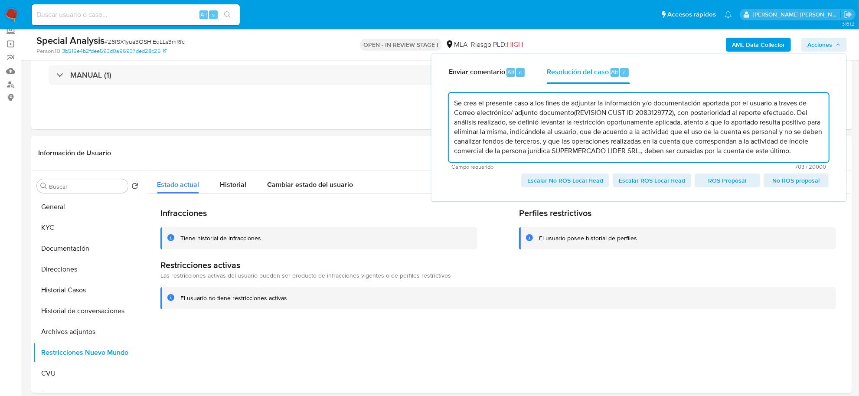
drag, startPoint x: 576, startPoint y: 112, endPoint x: 672, endPoint y: 113, distance: 96.7
click at [672, 113] on textarea "Se crea el presente caso a los fines de adjuntar la información y/o documentaci…" at bounding box center [639, 127] width 380 height 69
paste textarea "Adjunto documentación del seller"
click at [803, 113] on textarea "Se crea el presente caso a los fines de adjuntar la información y/o documentaci…" at bounding box center [639, 127] width 380 height 69
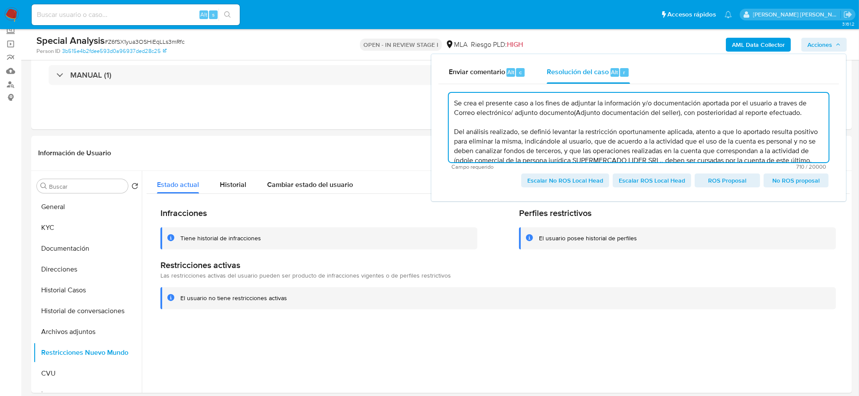
scroll to position [18, 0]
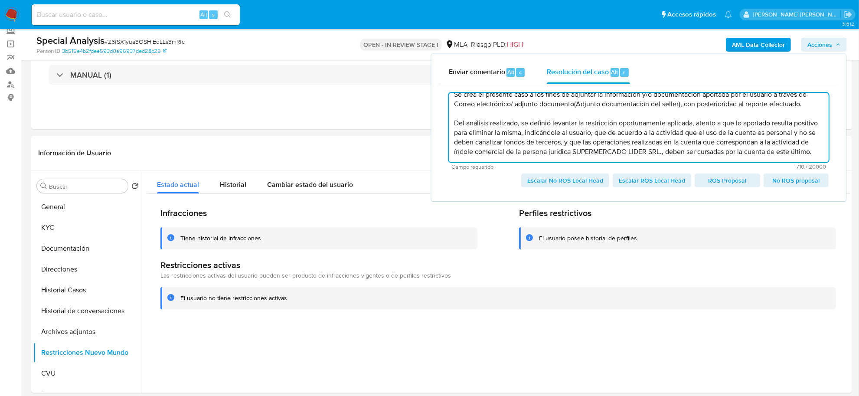
drag, startPoint x: 616, startPoint y: 125, endPoint x: 677, endPoint y: 150, distance: 65.1
click at [677, 150] on textarea "Se crea el presente caso a los fines de adjuntar la información y/o documentaci…" at bounding box center [639, 127] width 380 height 69
paste textarea "Toda operación cursada por tu cuenta de índole comercial, deber ser respaldada …"
click at [617, 132] on textarea "Se crea el presente caso a los fines de adjuntar la información y/o documentaci…" at bounding box center [639, 127] width 380 height 69
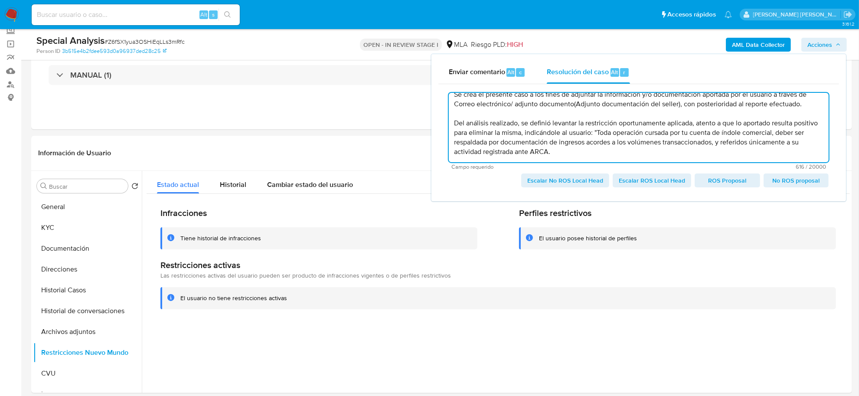
drag, startPoint x: 717, startPoint y: 133, endPoint x: 708, endPoint y: 133, distance: 9.5
click at [708, 133] on textarea "Se crea el presente caso a los fines de adjuntar la información y/o documentaci…" at bounding box center [639, 127] width 380 height 69
click at [599, 153] on textarea "Se crea el presente caso a los fines de adjuntar la información y/o documentaci…" at bounding box center [639, 127] width 380 height 69
click at [621, 153] on textarea "Se crea el presente caso a los fines de adjuntar la información y/o documentaci…" at bounding box center [639, 127] width 380 height 69
click at [550, 133] on textarea "Se crea el presente caso a los fines de adjuntar la información y/o documentaci…" at bounding box center [639, 127] width 380 height 69
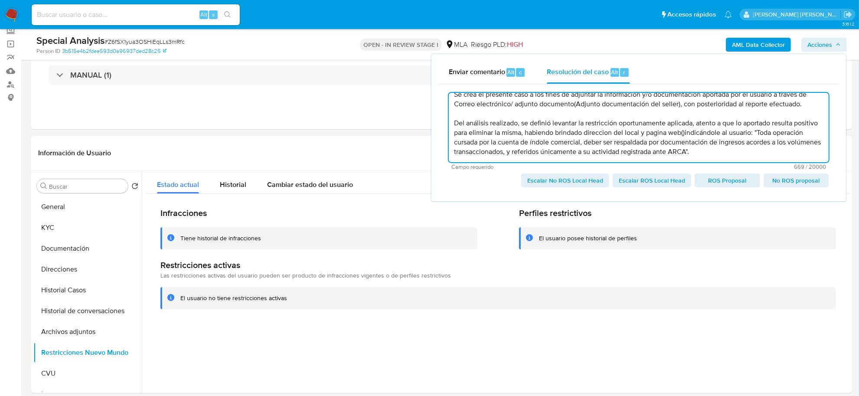
click at [709, 131] on textarea "Se crea el presente caso a los fines de adjuntar la información y/o documentaci…" at bounding box center [639, 127] width 380 height 69
paste textarea "https://www.sweetcreamhaedo.com/"
click at [581, 133] on textarea "Se crea el presente caso a los fines de adjuntar la información y/o documentaci…" at bounding box center [639, 127] width 380 height 69
click at [628, 122] on textarea "Se crea el presente caso a los fines de adjuntar la información y/o documentaci…" at bounding box center [639, 127] width 380 height 69
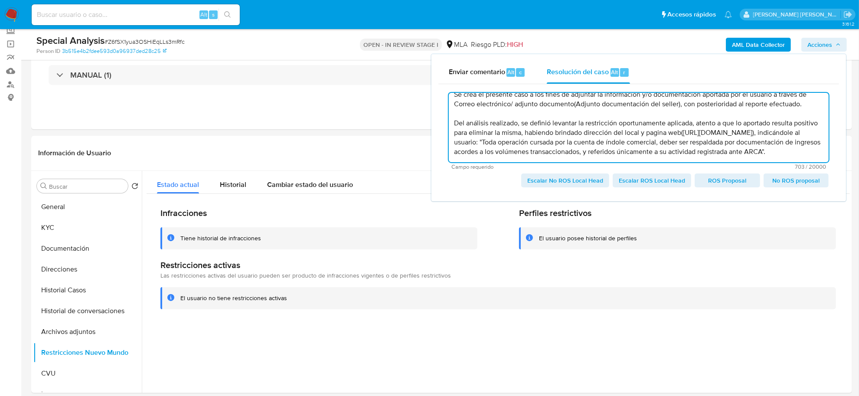
click at [744, 114] on textarea "Se crea el presente caso a los fines de adjuntar la información y/o documentaci…" at bounding box center [639, 127] width 380 height 69
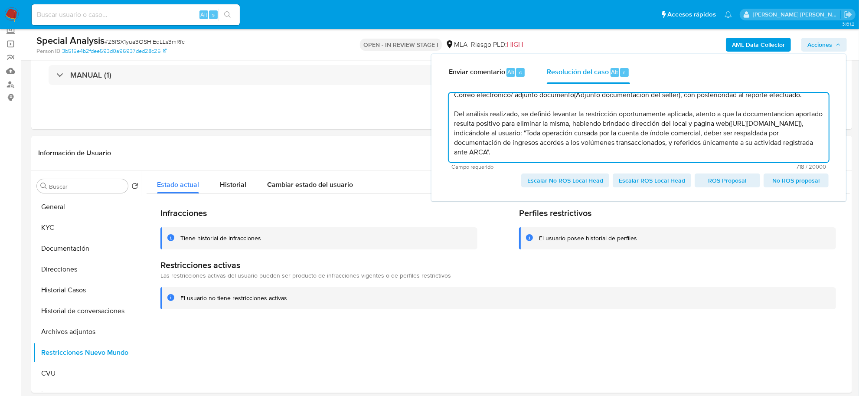
click at [482, 124] on textarea "Se crea el presente caso a los fines de adjuntar la información y/o documentaci…" at bounding box center [639, 127] width 380 height 69
click at [529, 126] on textarea "Se crea el presente caso a los fines de adjuntar la información y/o documentaci…" at bounding box center [639, 127] width 380 height 69
click at [778, 118] on textarea "Se crea el presente caso a los fines de adjuntar la información y/o documentaci…" at bounding box center [639, 127] width 380 height 69
click at [716, 115] on textarea "Se crea el presente caso a los fines de adjuntar la información y/o documentaci…" at bounding box center [639, 127] width 380 height 69
click at [734, 114] on textarea "Se crea el presente caso a los fines de adjuntar la información y/o documentaci…" at bounding box center [639, 127] width 380 height 69
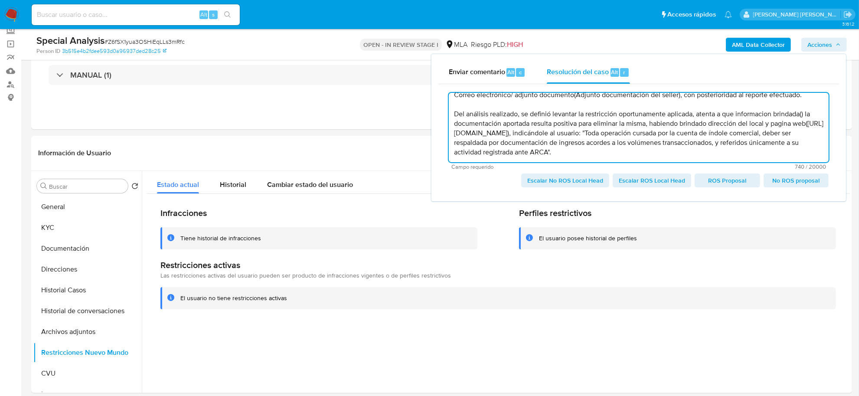
drag, startPoint x: 711, startPoint y: 122, endPoint x: 581, endPoint y: 130, distance: 130.7
click at [581, 130] on textarea "Se crea el presente caso a los fines de adjuntar la información y/o documentaci…" at bounding box center [639, 127] width 380 height 69
click at [582, 123] on textarea "Se crea el presente caso a los fines de adjuntar la información y/o documentaci…" at bounding box center [639, 127] width 380 height 69
click at [694, 124] on textarea "Se crea el presente caso a los fines de adjuntar la información y/o documentaci…" at bounding box center [639, 127] width 380 height 69
click at [696, 124] on textarea "Se crea el presente caso a los fines de adjuntar la información y/o documentaci…" at bounding box center [639, 127] width 380 height 69
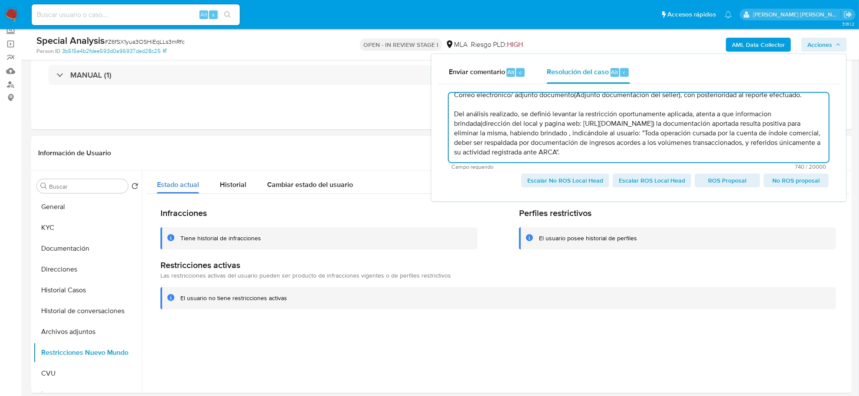
click at [756, 116] on textarea "Se crea el presente caso a los fines de adjuntar la información y/o documentaci…" at bounding box center [639, 127] width 380 height 69
click at [696, 125] on textarea "Se crea el presente caso a los fines de adjuntar la información y/o documentaci…" at bounding box center [639, 127] width 380 height 69
click at [810, 124] on textarea "Se crea el presente caso a los fines de adjuntar la información y/o documentaci…" at bounding box center [639, 127] width 380 height 69
click at [476, 136] on textarea "Se crea el presente caso a los fines de adjuntar la información y/o documentaci…" at bounding box center [639, 127] width 380 height 69
drag, startPoint x: 553, startPoint y: 134, endPoint x: 615, endPoint y: 134, distance: 62.4
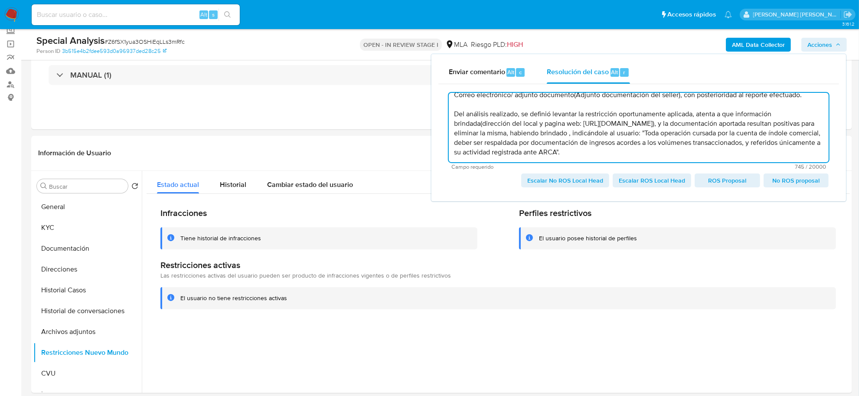
click at [615, 134] on textarea "Se crea el presente caso a los fines de adjuntar la información y/o documentaci…" at bounding box center [639, 127] width 380 height 69
click at [628, 155] on textarea "Se crea el presente caso a los fines de adjuntar la información y/o documentaci…" at bounding box center [639, 127] width 380 height 69
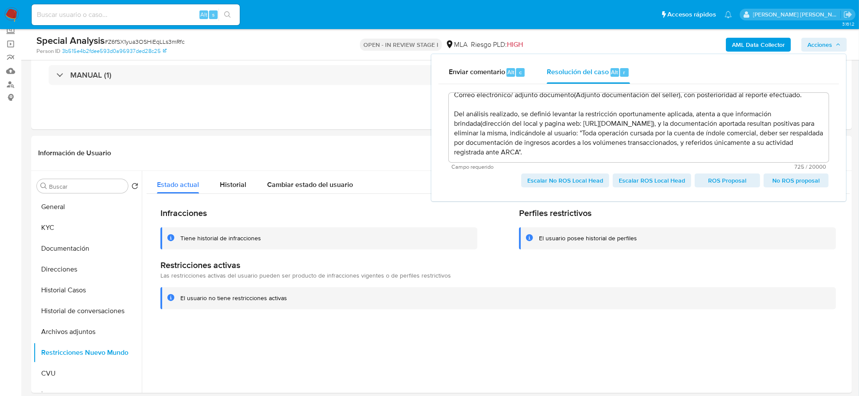
click at [668, 96] on textarea "Se crea el presente caso a los fines de adjuntar la información y/o documentaci…" at bounding box center [639, 127] width 380 height 69
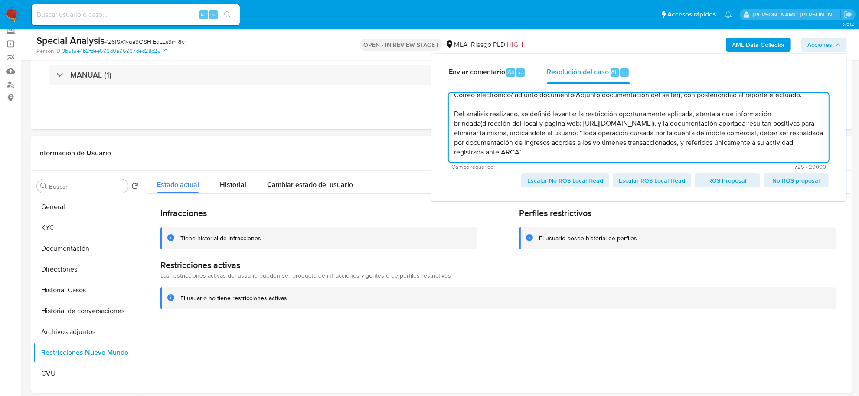
drag, startPoint x: 668, startPoint y: 96, endPoint x: 635, endPoint y: 121, distance: 42.0
click at [635, 121] on textarea "Se crea el presente caso a los fines de adjuntar la información y/o documentaci…" at bounding box center [639, 127] width 380 height 69
click at [732, 111] on textarea "Se crea el presente caso a los fines de adjuntar la información y/o documentaci…" at bounding box center [639, 127] width 380 height 69
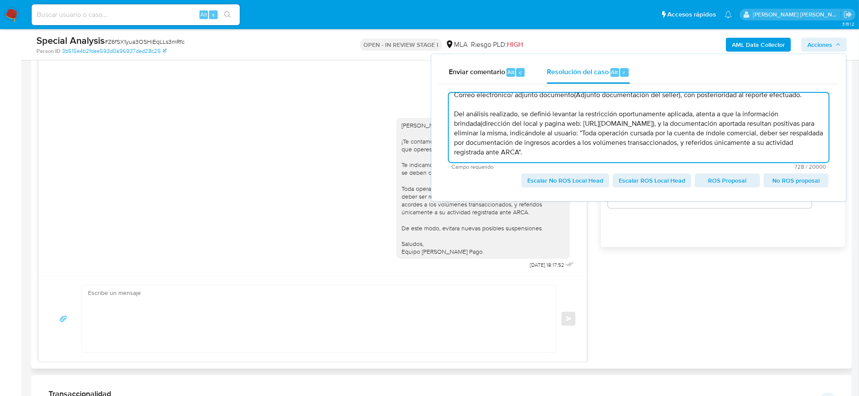
scroll to position [325, 0]
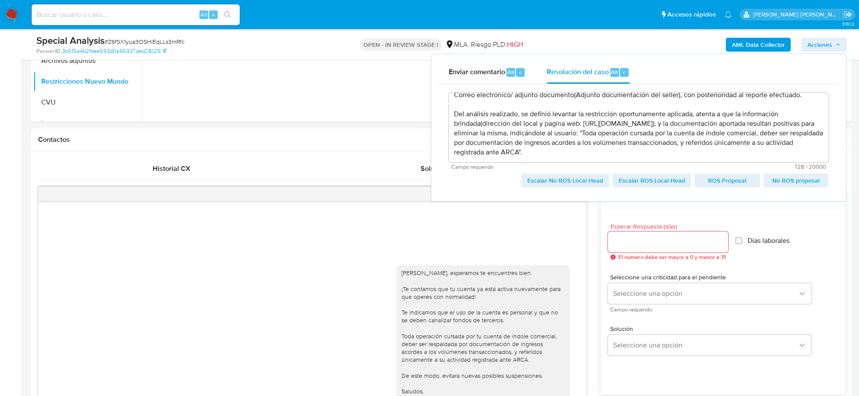
drag, startPoint x: 821, startPoint y: 181, endPoint x: 846, endPoint y: 161, distance: 31.4
click at [837, 169] on div "Se crea el presente caso a los fines de adjuntar la información y/o documentaci…" at bounding box center [638, 139] width 400 height 110
drag, startPoint x: 534, startPoint y: 176, endPoint x: 823, endPoint y: 180, distance: 290.0
click at [823, 180] on div "Se crea el presente caso a los fines de adjuntar la información y/o documentaci…" at bounding box center [639, 139] width 380 height 96
copy div "Escalar No ROS Local Head Escalar ROS Local Head ROS Proposal No ROS proposal"
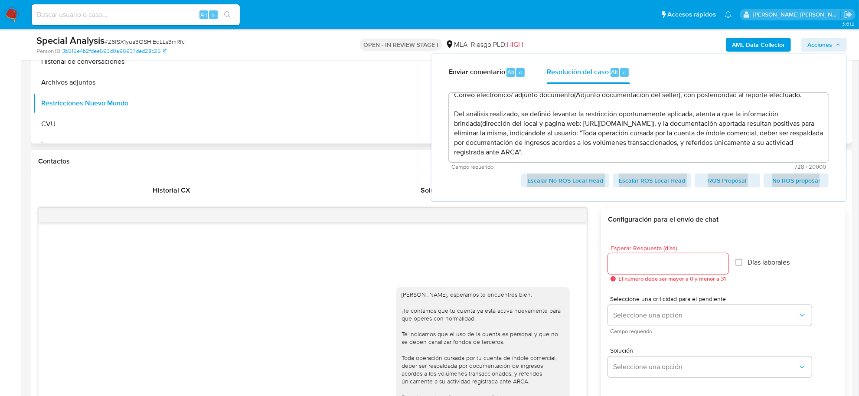
scroll to position [271, 0]
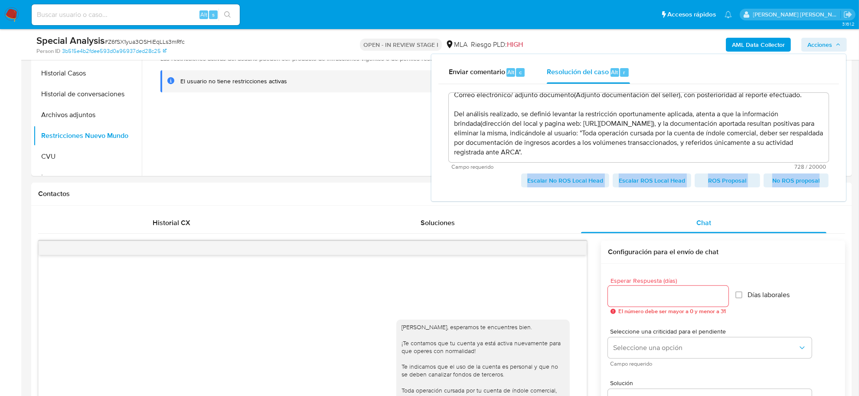
click at [480, 187] on div "Escalar No ROS Local Head Escalar ROS Local Head ROS Proposal No ROS proposal" at bounding box center [639, 180] width 380 height 14
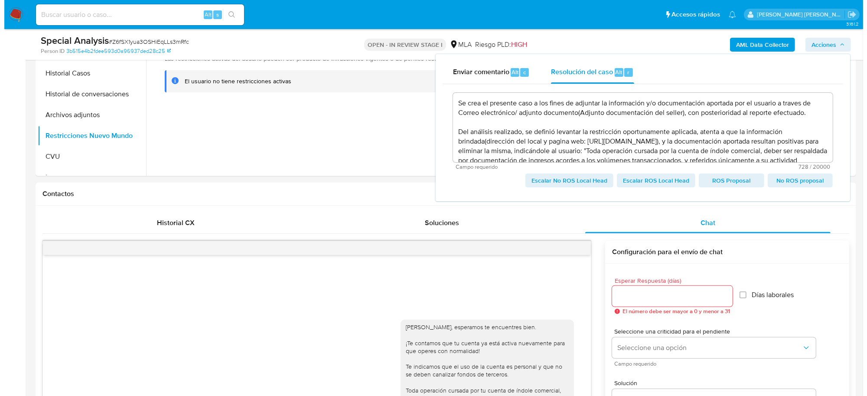
scroll to position [18, 0]
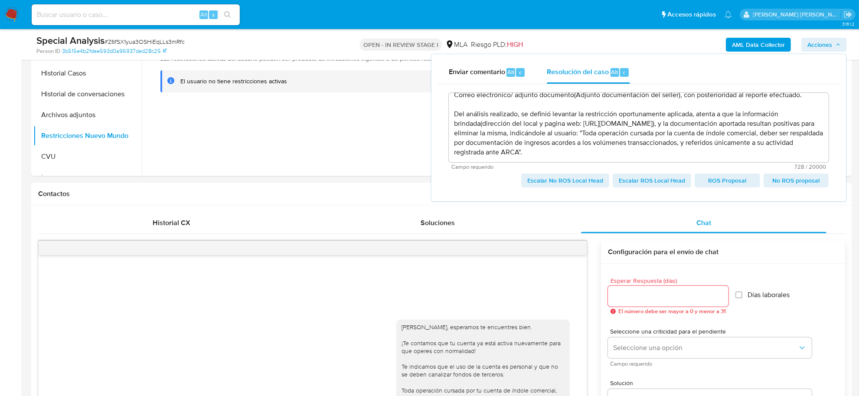
click at [570, 179] on span "Escalar No ROS Local Head" at bounding box center [565, 180] width 76 height 12
type textarea "Se crea el presente caso a los fines de adjuntar la información y/o documentaci…"
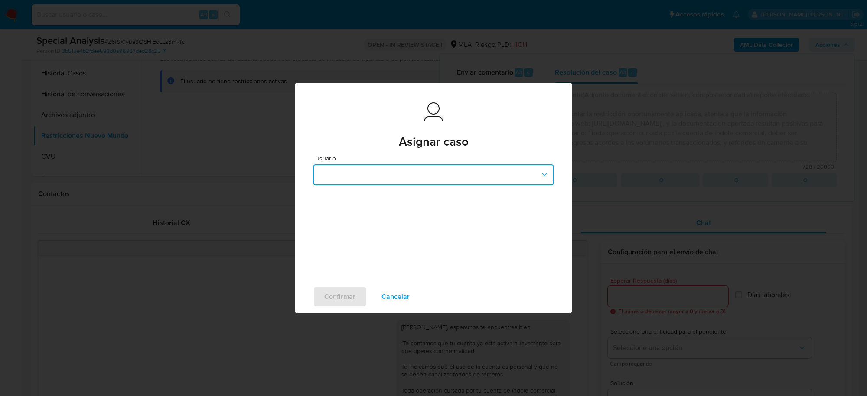
click at [535, 172] on button "button" at bounding box center [433, 174] width 241 height 21
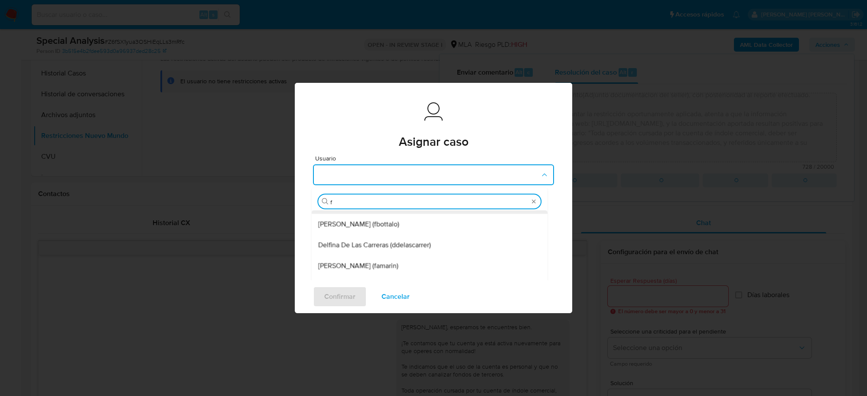
scroll to position [17, 0]
type input "fa"
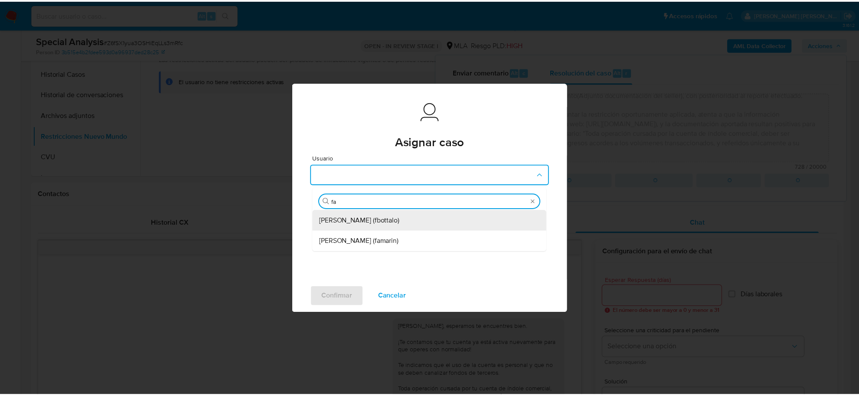
scroll to position [0, 0]
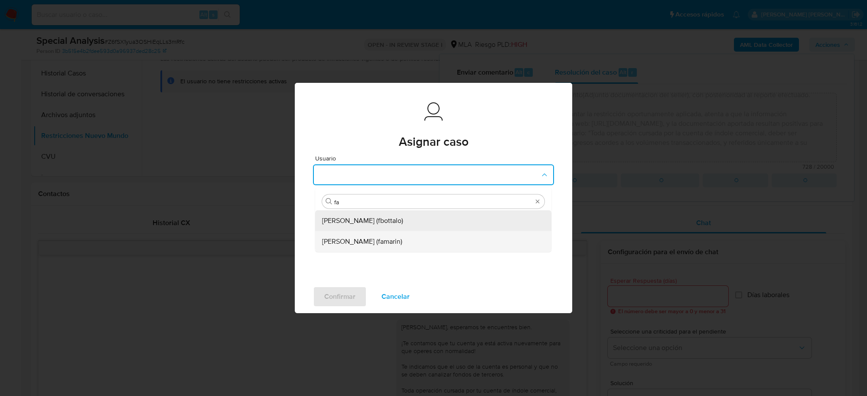
click at [365, 242] on span "Facundo Marin (famarin)" at bounding box center [362, 241] width 80 height 9
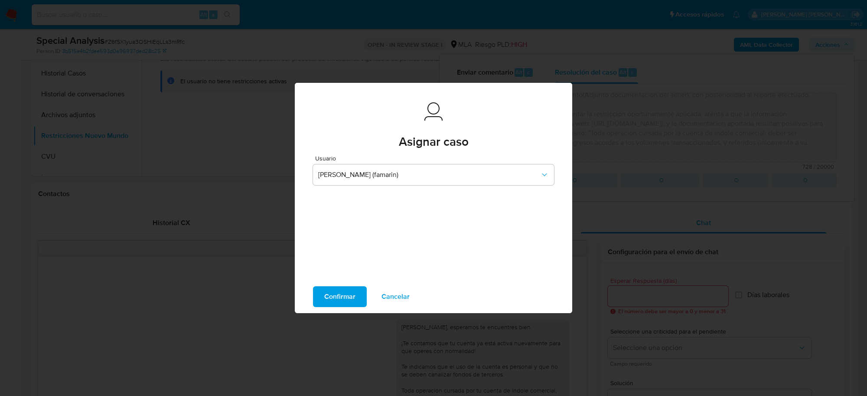
click at [336, 300] on span "Confirmar" at bounding box center [339, 296] width 31 height 19
type textarea "Se crea el presente caso a los fines de adjuntar la información y/o documentaci…"
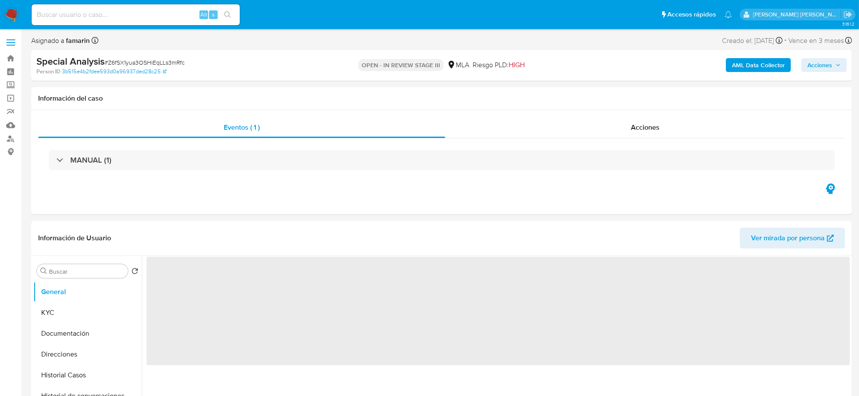
select select "10"
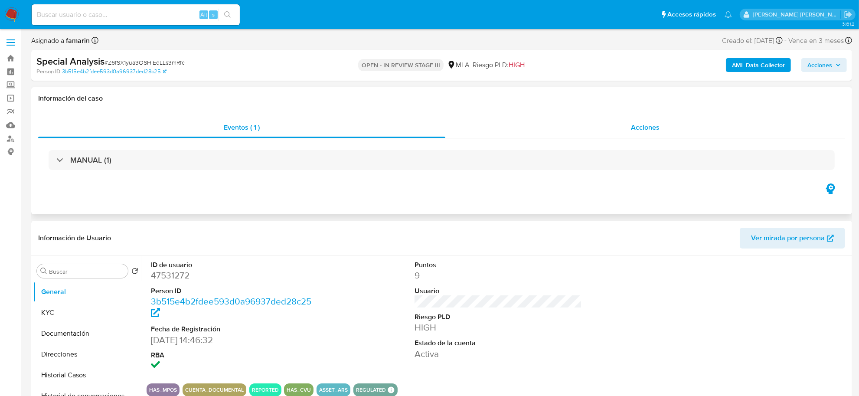
click at [636, 133] on div "Acciones" at bounding box center [645, 127] width 400 height 21
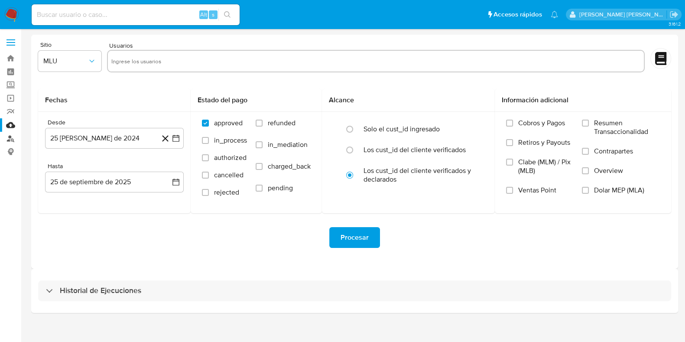
click at [13, 134] on link "Buscador de personas" at bounding box center [51, 138] width 103 height 13
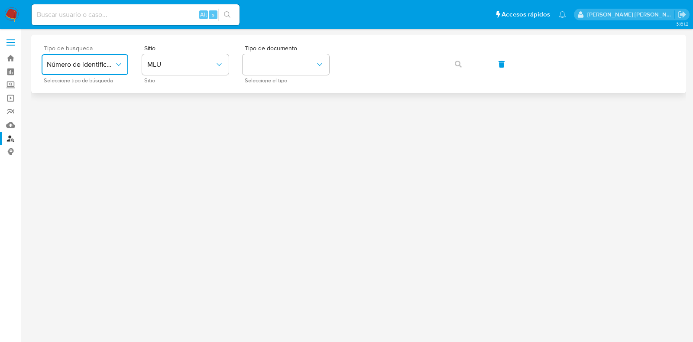
click at [119, 64] on icon "typeSearch" at bounding box center [118, 64] width 9 height 9
click at [94, 117] on div "User ID" at bounding box center [82, 117] width 71 height 21
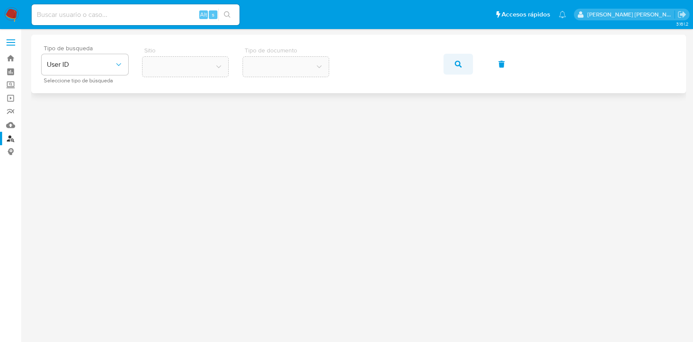
click at [461, 66] on icon "button" at bounding box center [458, 64] width 7 height 7
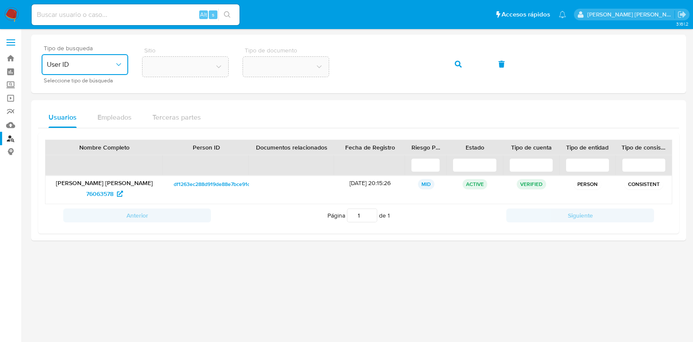
click at [115, 62] on icon "typeSearch" at bounding box center [118, 64] width 9 height 9
click at [93, 195] on span "76063578" at bounding box center [99, 194] width 27 height 14
click at [16, 143] on link "Buscador de personas" at bounding box center [51, 138] width 103 height 13
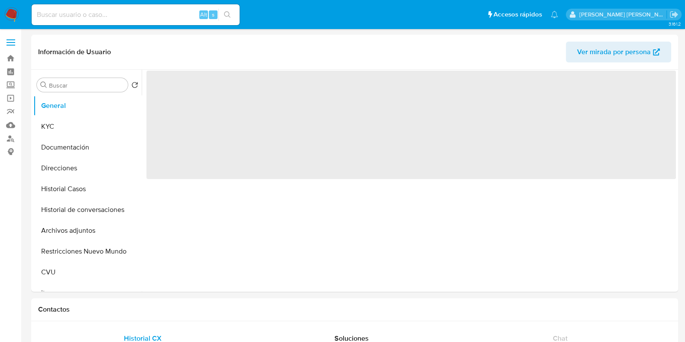
select select "10"
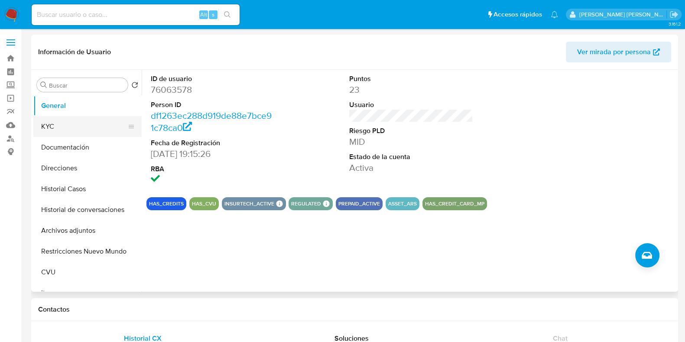
click at [52, 127] on button "KYC" at bounding box center [83, 126] width 101 height 21
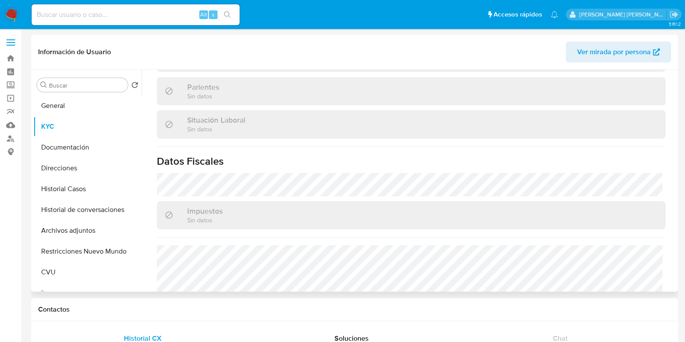
scroll to position [455, 0]
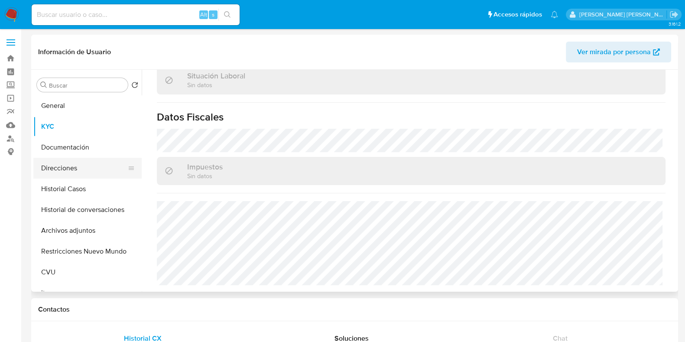
click at [57, 168] on button "Direcciones" at bounding box center [83, 168] width 101 height 21
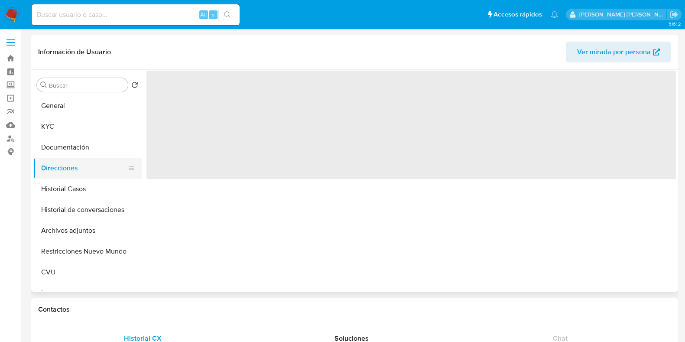
scroll to position [0, 0]
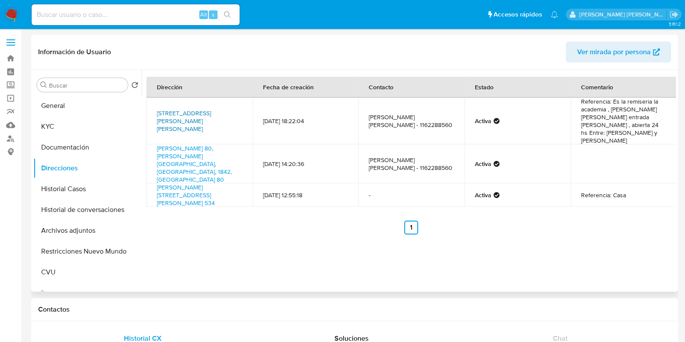
click at [197, 112] on link "Calle Dardo Rocha 80, Monte Grande, Buenos Aires, 1842, Argentina 80" at bounding box center [184, 121] width 54 height 24
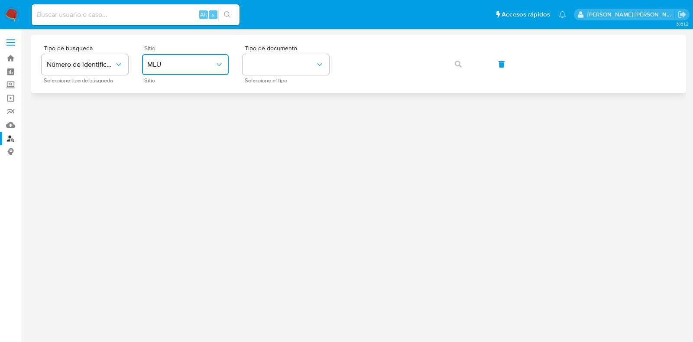
click at [227, 62] on button "MLU" at bounding box center [185, 64] width 87 height 21
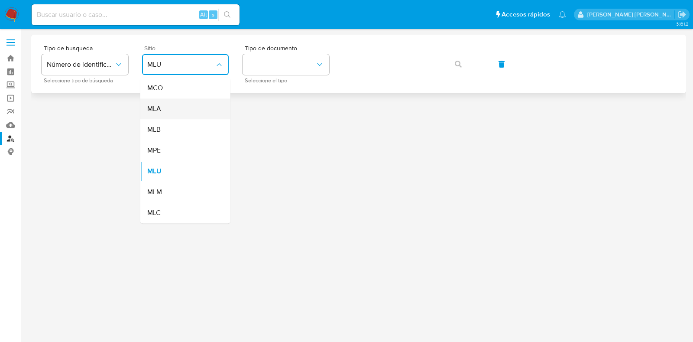
click at [195, 109] on div "MLA" at bounding box center [182, 108] width 71 height 21
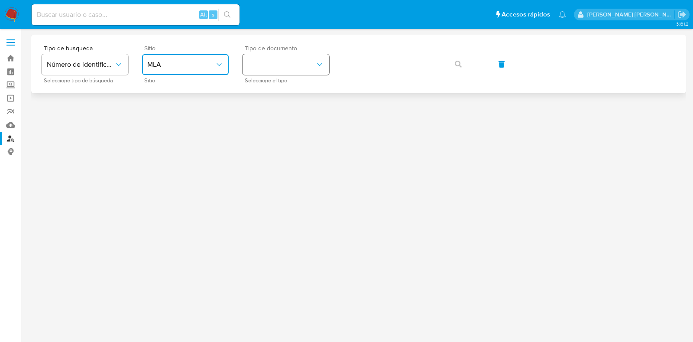
click at [320, 59] on button "identificationType" at bounding box center [286, 64] width 87 height 21
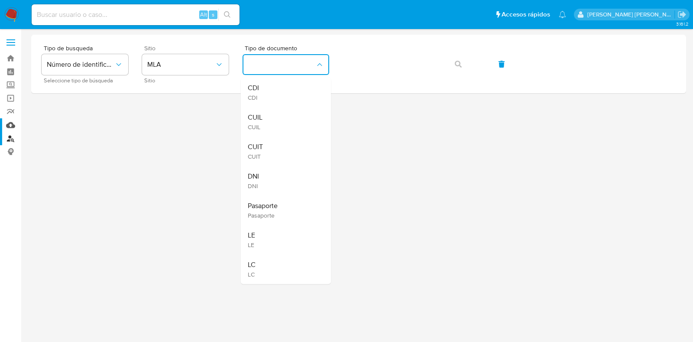
click at [17, 122] on link "Mulan" at bounding box center [51, 124] width 103 height 13
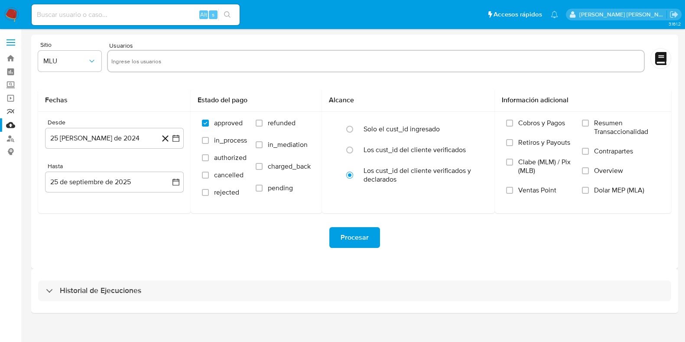
click at [12, 114] on link "Reportes" at bounding box center [51, 111] width 103 height 13
